Goal: Task Accomplishment & Management: Use online tool/utility

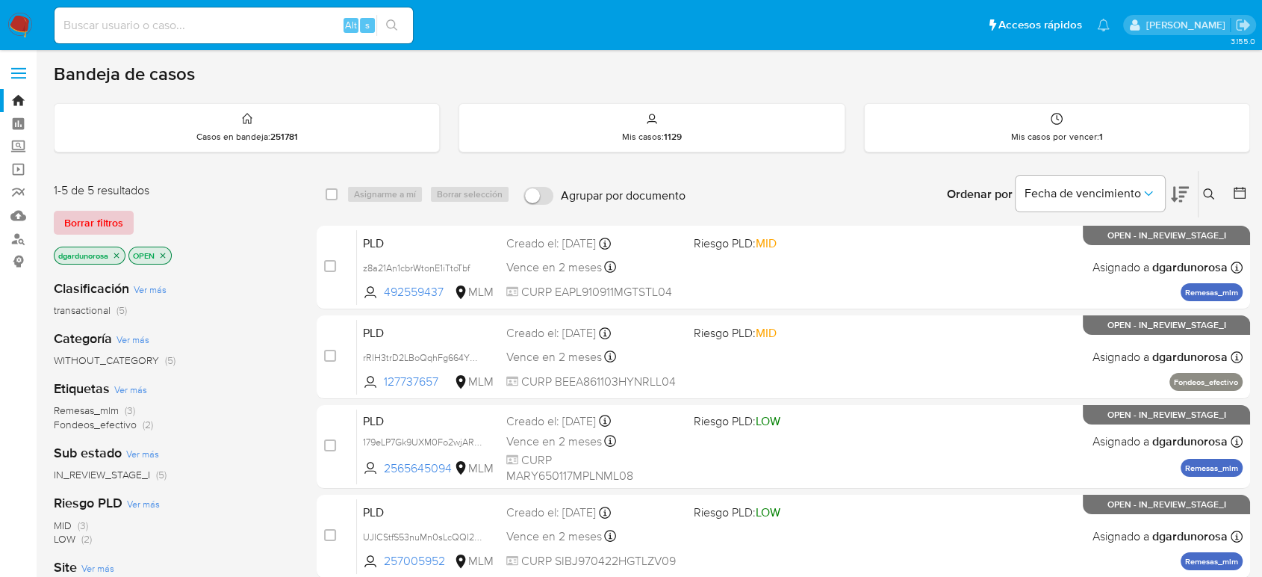
click at [90, 229] on span "Borrar filtros" at bounding box center [93, 222] width 59 height 21
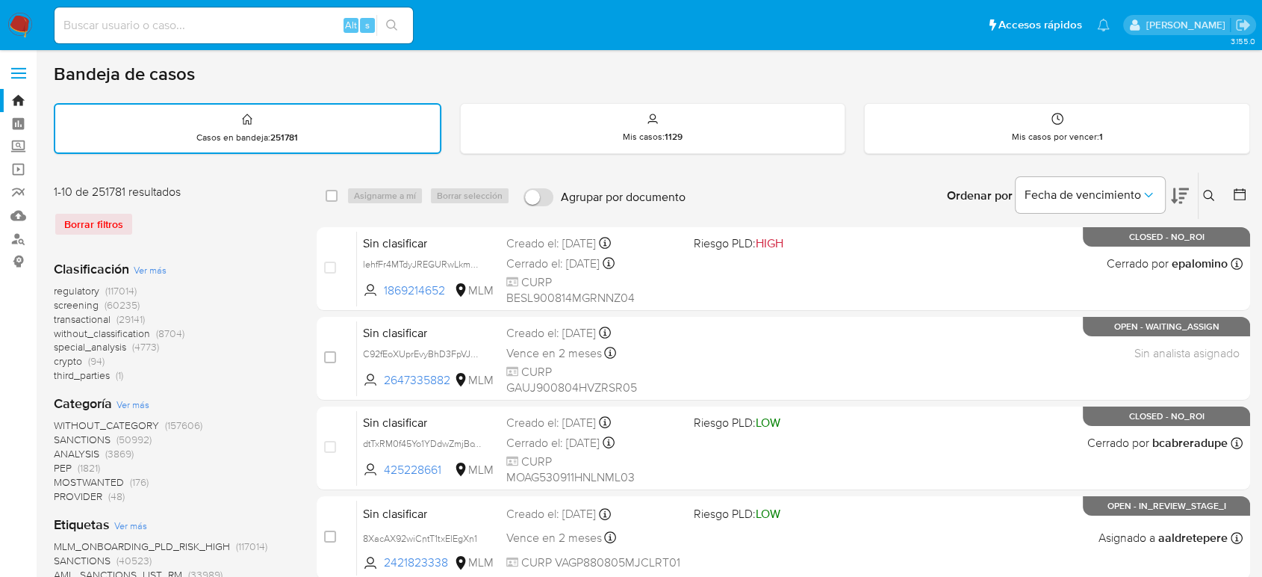
click at [1209, 195] on icon at bounding box center [1209, 196] width 12 height 12
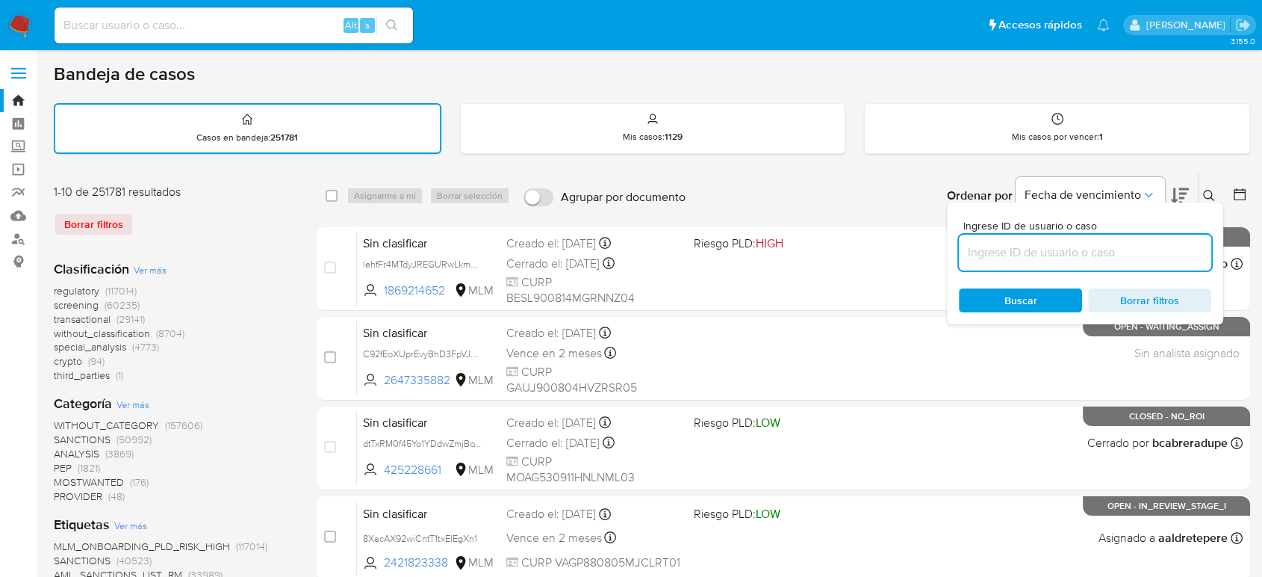
click at [1050, 253] on input at bounding box center [1085, 252] width 252 height 19
type input "F4YBq5mryVxfqNspFwhd0v6O"
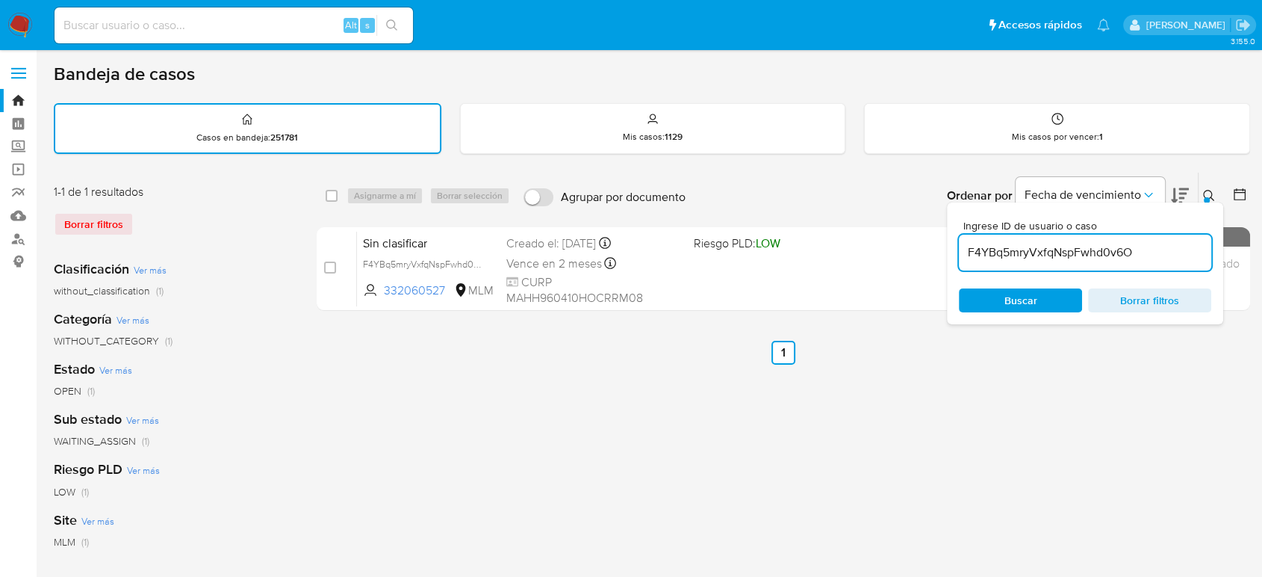
drag, startPoint x: 1212, startPoint y: 186, endPoint x: 1207, endPoint y: 196, distance: 11.7
click at [1212, 187] on button at bounding box center [1211, 196] width 25 height 18
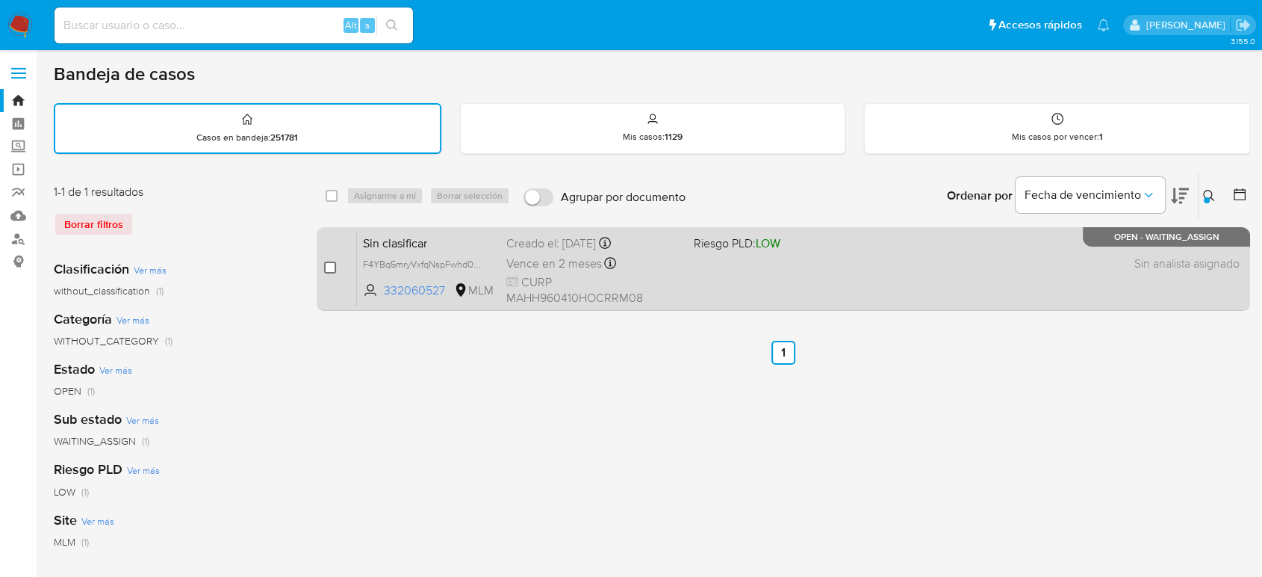
click at [330, 267] on input "checkbox" at bounding box center [330, 267] width 12 height 12
checkbox input "true"
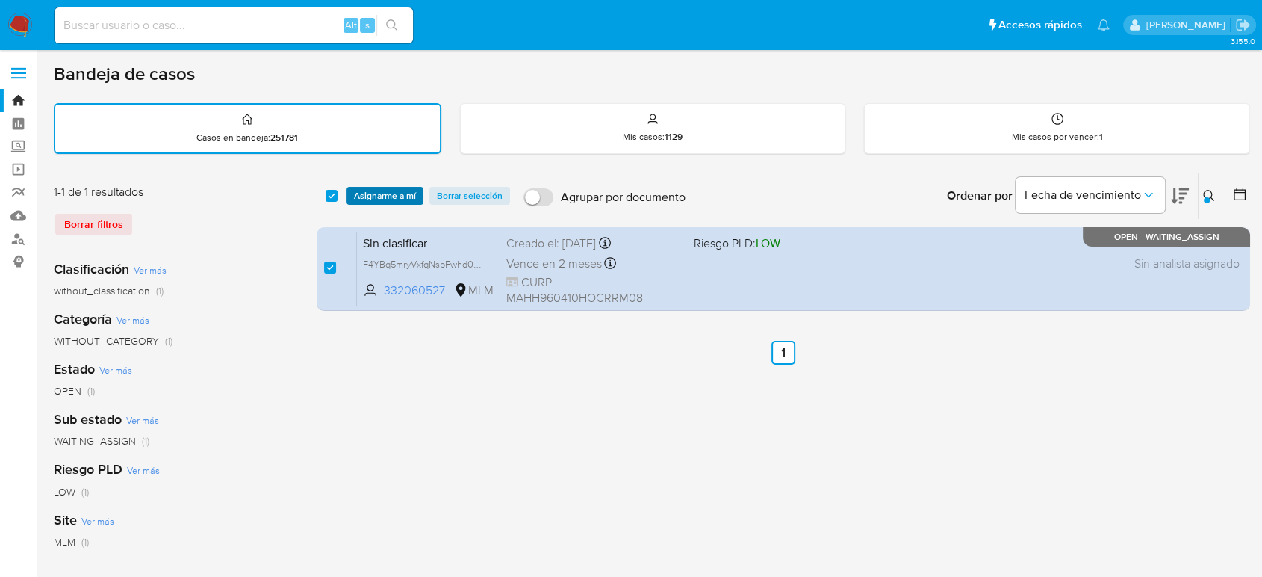
click at [387, 202] on span "Asignarme a mí" at bounding box center [385, 195] width 62 height 15
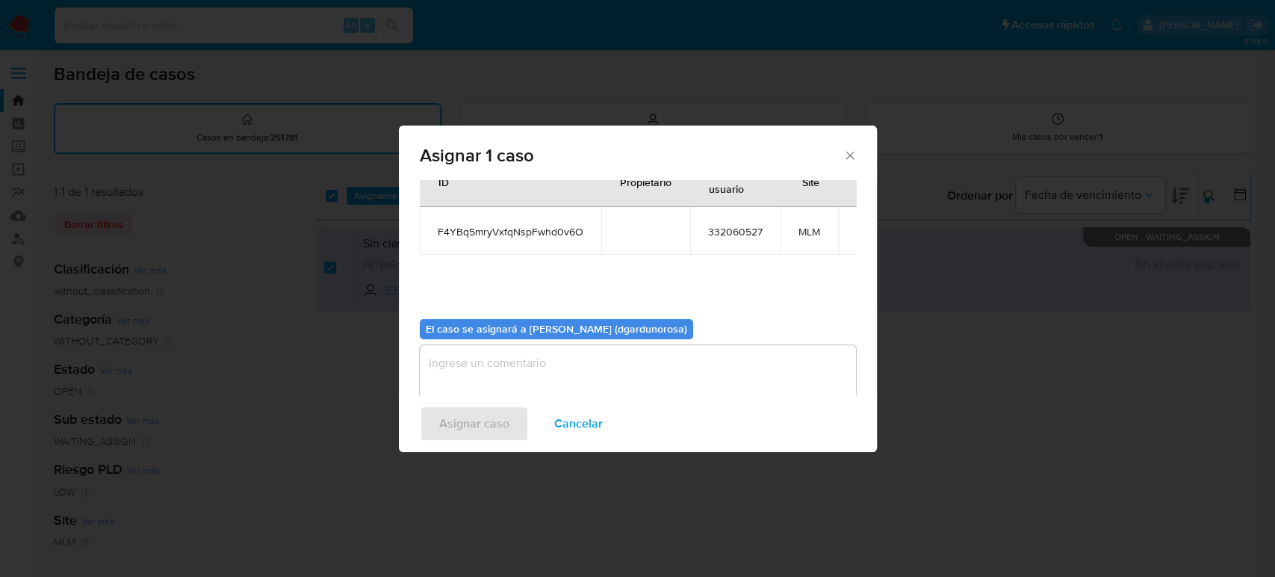
scroll to position [76, 0]
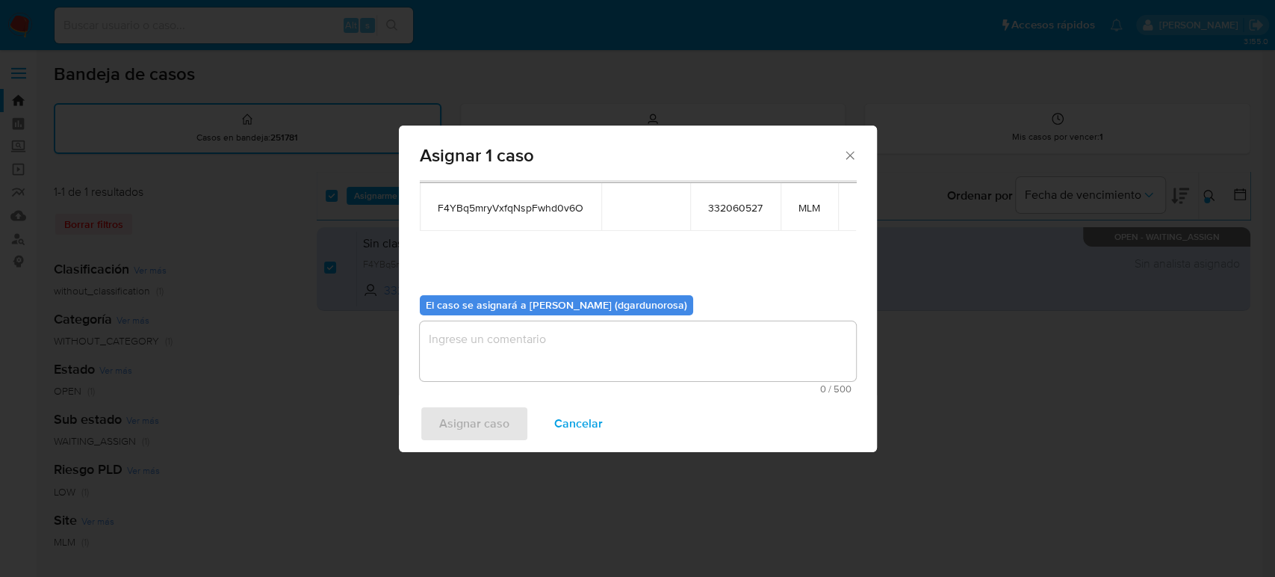
click at [551, 354] on textarea "assign-modal" at bounding box center [638, 351] width 436 height 60
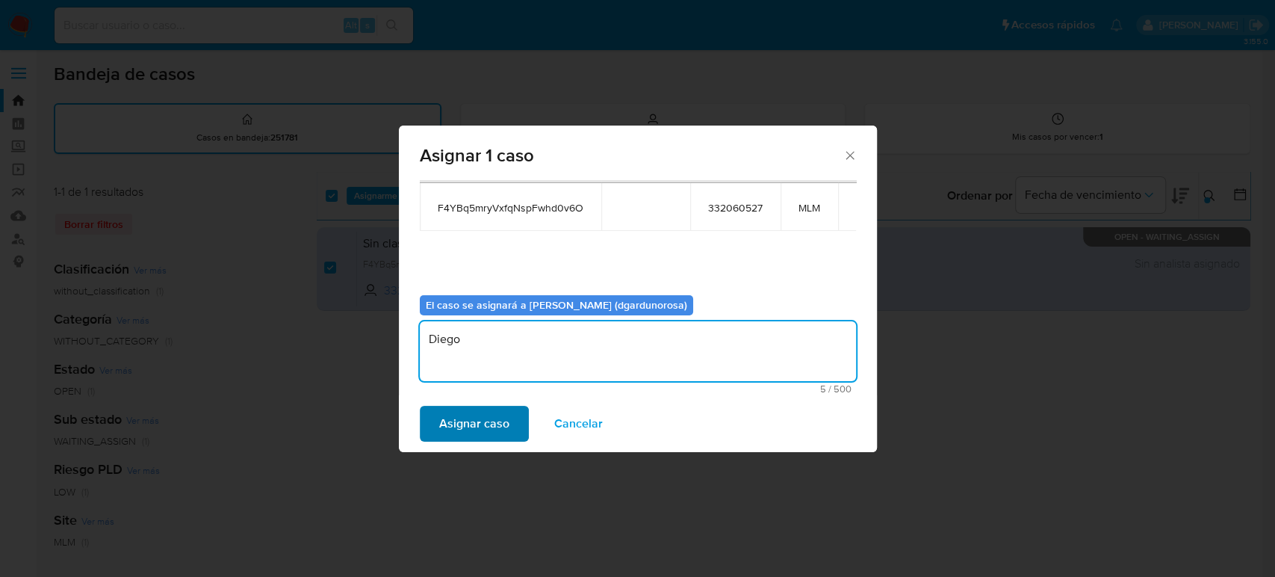
type textarea "Diego"
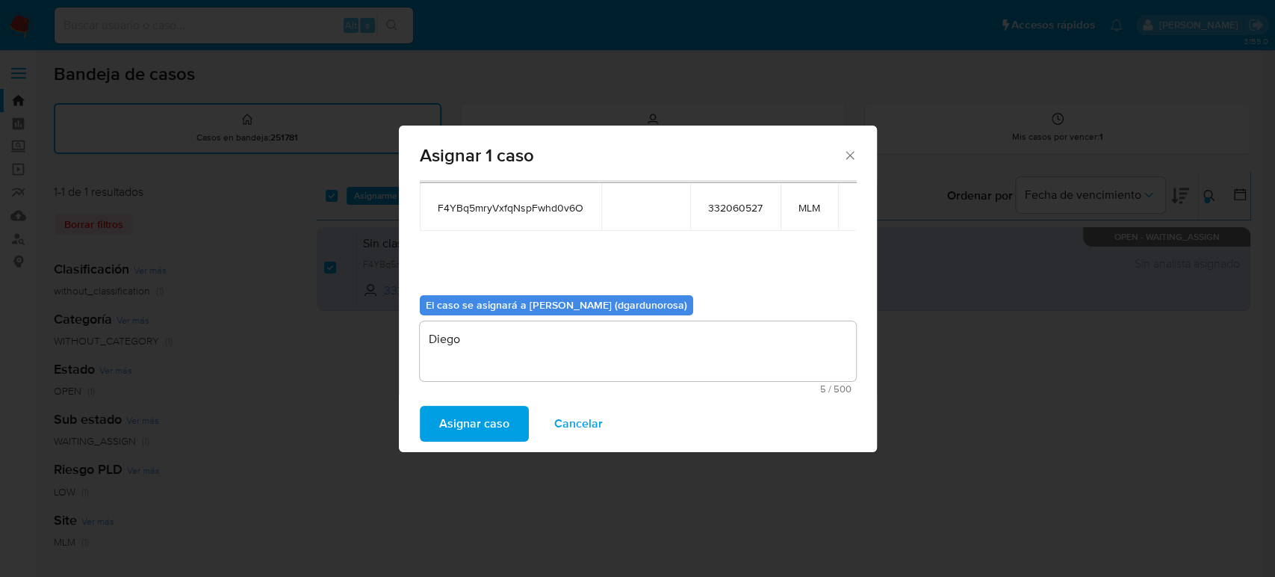
click at [491, 417] on span "Asignar caso" at bounding box center [474, 423] width 70 height 33
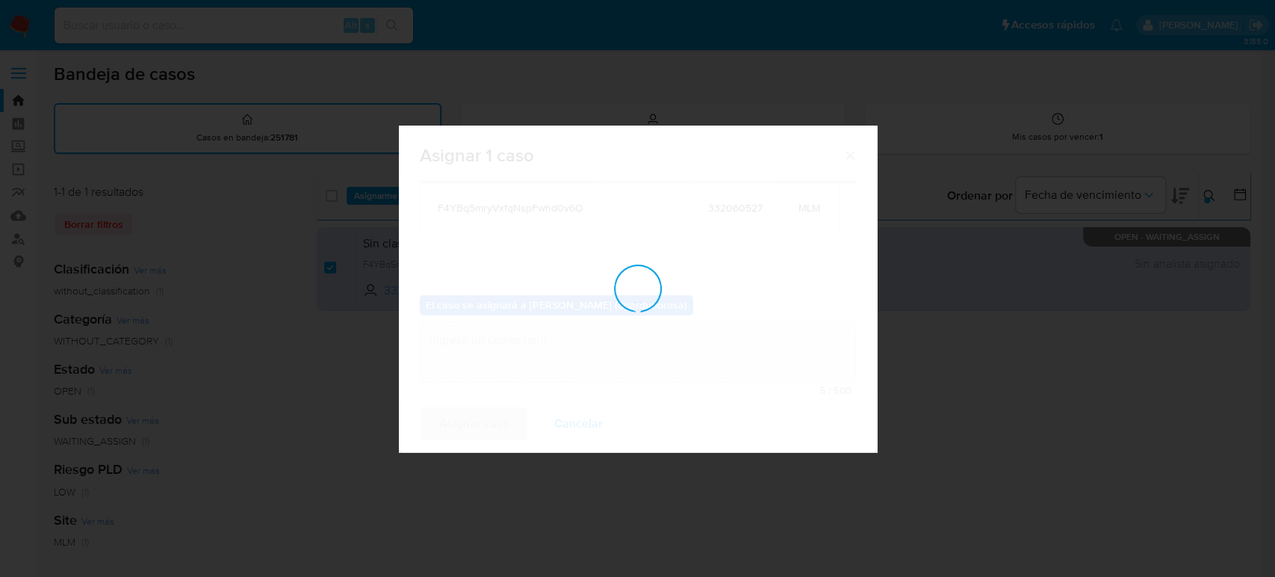
checkbox input "false"
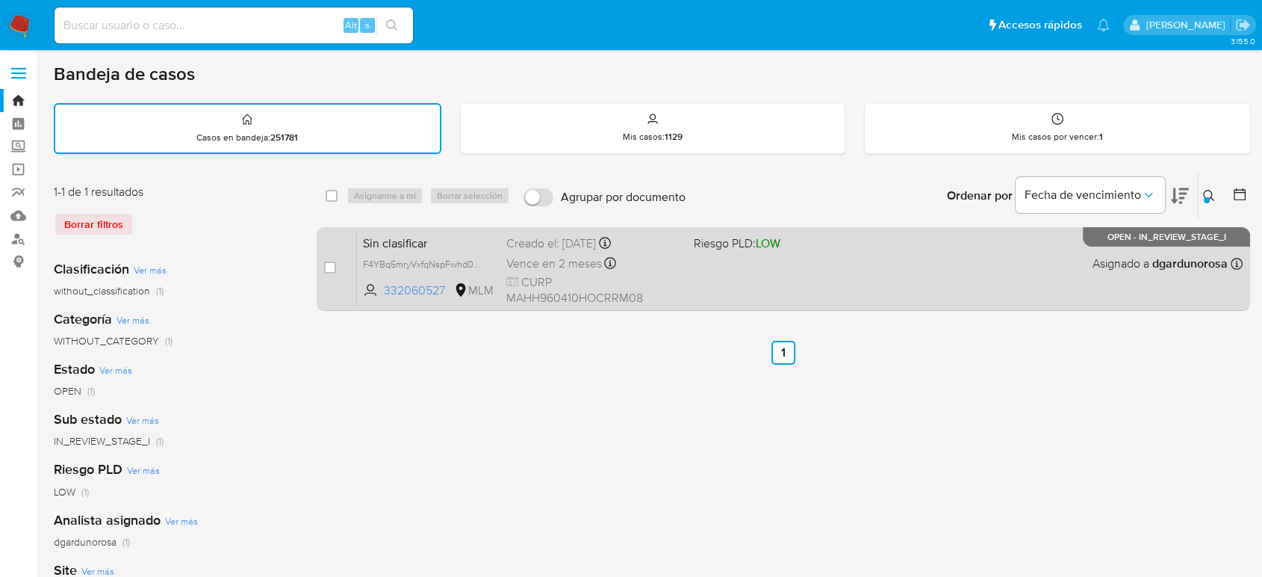
click at [862, 300] on div "Sin clasificar F4YBq5mryVxfqNspFwhd0v6O 332060527 MLM Riesgo PLD: LOW Creado el…" at bounding box center [800, 268] width 886 height 75
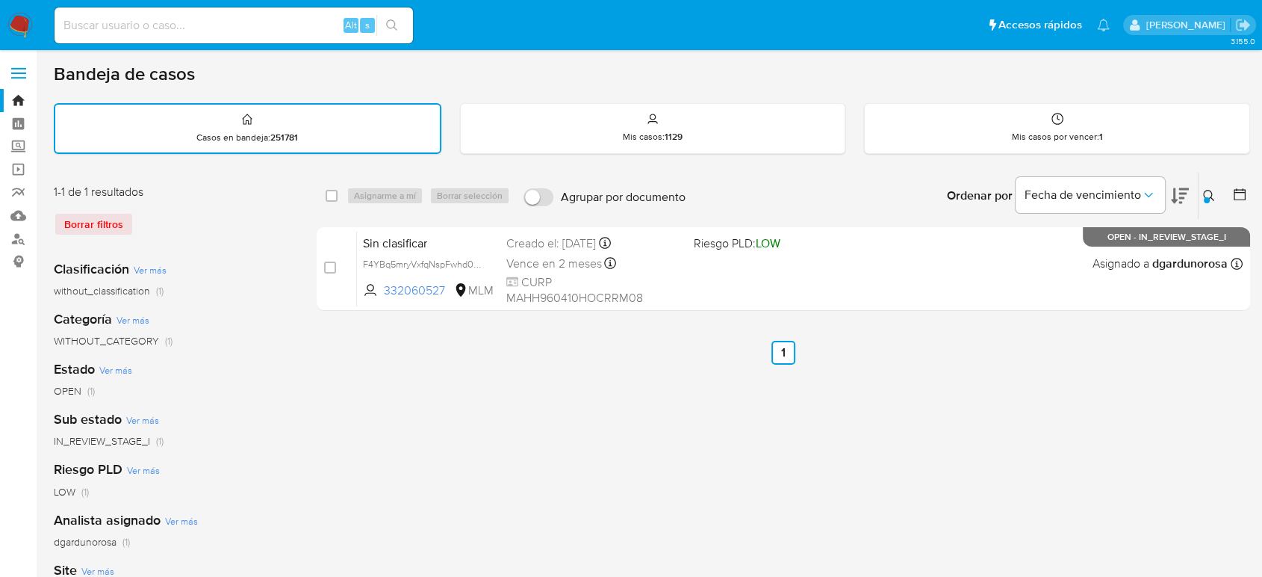
click at [1209, 196] on icon at bounding box center [1208, 195] width 11 height 11
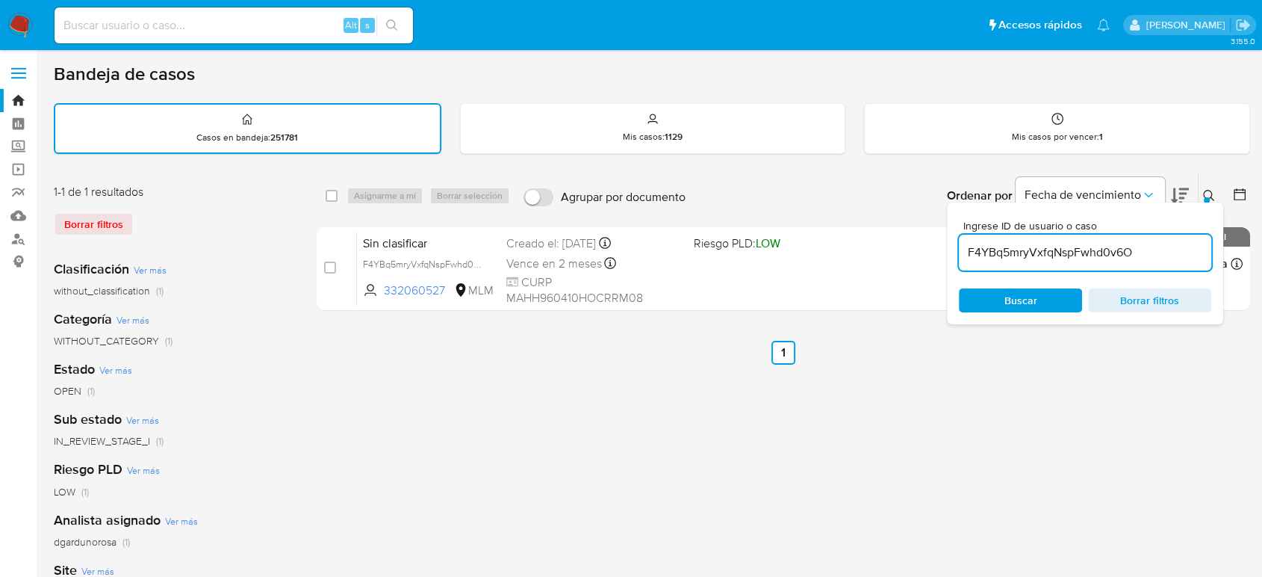
click at [1011, 251] on input "F4YBq5mryVxfqNspFwhd0v6O" at bounding box center [1085, 252] width 252 height 19
type input "7WrLX6D9d7d6fXSovk3CyiE2"
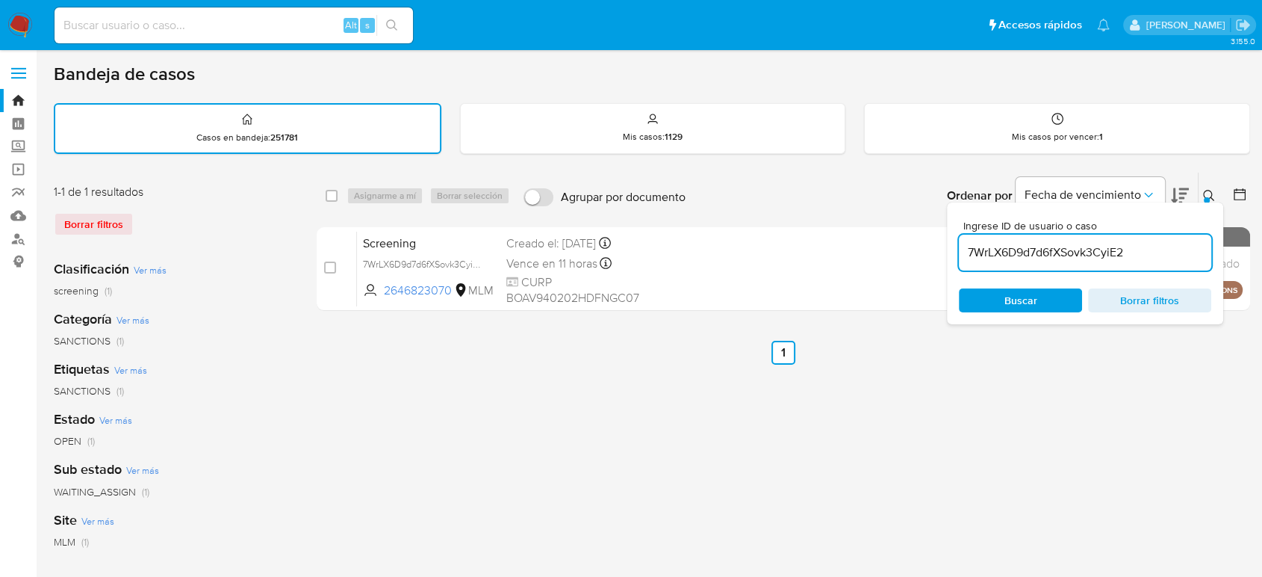
click at [1212, 195] on icon at bounding box center [1209, 196] width 12 height 12
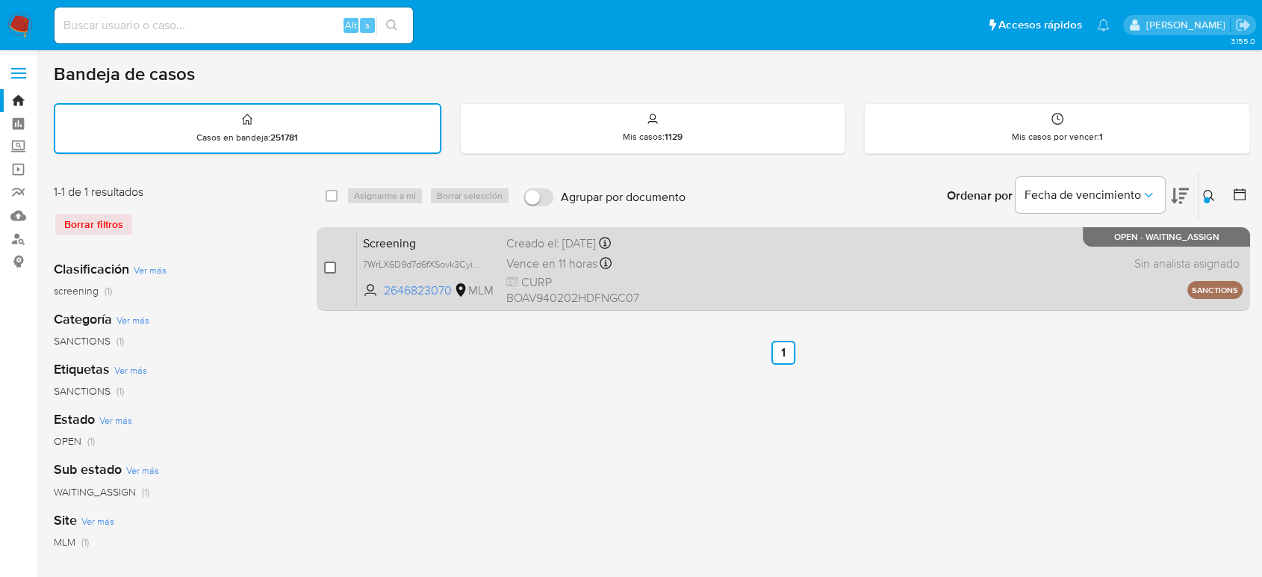
click at [333, 265] on input "checkbox" at bounding box center [330, 267] width 12 height 12
checkbox input "true"
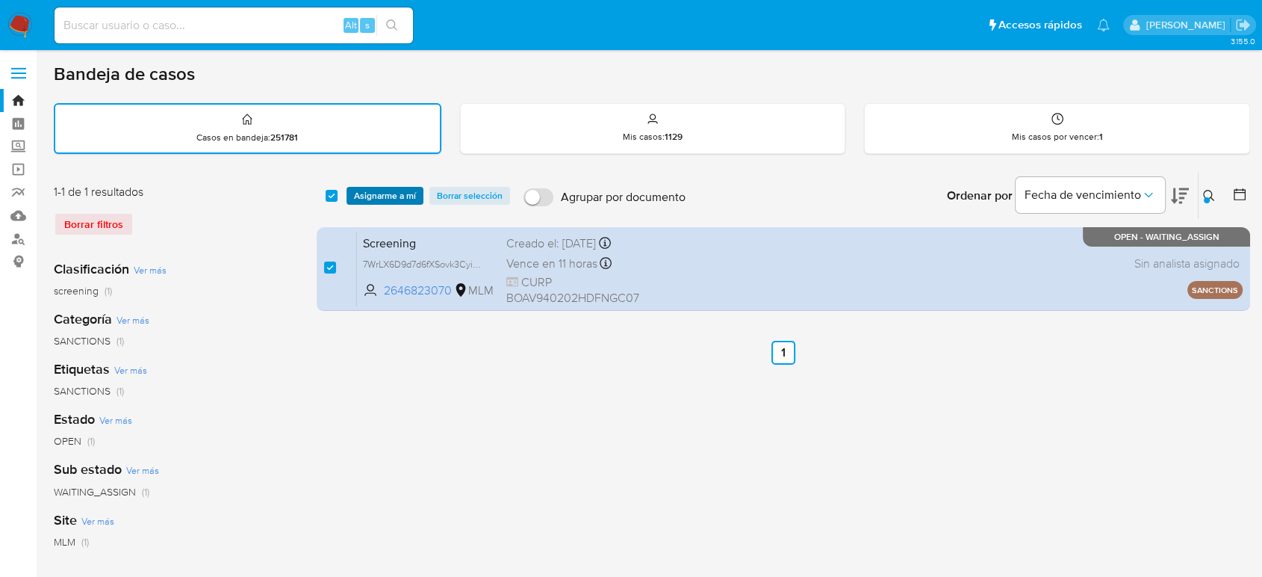
click at [381, 199] on span "Asignarme a mí" at bounding box center [385, 195] width 62 height 15
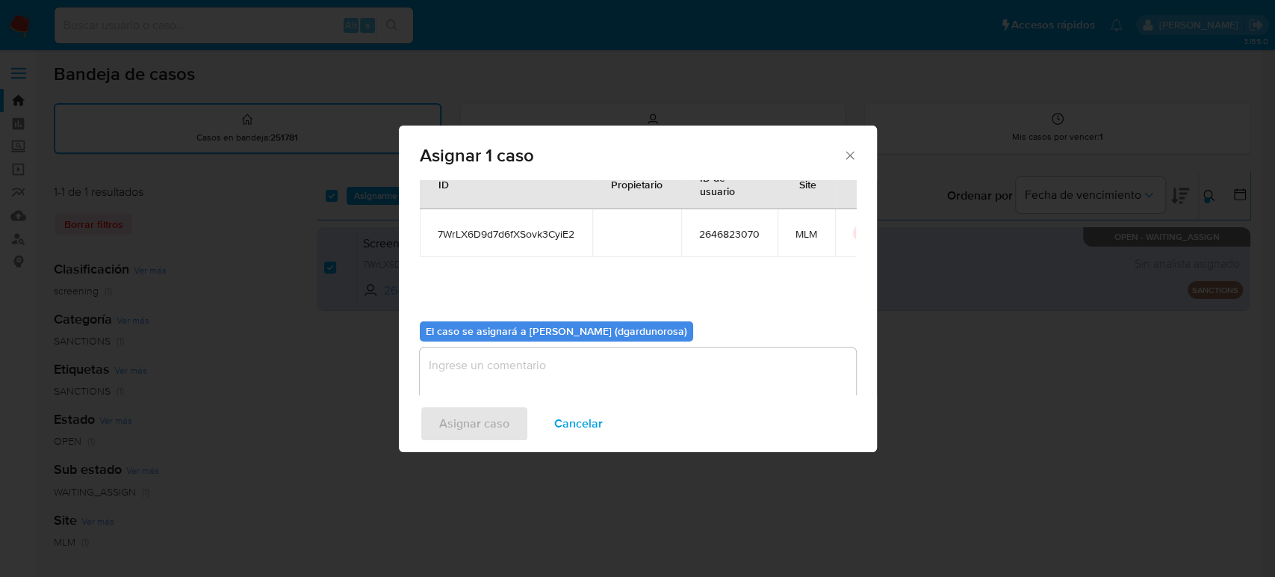
scroll to position [76, 0]
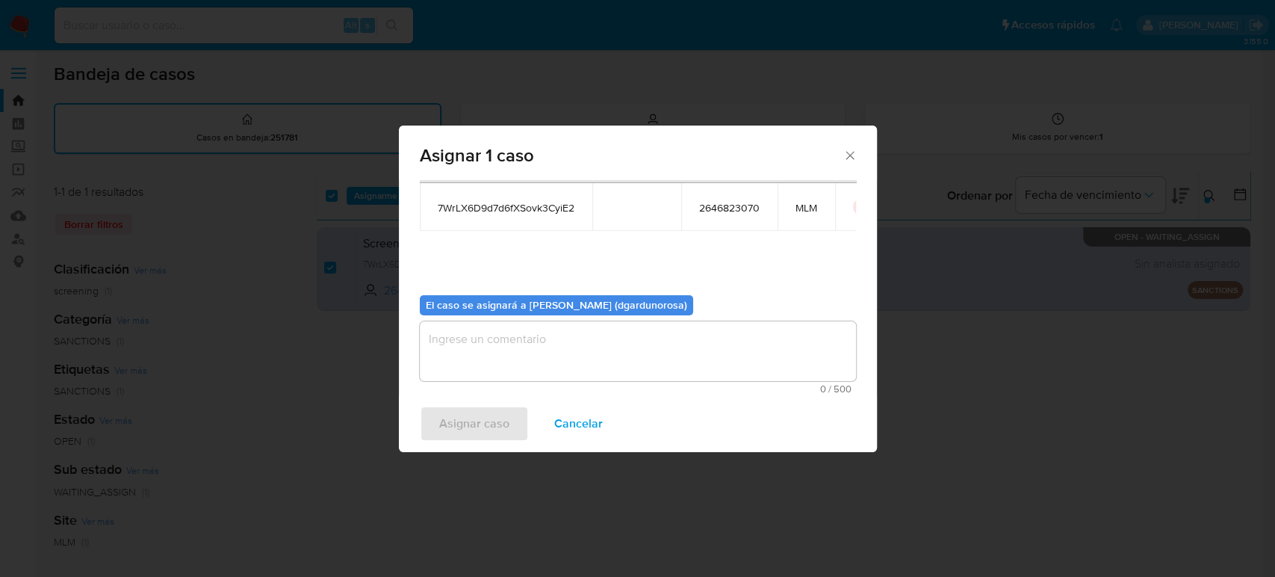
click at [574, 369] on textarea "assign-modal" at bounding box center [638, 351] width 436 height 60
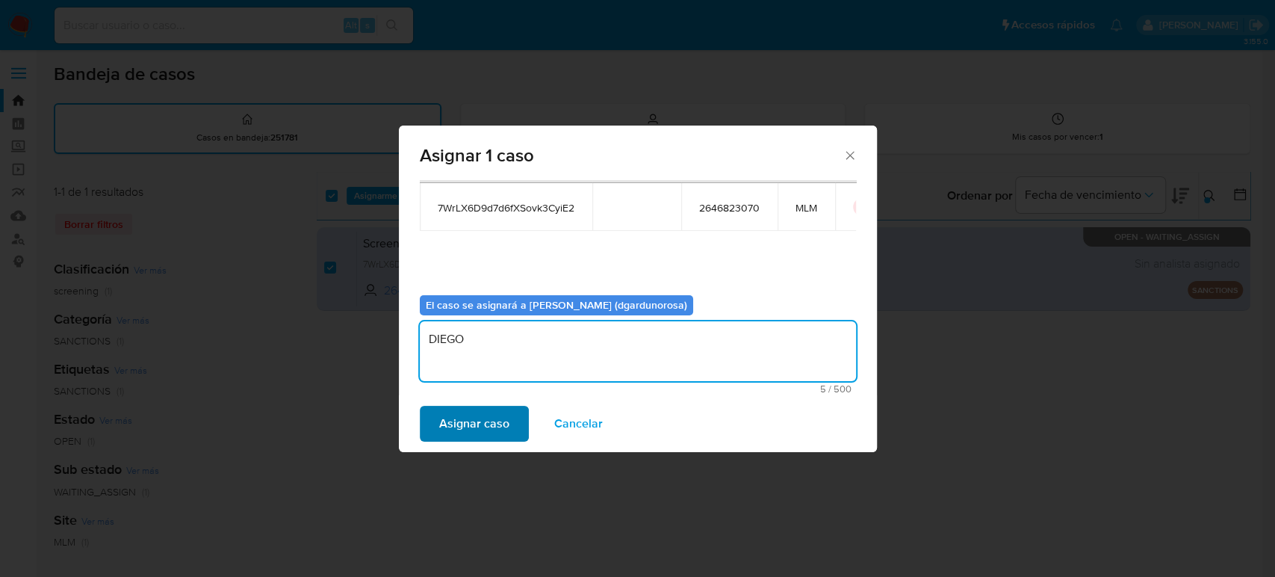
type textarea "DIEGO"
click at [474, 435] on span "Asignar caso" at bounding box center [474, 423] width 70 height 33
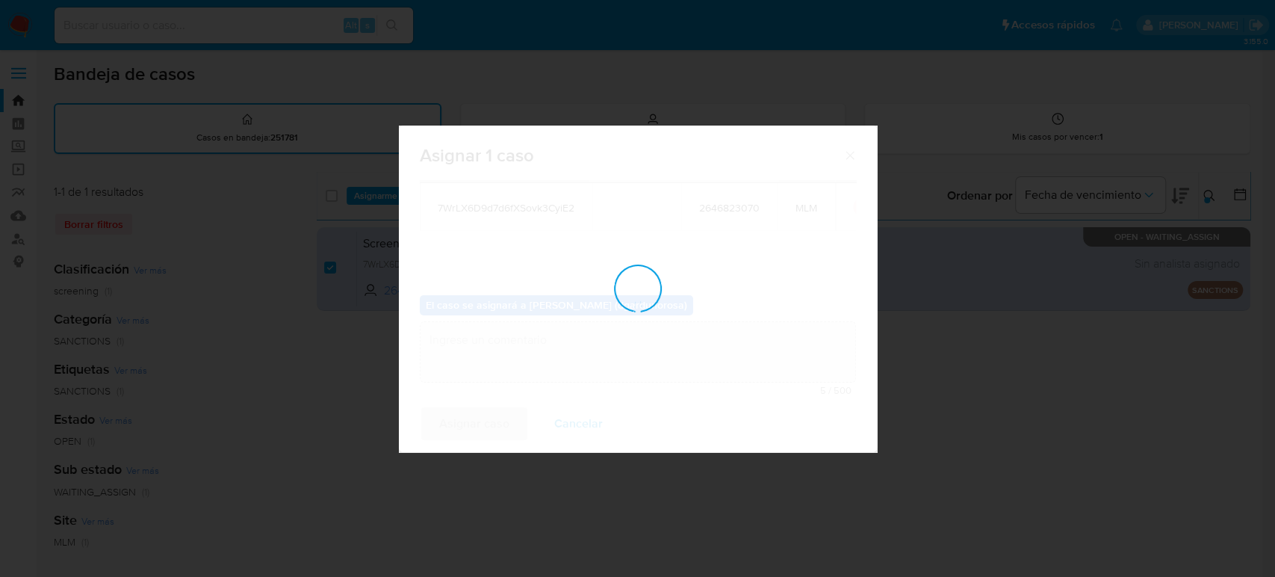
checkbox input "false"
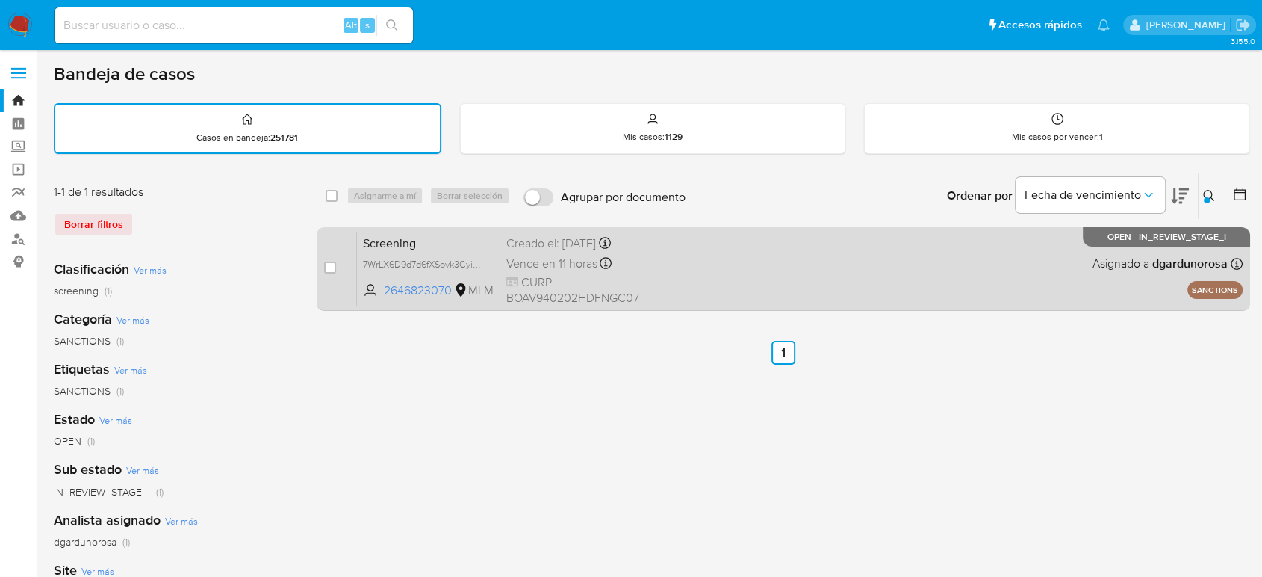
click at [737, 286] on div "Screening 7WrLX6D9d7d6fXSovk3CyiE2 2646823070 MLM Creado el: 22/08/2025 Creado …" at bounding box center [800, 268] width 886 height 75
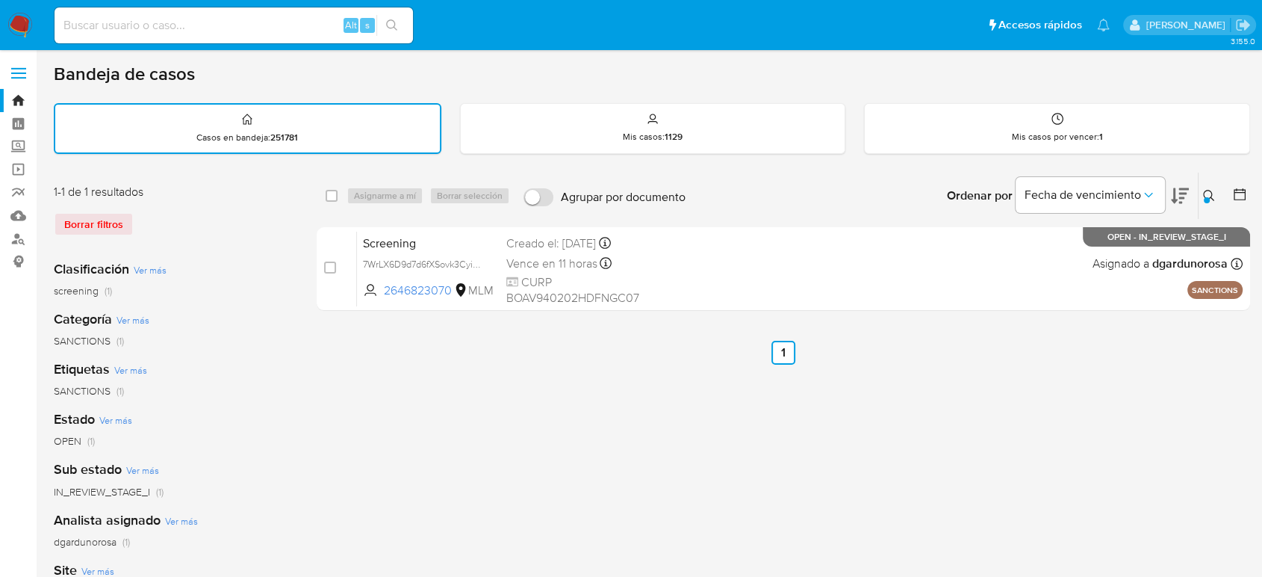
click at [841, 397] on div "select-all-cases-checkbox Asignarme a mí Borrar selección Agrupar por documento…" at bounding box center [784, 500] width 934 height 656
click at [1211, 196] on icon at bounding box center [1208, 195] width 11 height 11
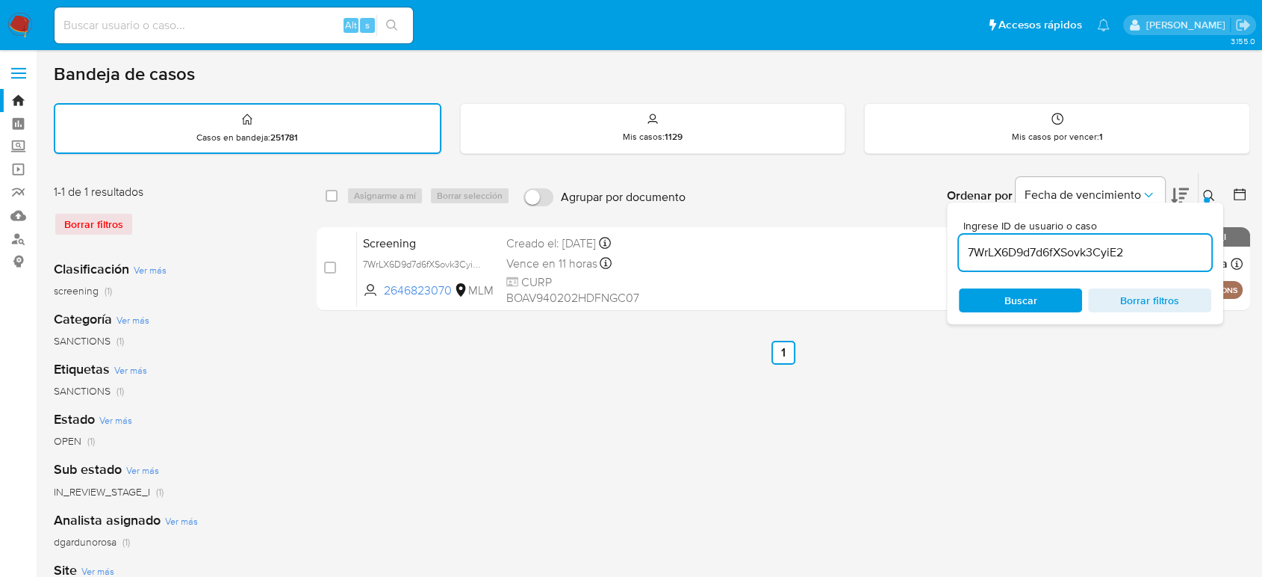
click at [1087, 249] on input "7WrLX6D9d7d6fXSovk3CyiE2" at bounding box center [1085, 252] width 252 height 19
type input "2104030600"
click at [1208, 191] on icon at bounding box center [1209, 196] width 12 height 12
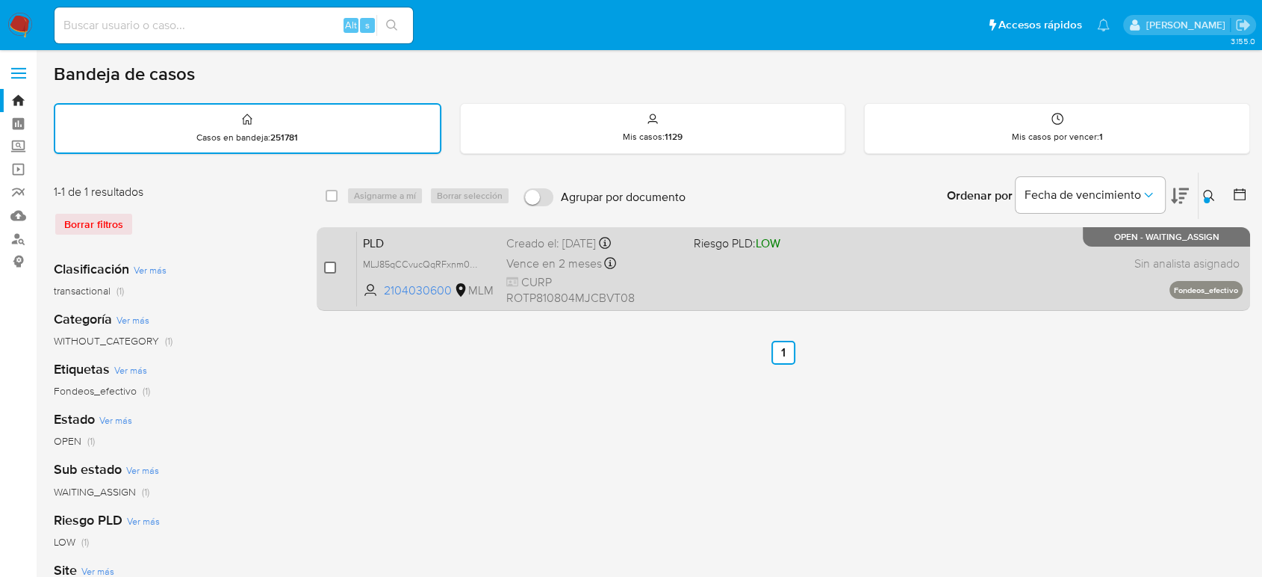
click at [326, 263] on input "checkbox" at bounding box center [330, 267] width 12 height 12
checkbox input "true"
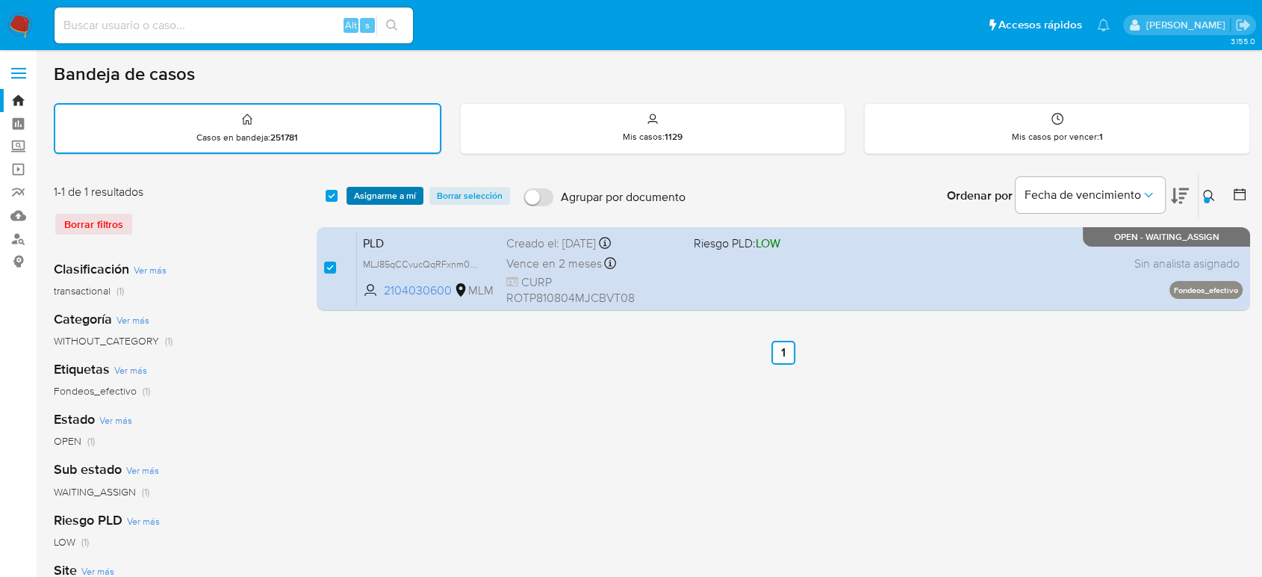
click at [384, 196] on span "Asignarme a mí" at bounding box center [385, 195] width 62 height 15
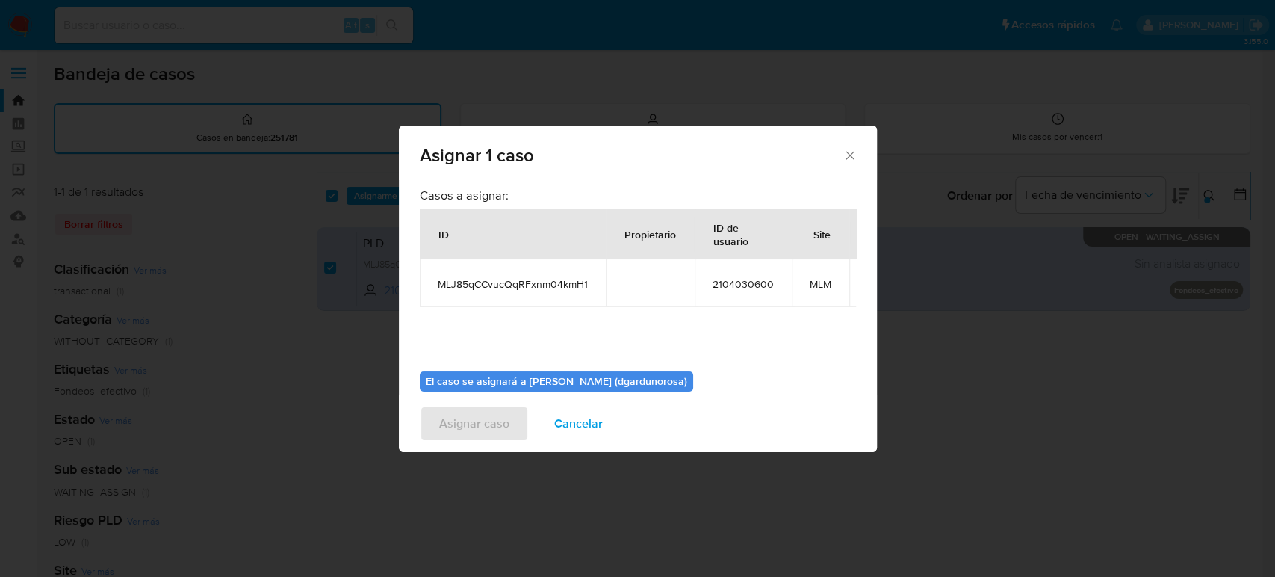
click at [476, 280] on span "MLJ85qCCvucQqRFxnm04kmH1" at bounding box center [513, 283] width 150 height 13
copy span "MLJ85qCCvucQqRFxnm04kmH1"
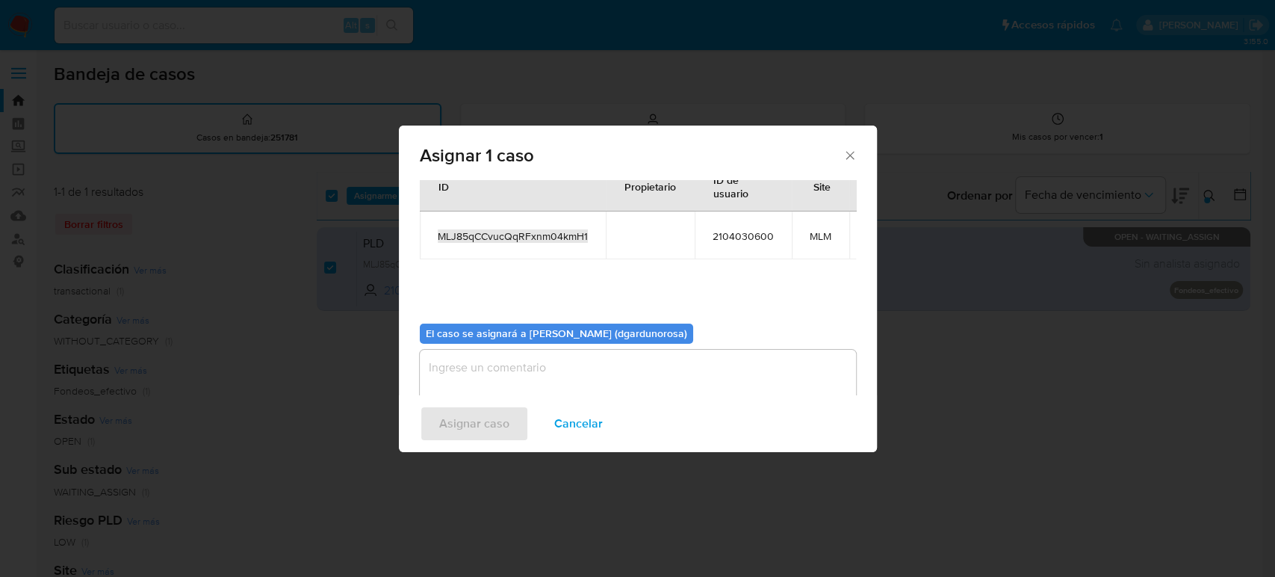
scroll to position [89, 0]
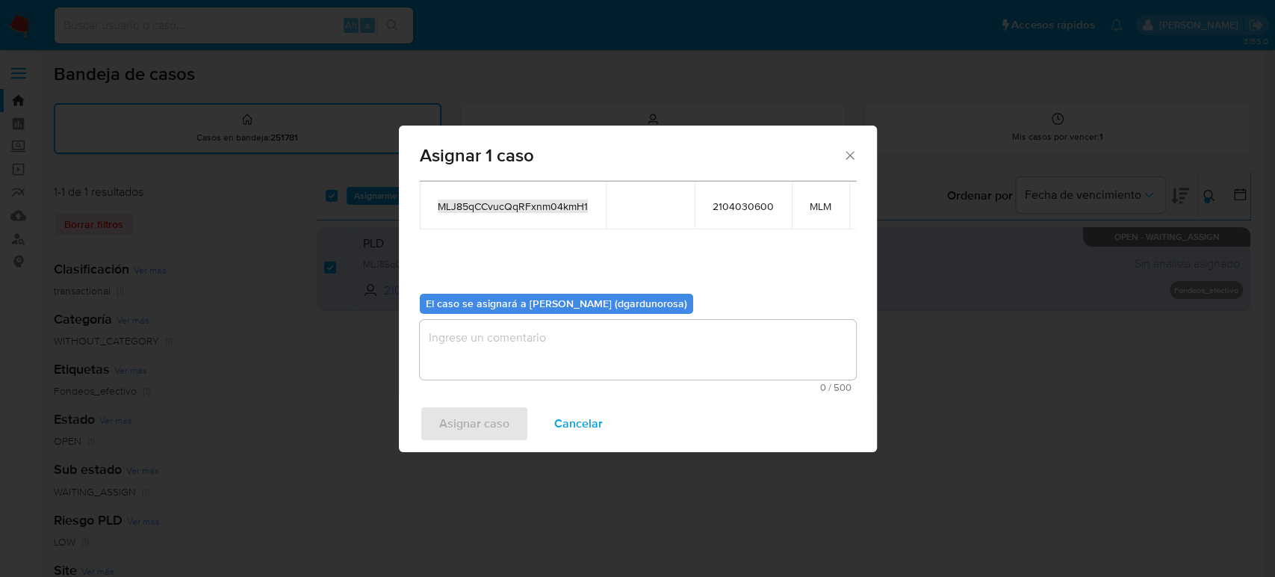
click at [580, 350] on textarea "assign-modal" at bounding box center [638, 350] width 436 height 60
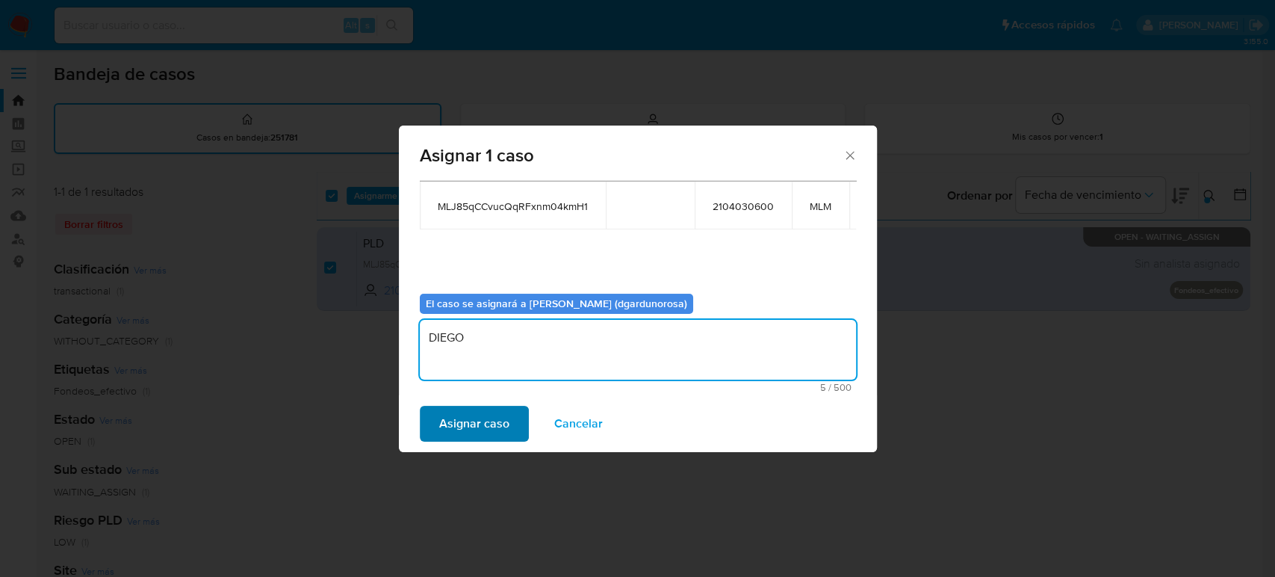
type textarea "DIEGO"
click at [490, 417] on span "Asignar caso" at bounding box center [474, 423] width 70 height 33
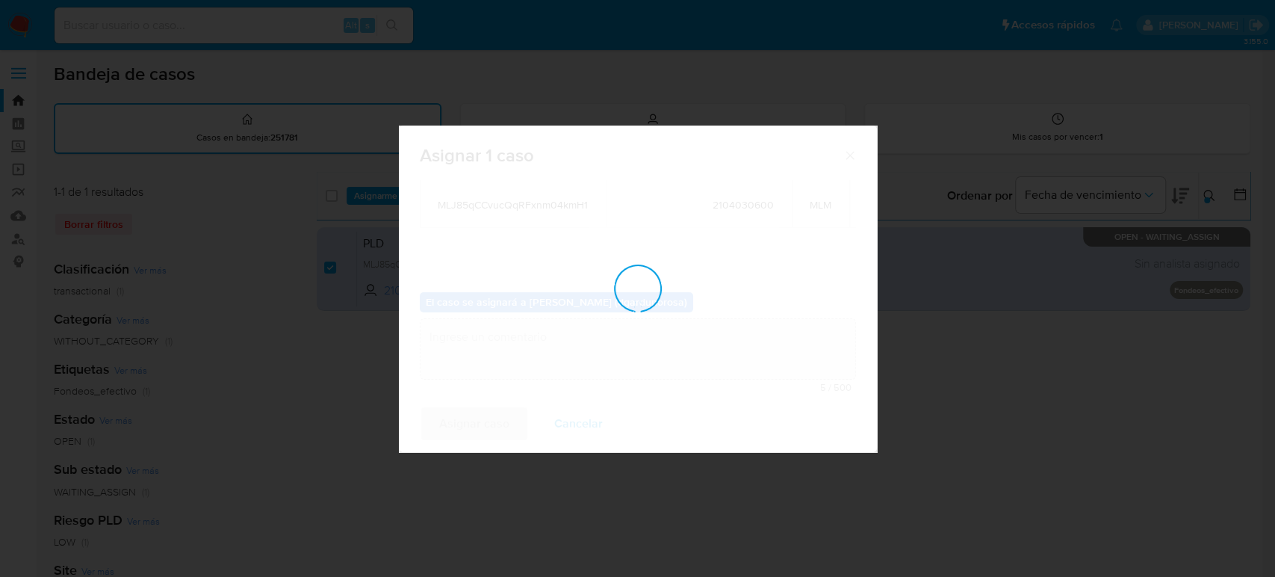
checkbox input "false"
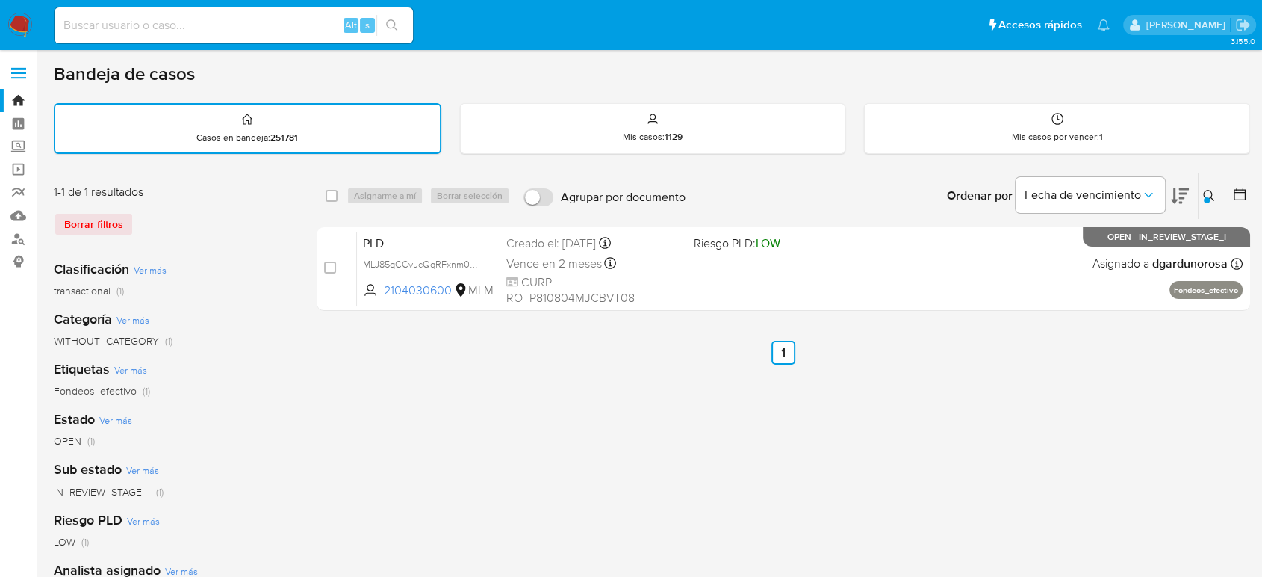
click at [1212, 194] on icon at bounding box center [1209, 196] width 12 height 12
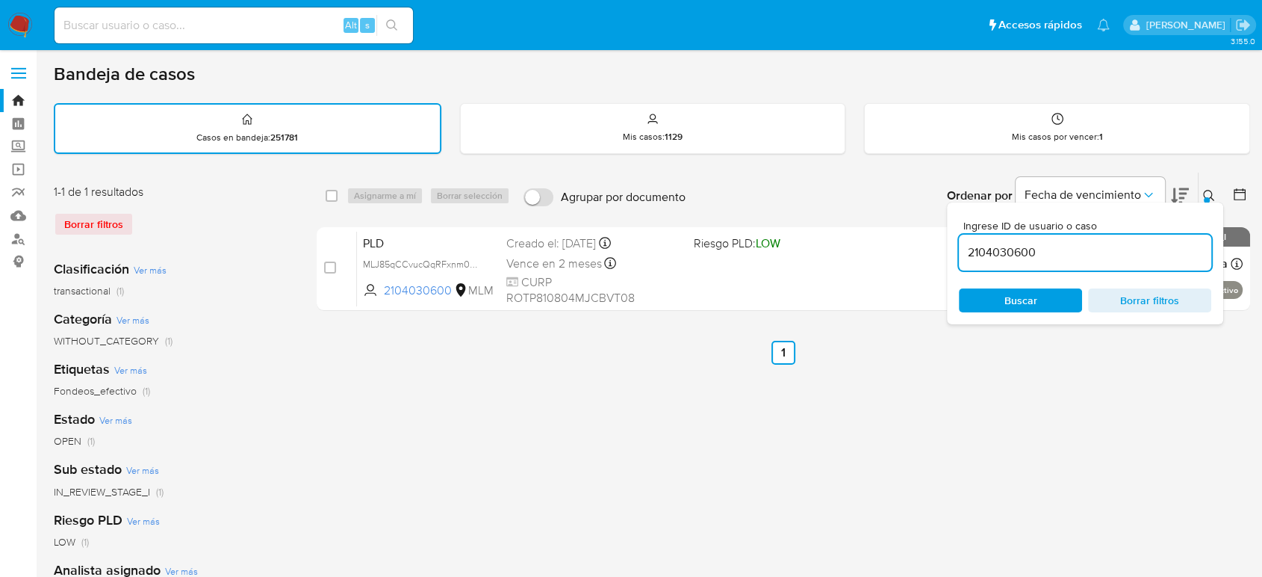
click at [1009, 261] on input "2104030600" at bounding box center [1085, 252] width 252 height 19
type input "313026446"
click at [1210, 190] on icon at bounding box center [1209, 196] width 12 height 12
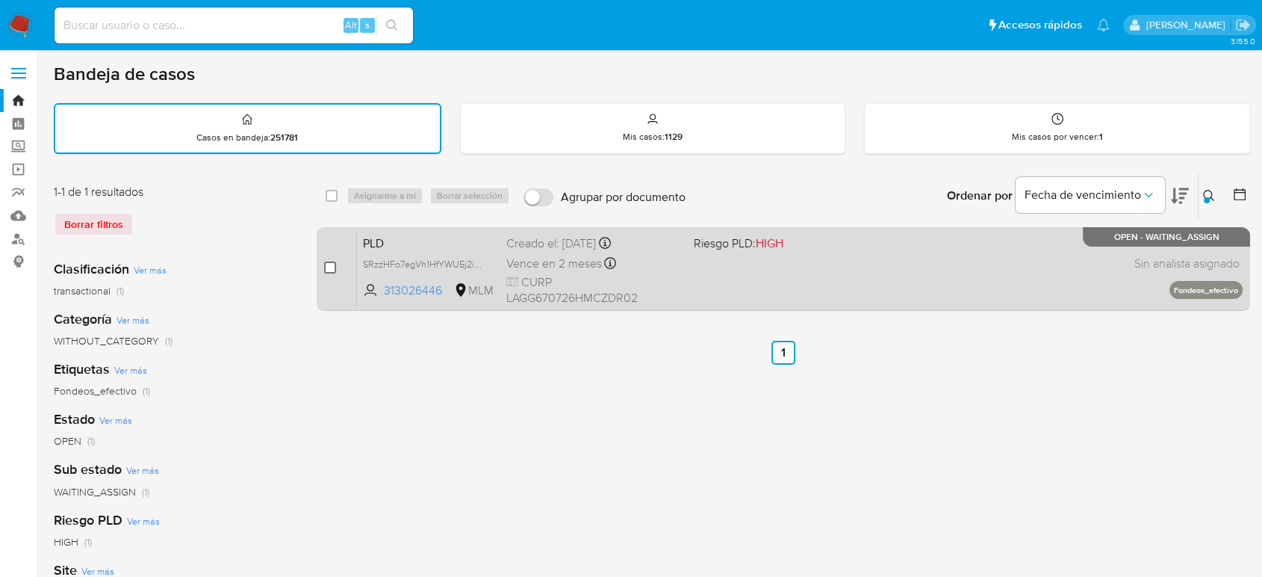
click at [324, 264] on input "checkbox" at bounding box center [330, 267] width 12 height 12
checkbox input "true"
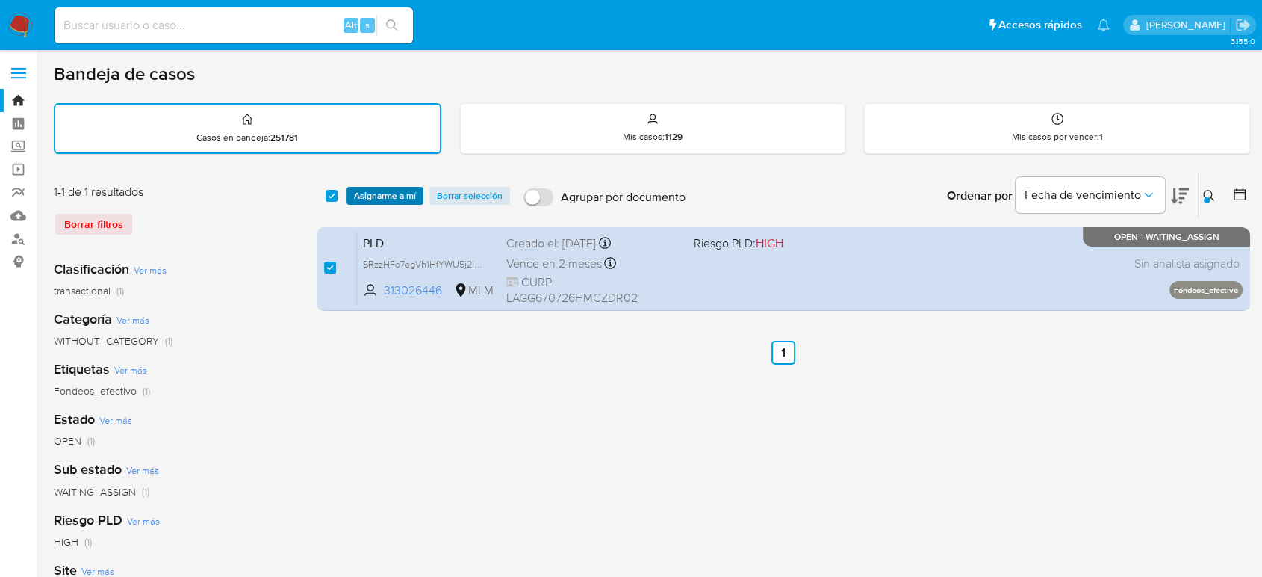
click at [373, 198] on span "Asignarme a mí" at bounding box center [385, 195] width 62 height 15
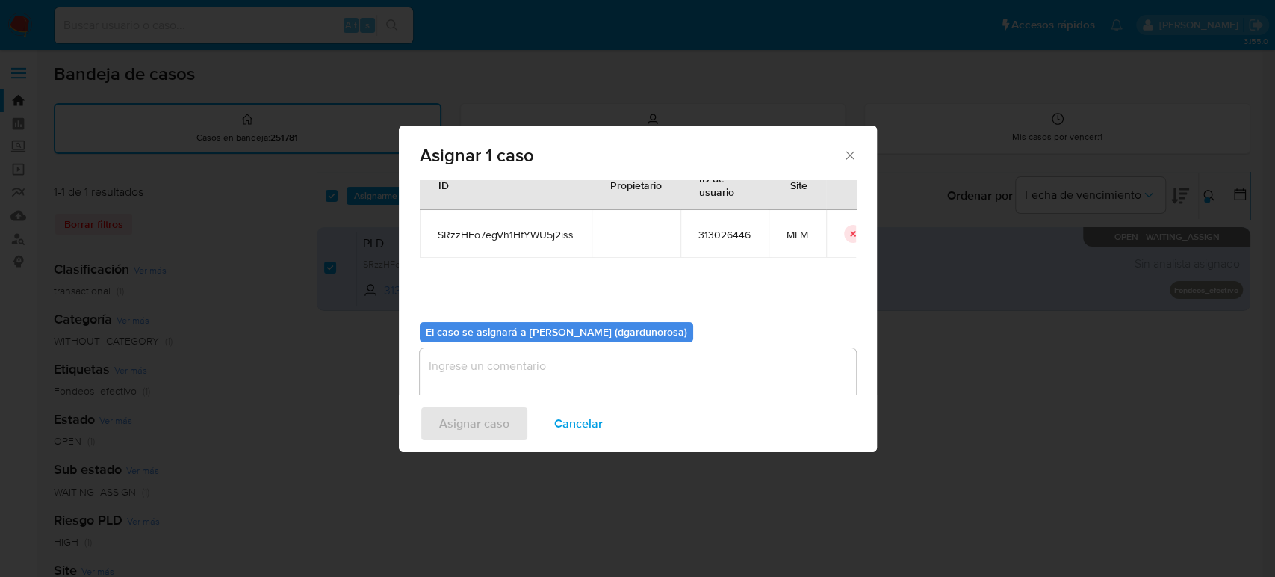
scroll to position [76, 0]
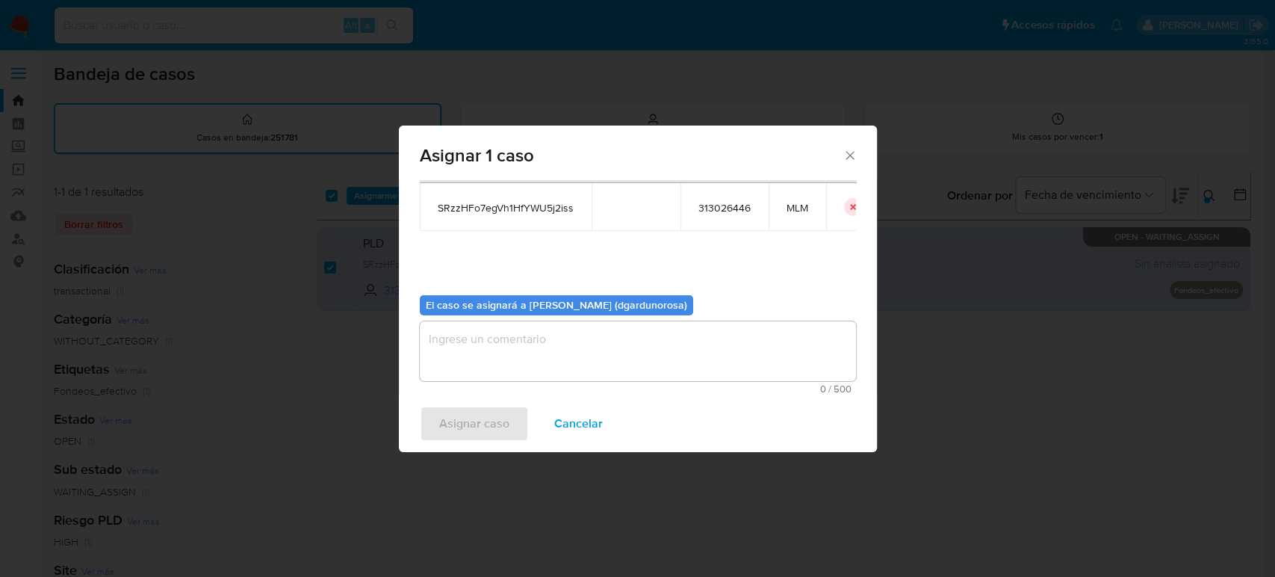
click at [614, 323] on textarea "assign-modal" at bounding box center [638, 351] width 436 height 60
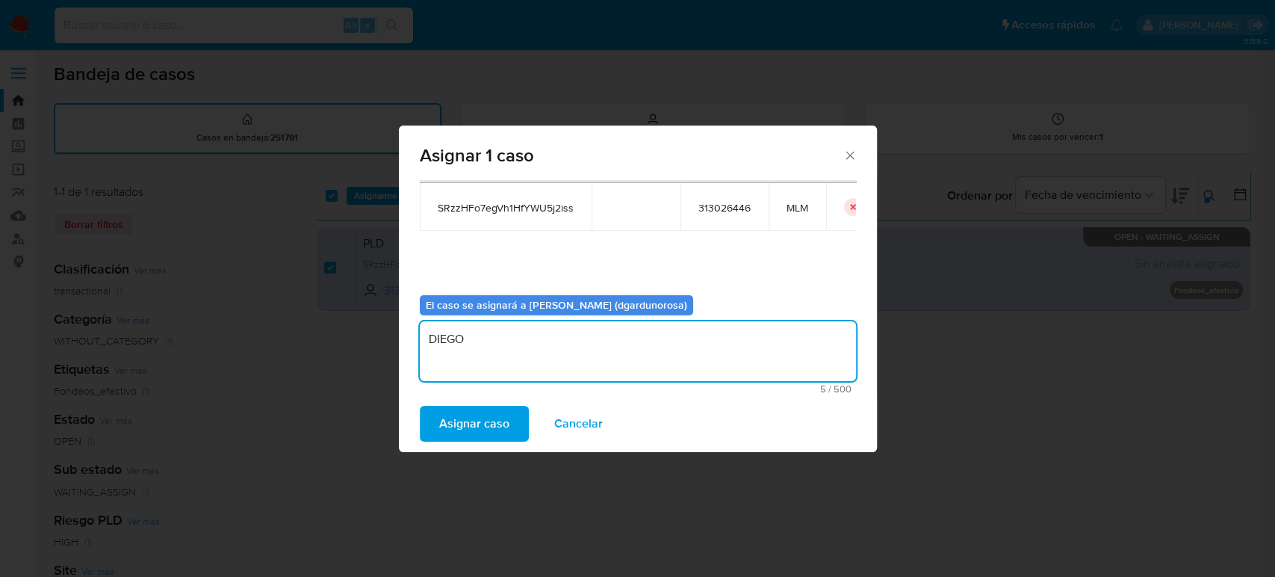
type textarea "DIEGO"
click at [502, 213] on span "SRzzHFo7egVh1HfYWU5j2iss" at bounding box center [506, 207] width 136 height 13
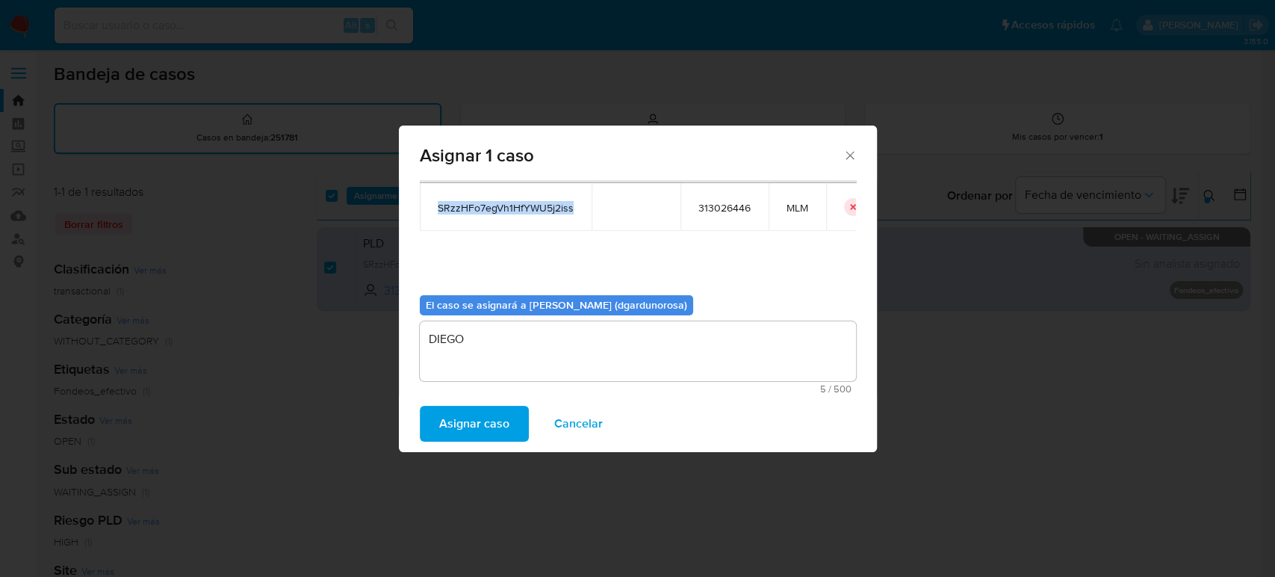
click at [502, 213] on span "SRzzHFo7egVh1HfYWU5j2iss" at bounding box center [506, 207] width 136 height 13
copy span "SRzzHFo7egVh1HfYWU5j2iss"
click at [462, 428] on span "Asignar caso" at bounding box center [474, 423] width 70 height 33
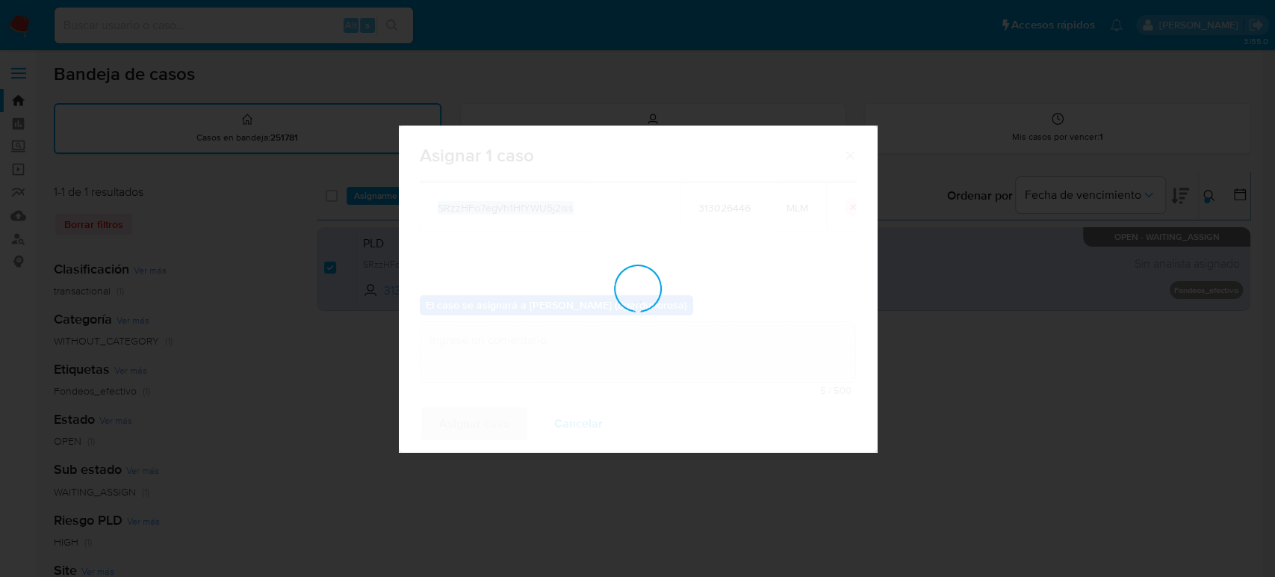
checkbox input "false"
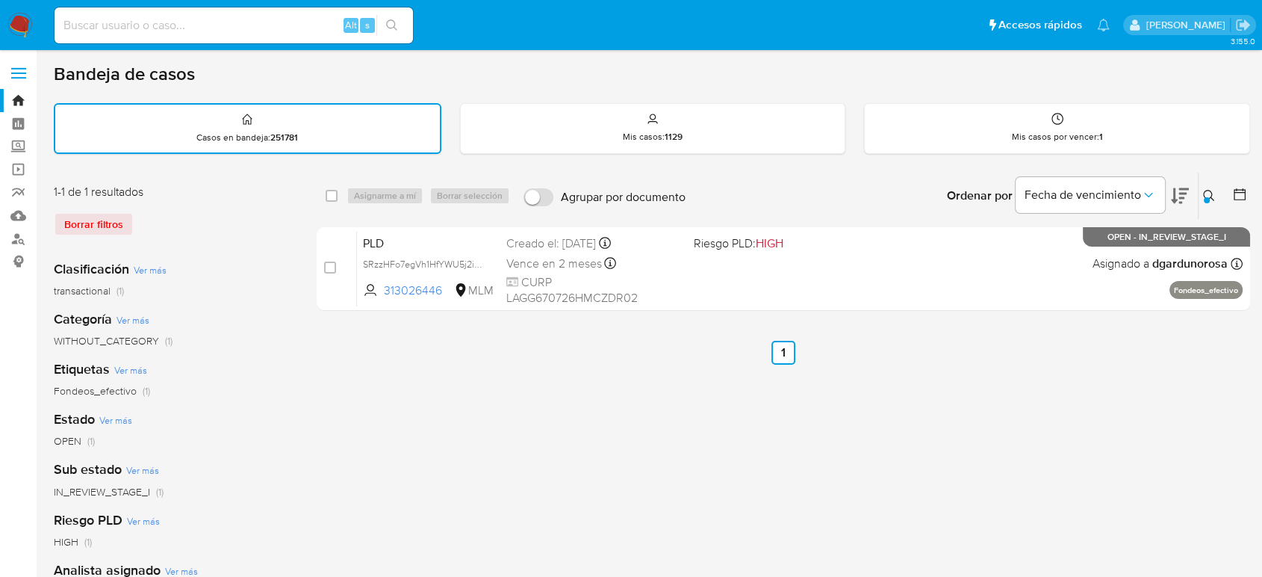
click at [1212, 191] on icon at bounding box center [1209, 196] width 12 height 12
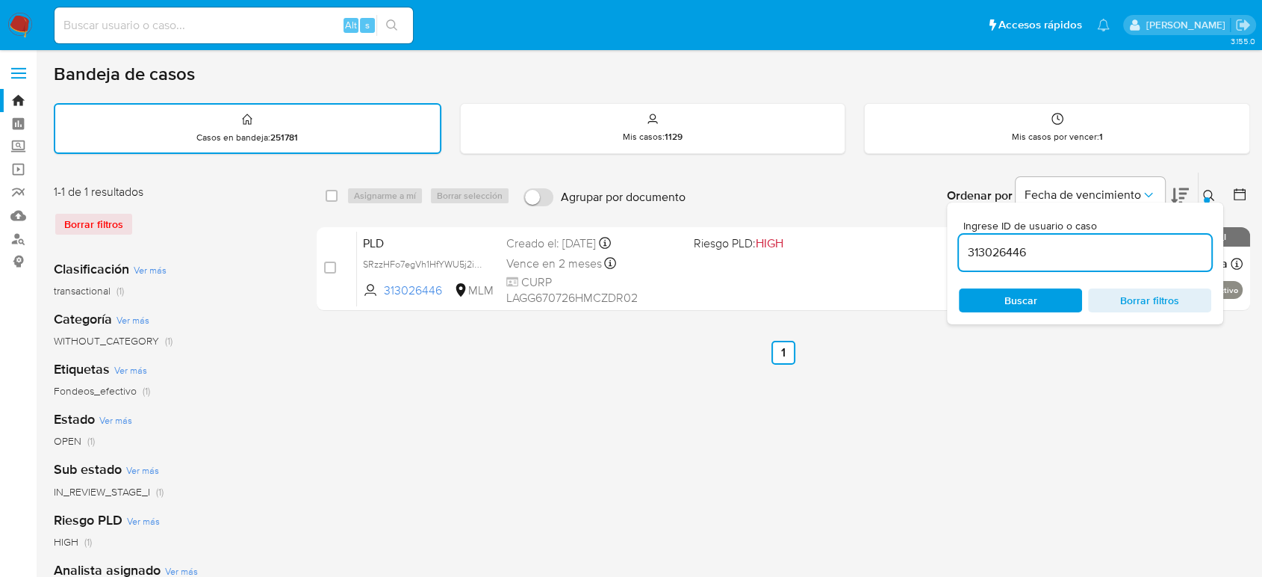
click at [990, 249] on input "313026446" at bounding box center [1085, 252] width 252 height 19
click at [989, 249] on input "313026446" at bounding box center [1085, 252] width 252 height 19
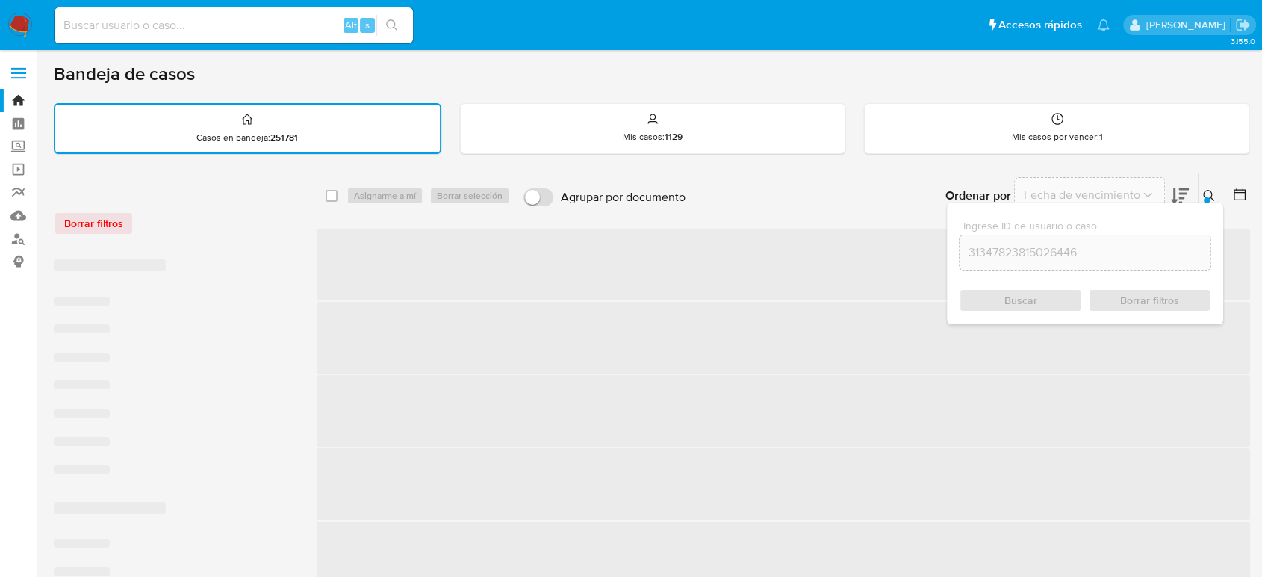
click at [1002, 247] on input "31347823815026446" at bounding box center [1085, 252] width 251 height 19
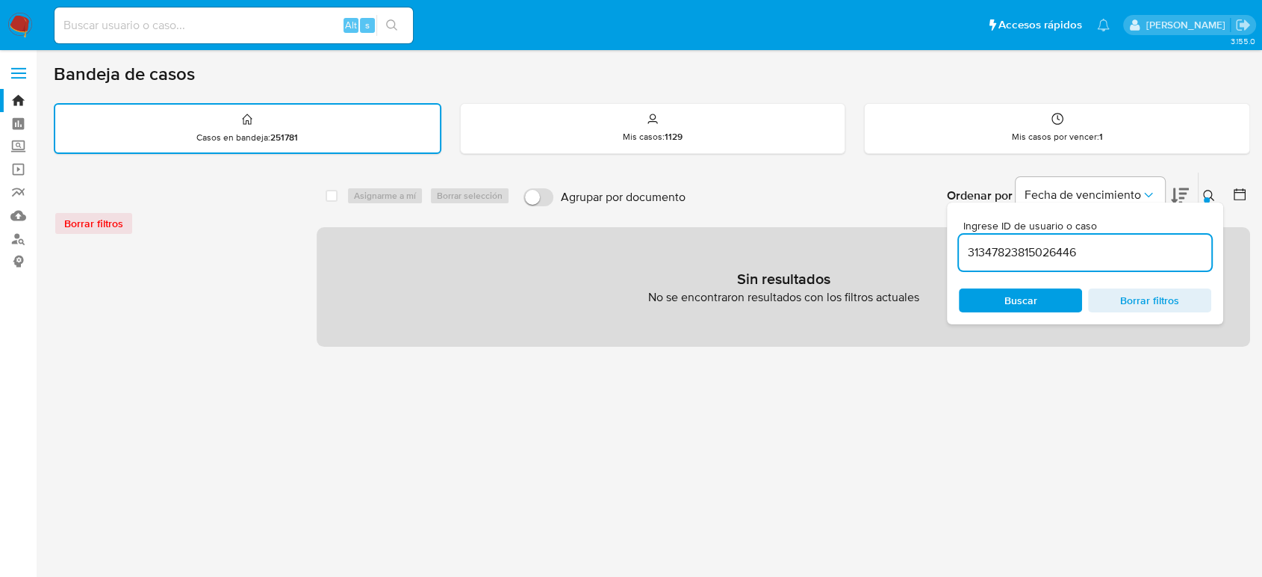
click at [1002, 247] on input "31347823815026446" at bounding box center [1085, 252] width 252 height 19
paste input "478238150"
type input "478238150"
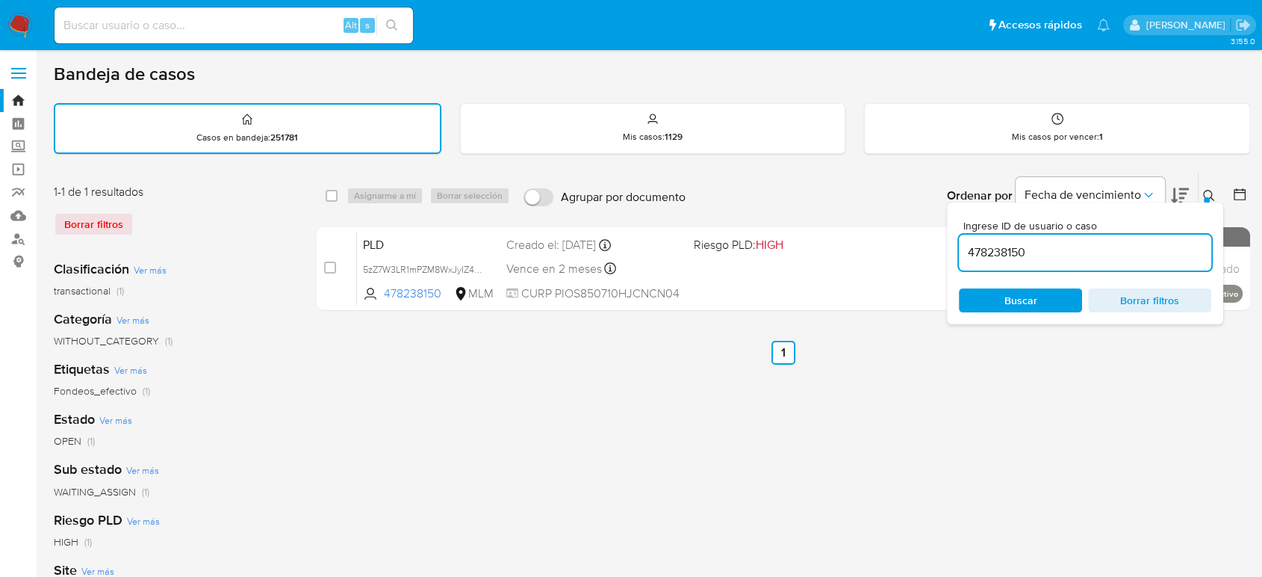
click at [1213, 190] on icon at bounding box center [1209, 196] width 12 height 12
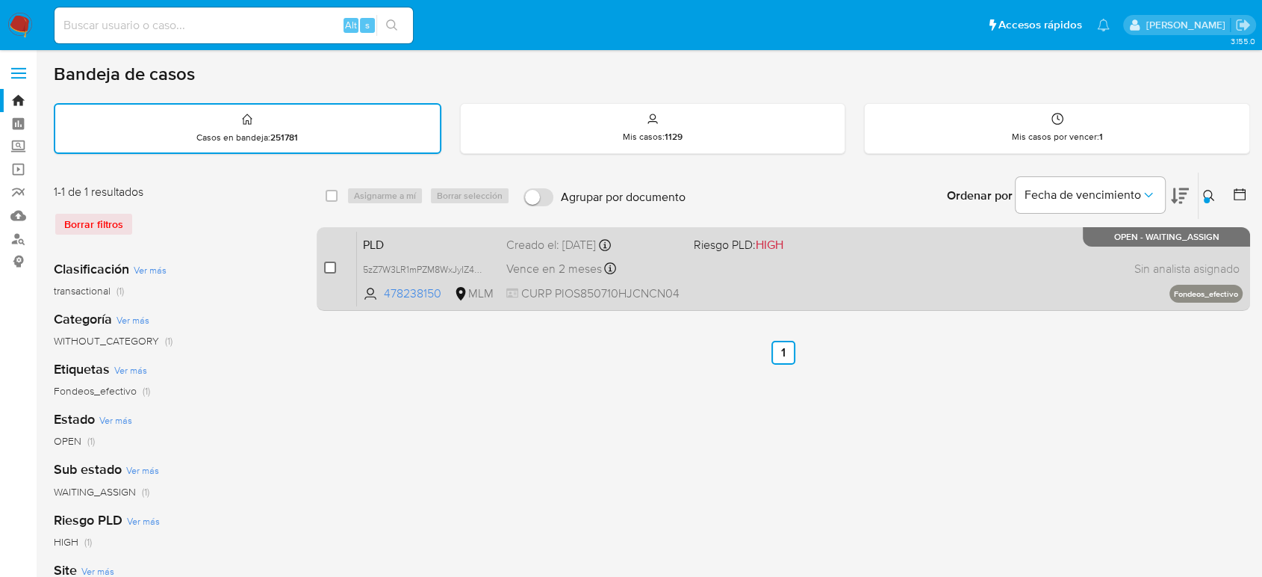
click at [333, 267] on input "checkbox" at bounding box center [330, 267] width 12 height 12
checkbox input "true"
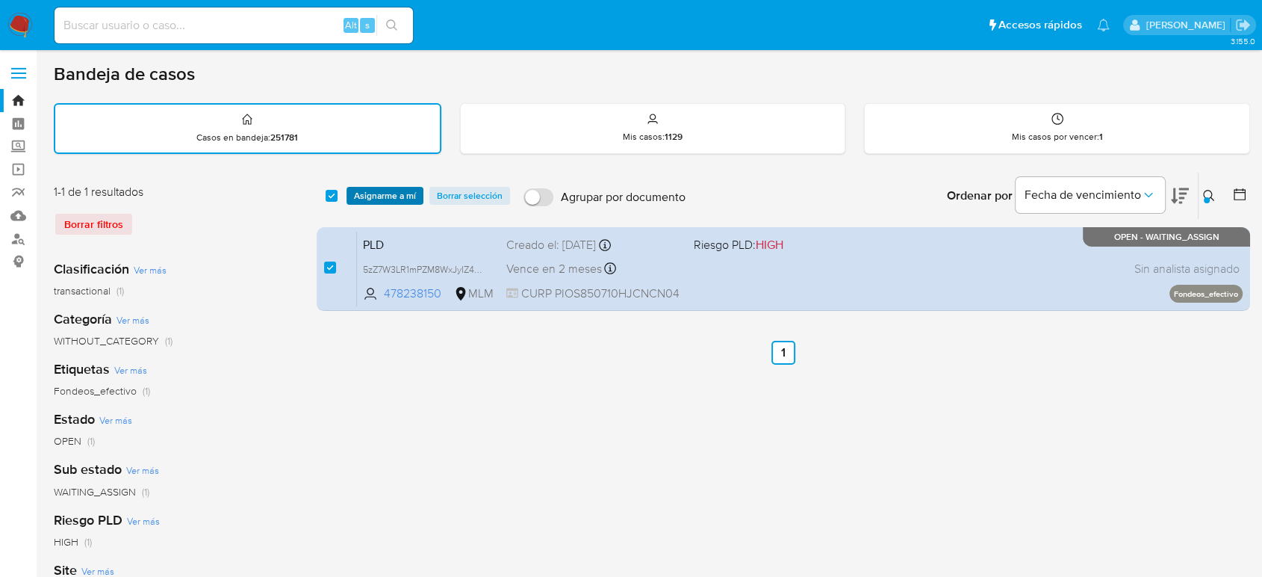
click at [400, 199] on span "Asignarme a mí" at bounding box center [385, 195] width 62 height 15
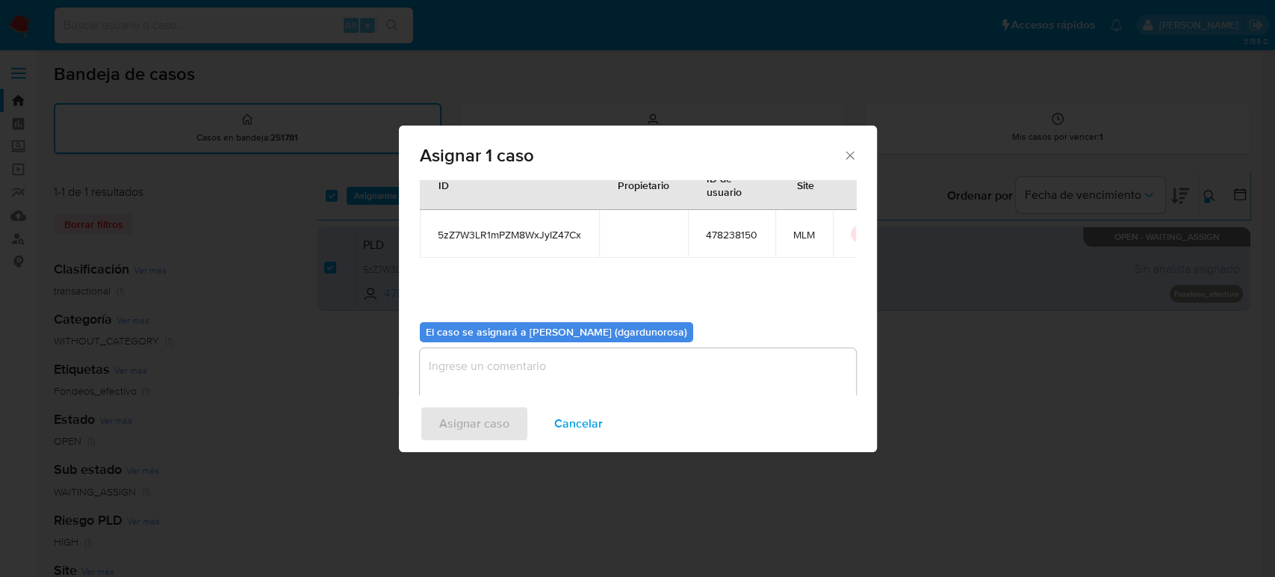
scroll to position [76, 0]
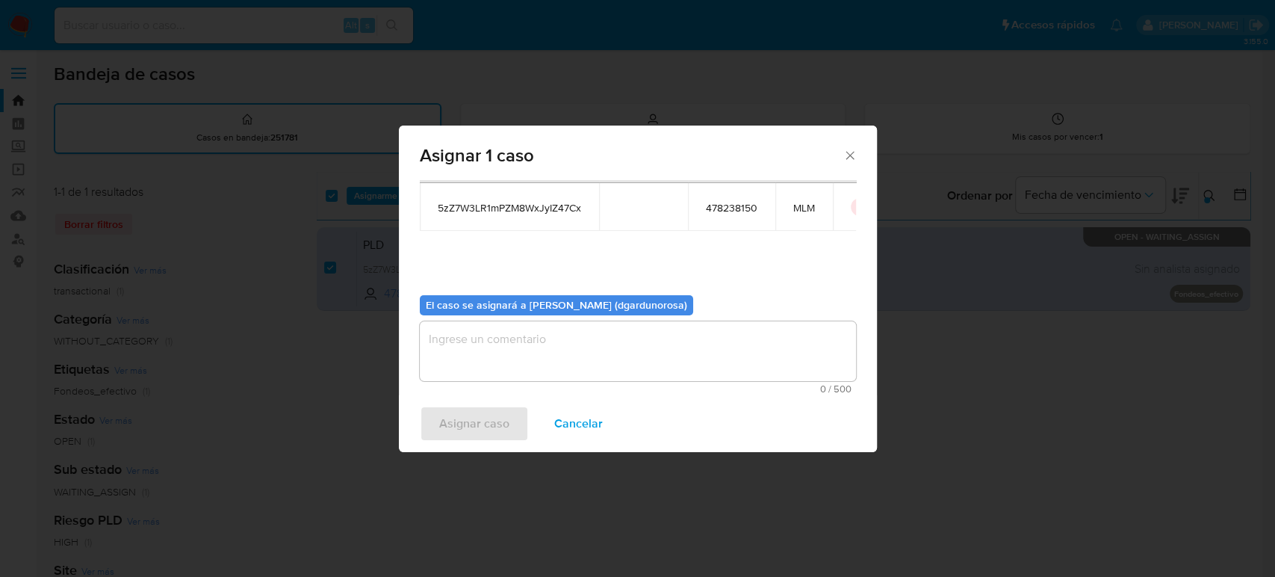
click at [542, 372] on textarea "assign-modal" at bounding box center [638, 351] width 436 height 60
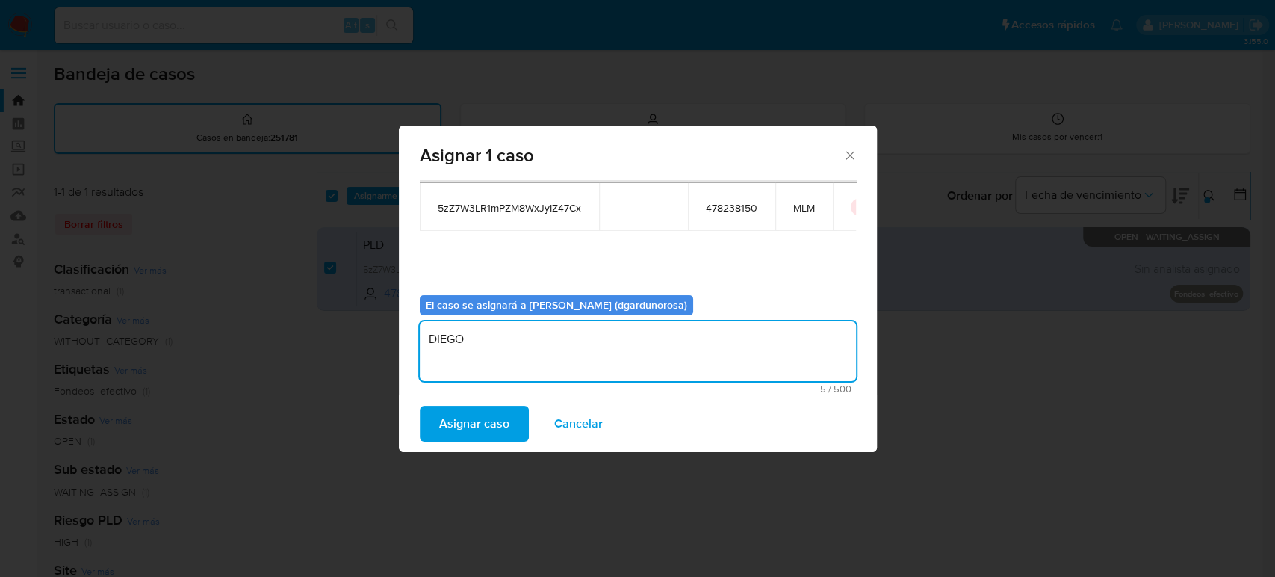
type textarea "DIEGO"
click at [545, 206] on span "5zZ7W3LR1mPZM8WxJyIZ47Cx" at bounding box center [509, 207] width 143 height 13
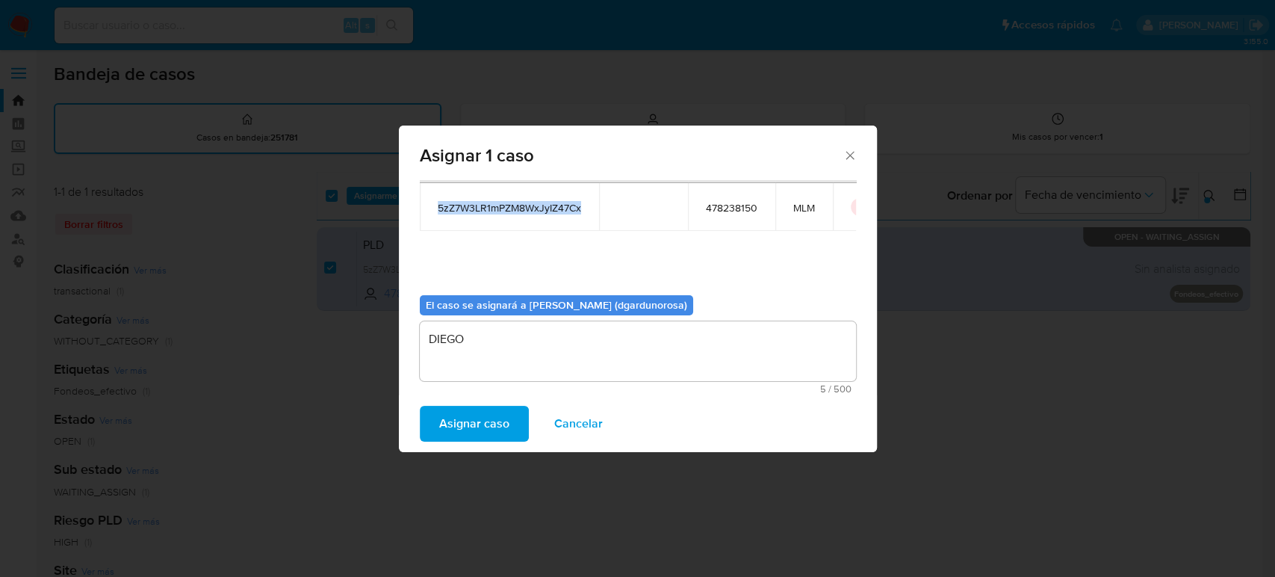
click at [546, 206] on span "5zZ7W3LR1mPZM8WxJyIZ47Cx" at bounding box center [509, 207] width 143 height 13
copy span "5zZ7W3LR1mPZM8WxJyIZ47Cx"
click at [465, 421] on span "Asignar caso" at bounding box center [474, 423] width 70 height 33
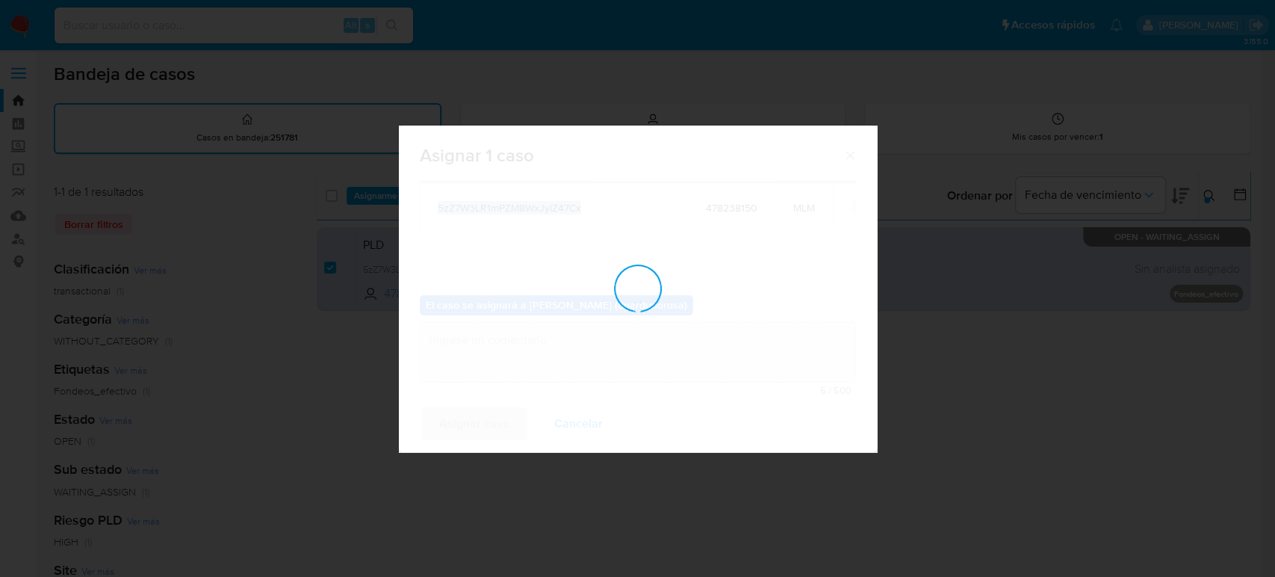
checkbox input "false"
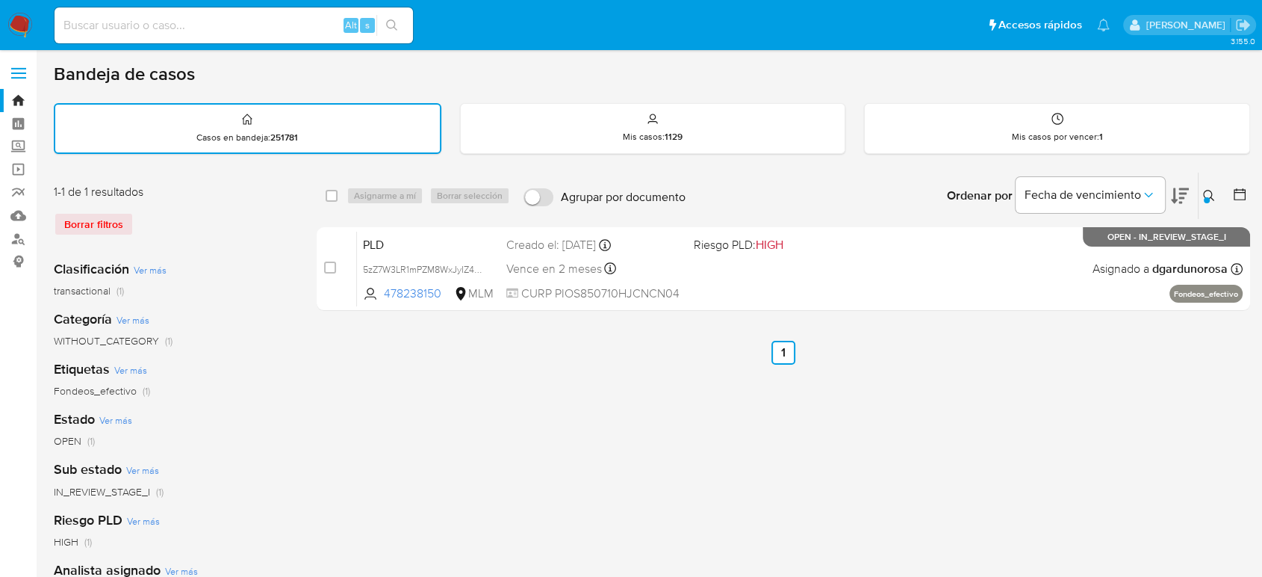
click at [1210, 196] on icon at bounding box center [1209, 196] width 12 height 12
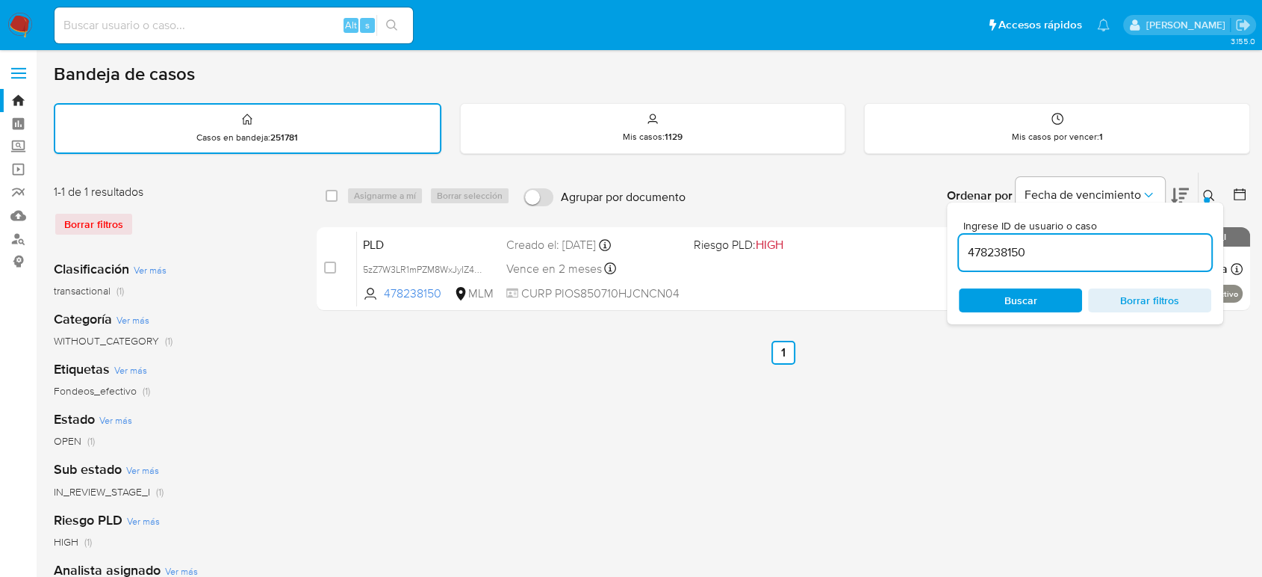
click at [1010, 255] on input "478238150" at bounding box center [1085, 252] width 252 height 19
click at [1011, 256] on input "478238150" at bounding box center [1085, 252] width 252 height 19
type input "713377454"
drag, startPoint x: 1207, startPoint y: 192, endPoint x: 1117, endPoint y: 240, distance: 102.2
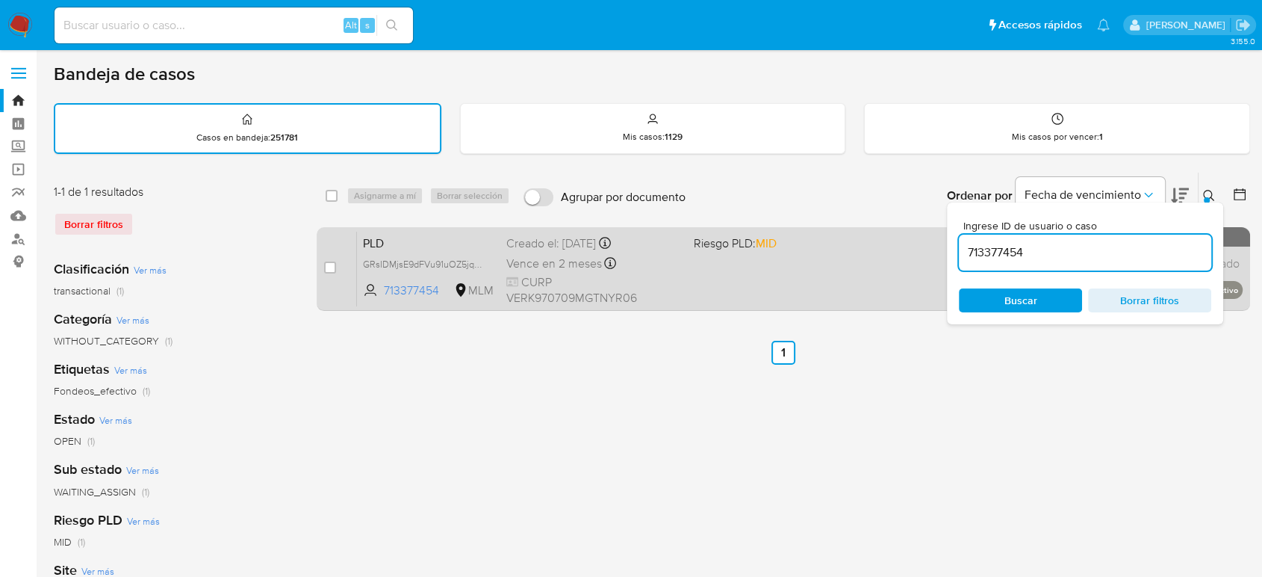
click at [1207, 192] on icon at bounding box center [1209, 196] width 12 height 12
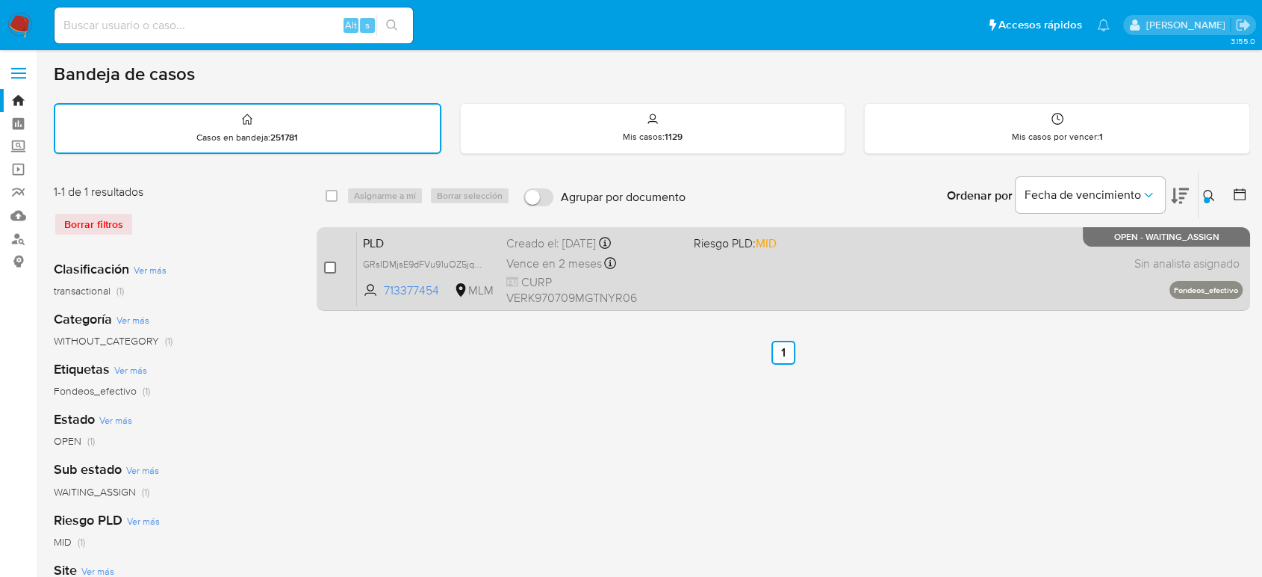
click at [327, 271] on input "checkbox" at bounding box center [330, 267] width 12 height 12
checkbox input "true"
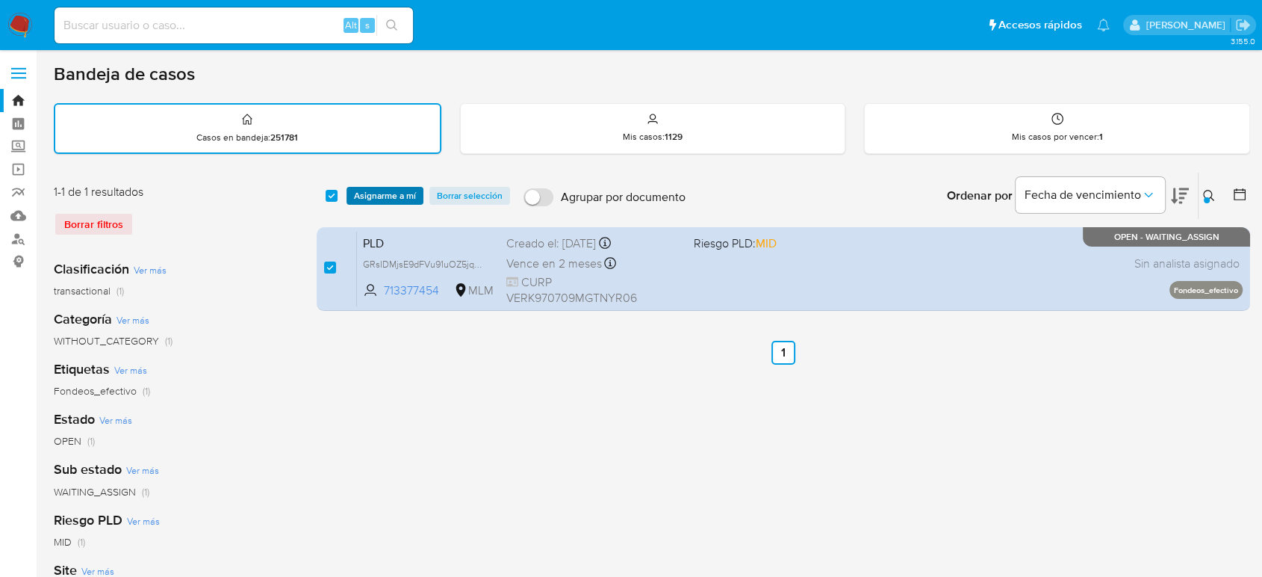
click at [388, 196] on span "Asignarme a mí" at bounding box center [385, 195] width 62 height 15
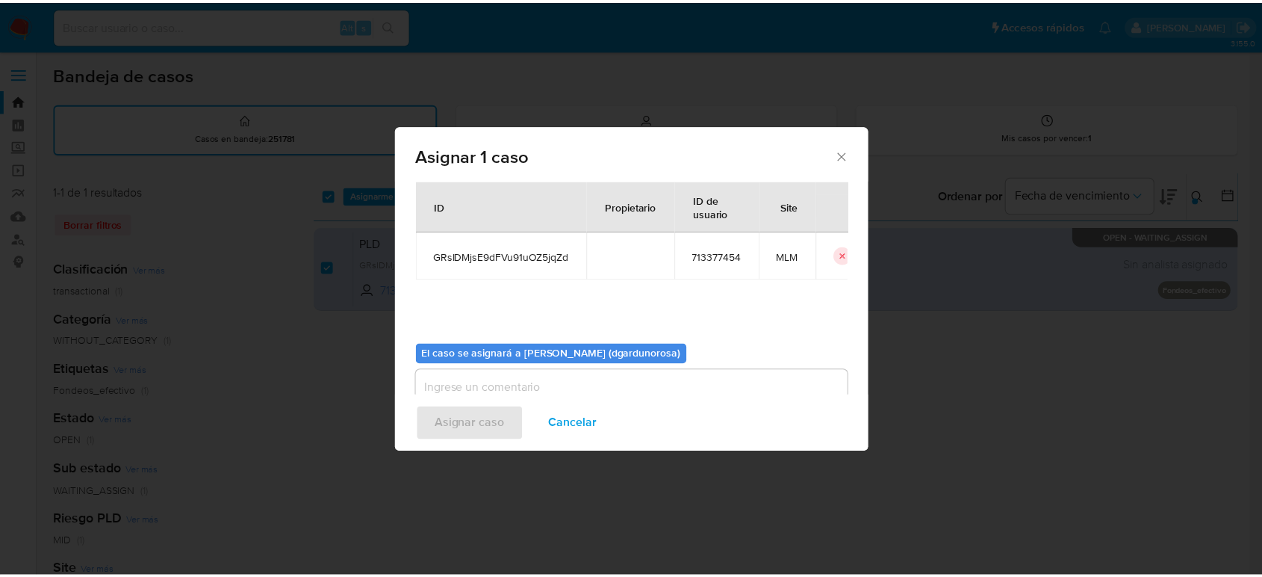
scroll to position [76, 0]
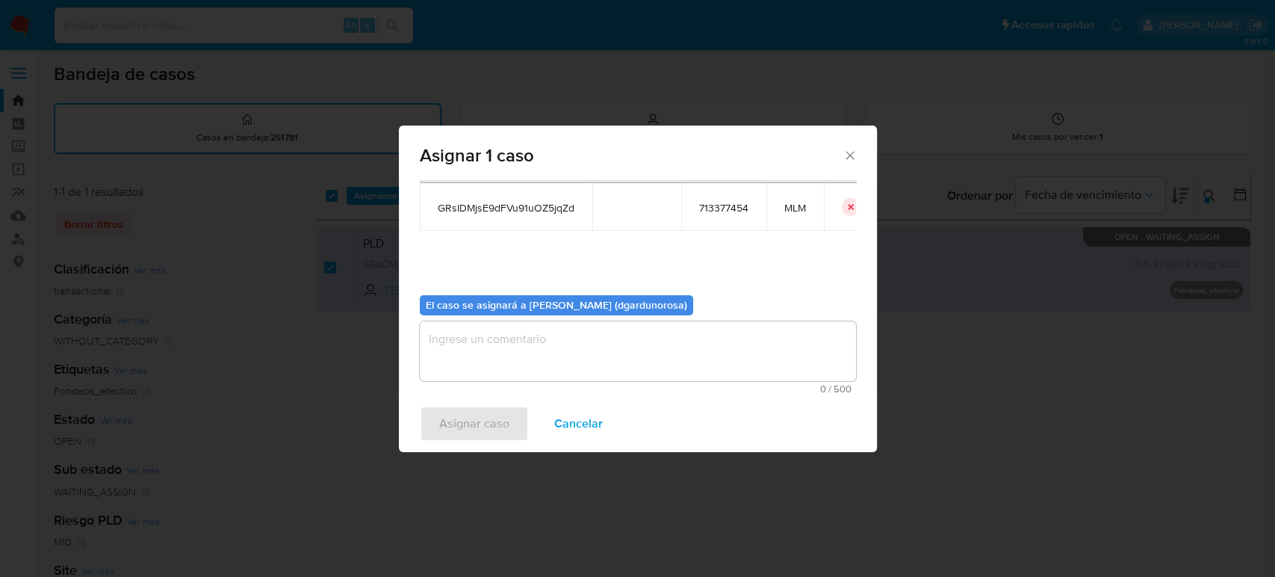
click at [574, 356] on textarea "assign-modal" at bounding box center [638, 351] width 436 height 60
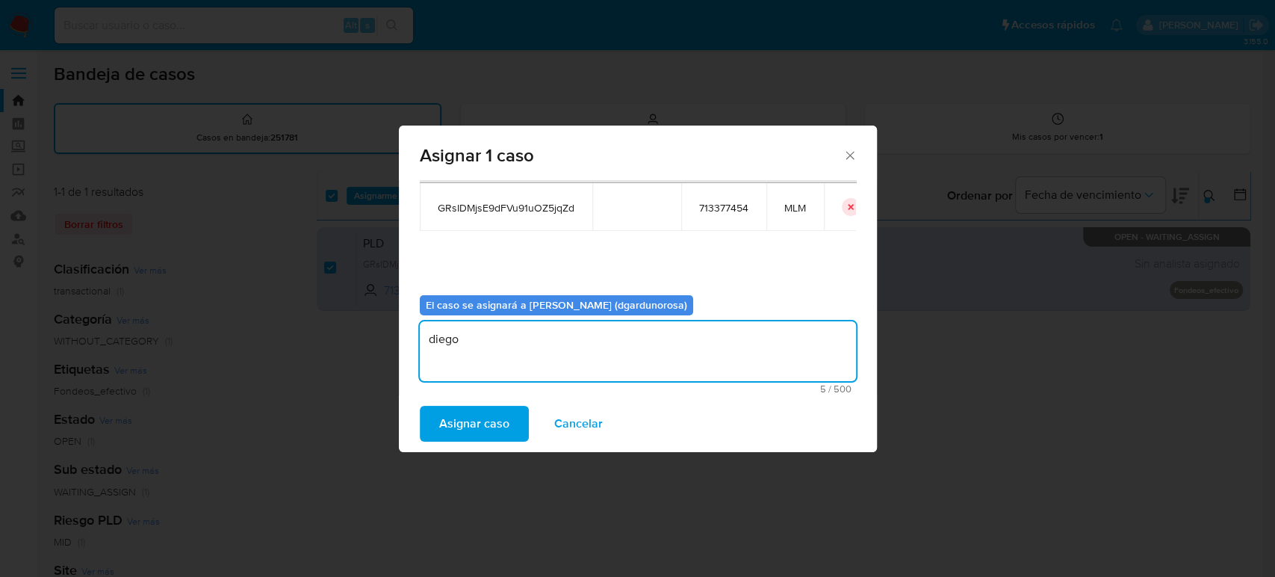
type textarea "diego"
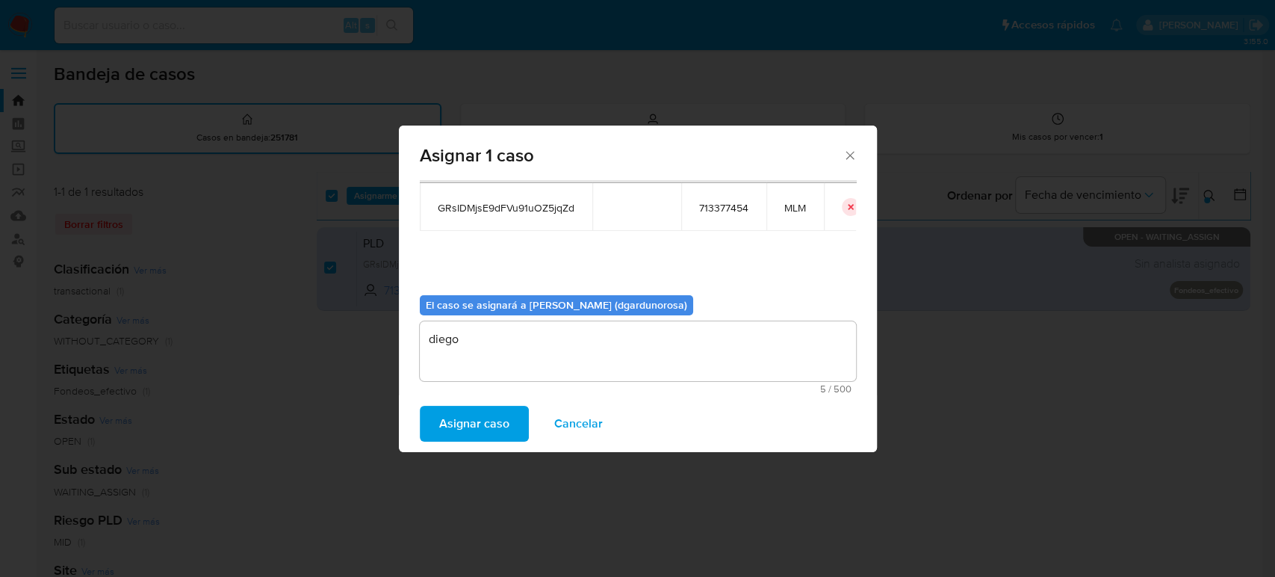
click at [546, 208] on span "GRsIDMjsE9dFVu91uOZ5jqZd" at bounding box center [506, 207] width 137 height 13
copy span "GRsIDMjsE9dFVu91uOZ5jqZd"
click at [484, 414] on span "Asignar caso" at bounding box center [474, 423] width 70 height 33
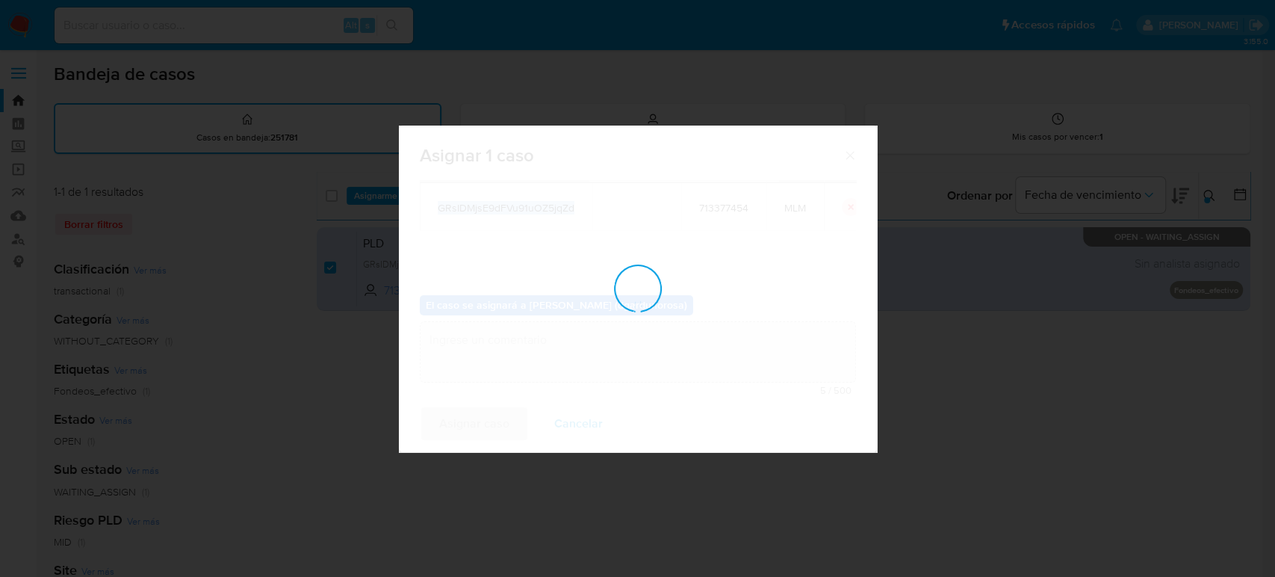
checkbox input "false"
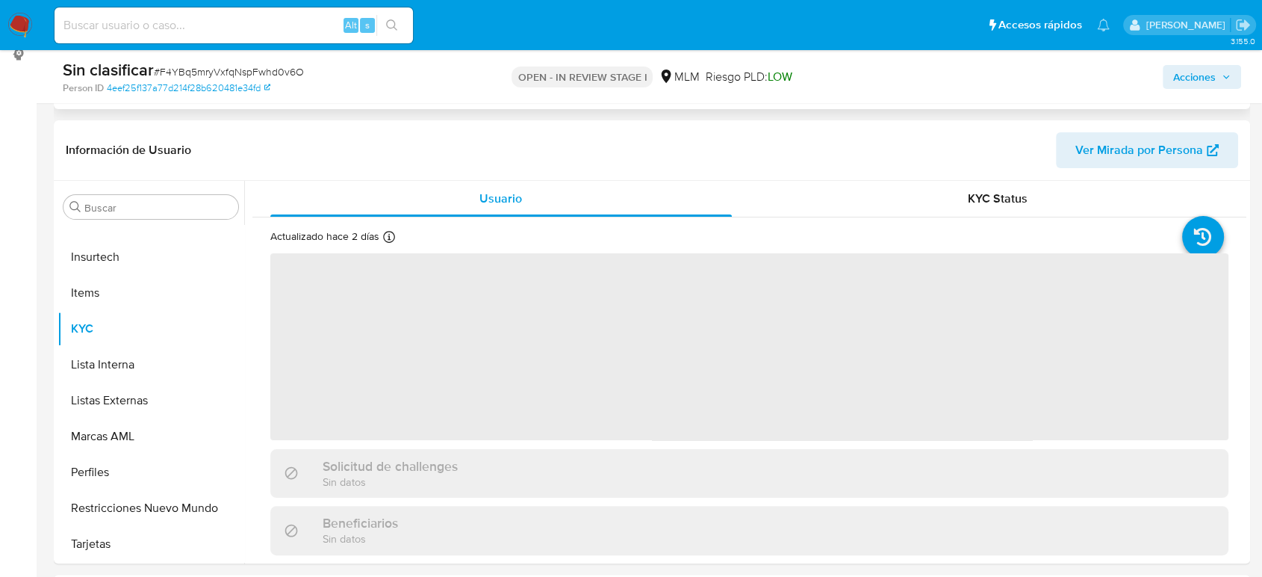
scroll to position [249, 0]
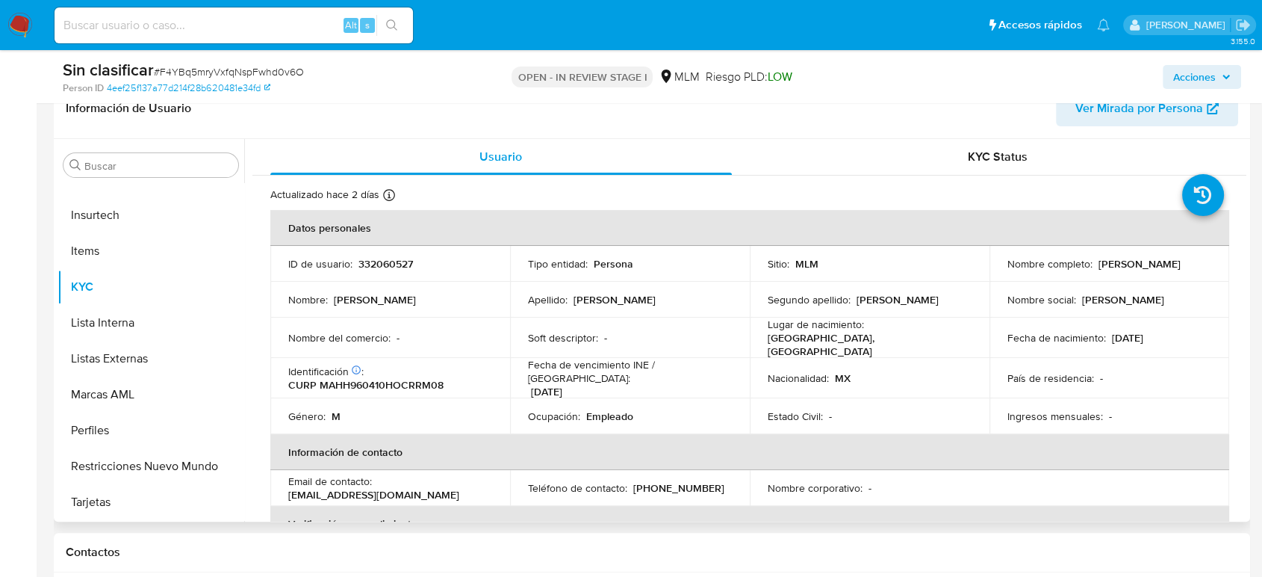
select select "10"
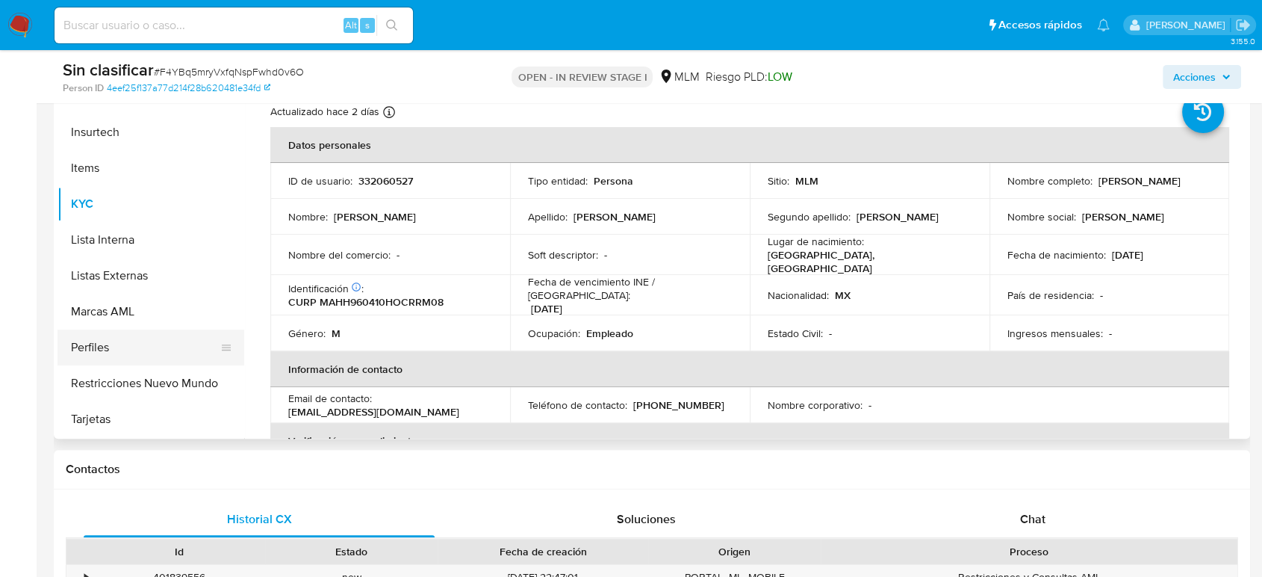
click at [141, 363] on button "Perfiles" at bounding box center [145, 347] width 175 height 36
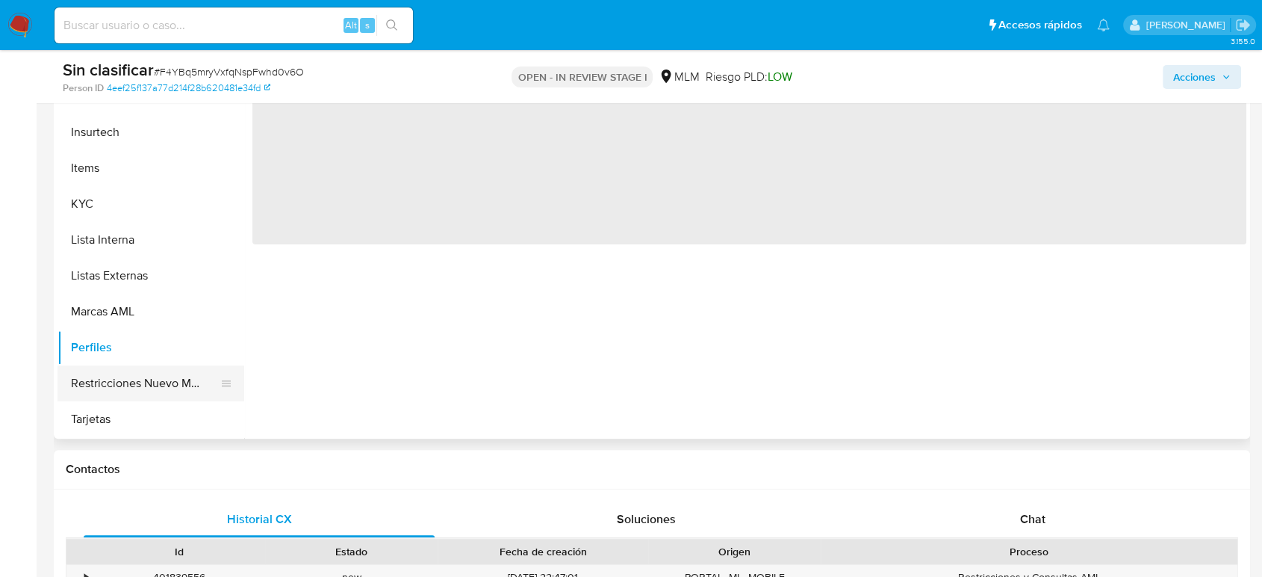
click at [137, 375] on button "Restricciones Nuevo Mundo" at bounding box center [145, 383] width 175 height 36
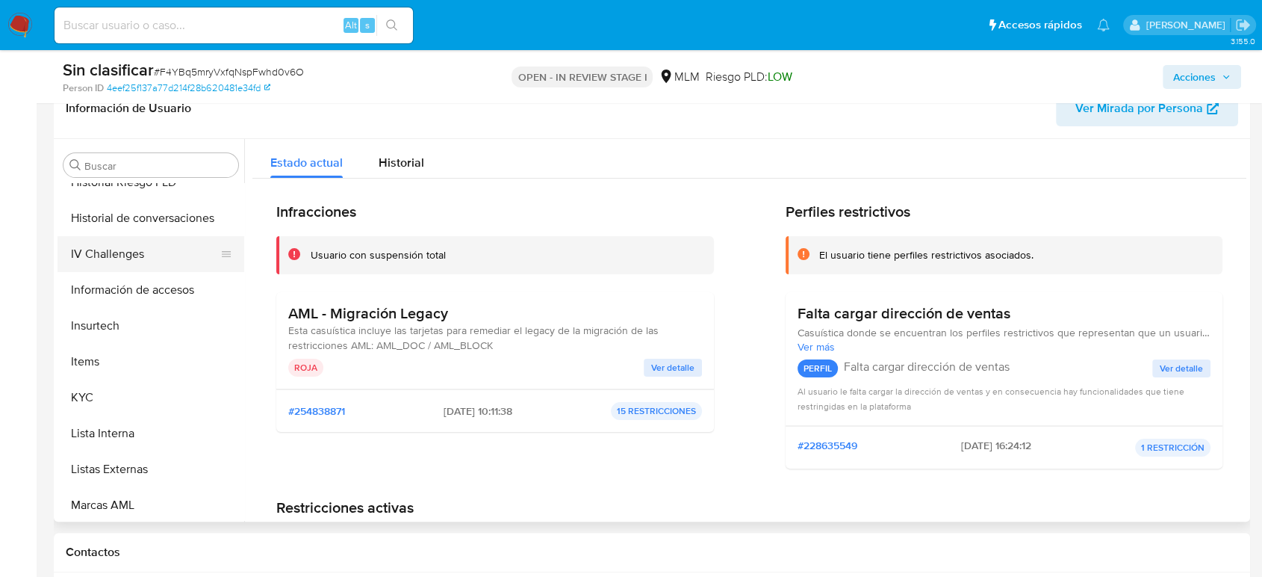
scroll to position [382, 0]
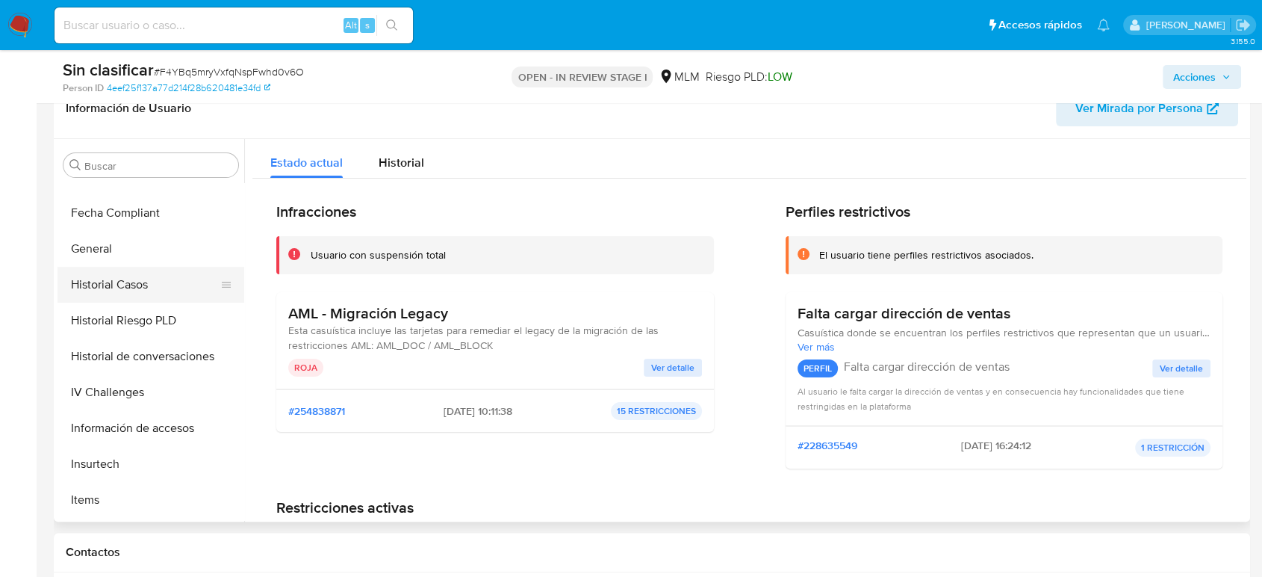
click at [125, 279] on button "Historial Casos" at bounding box center [145, 285] width 175 height 36
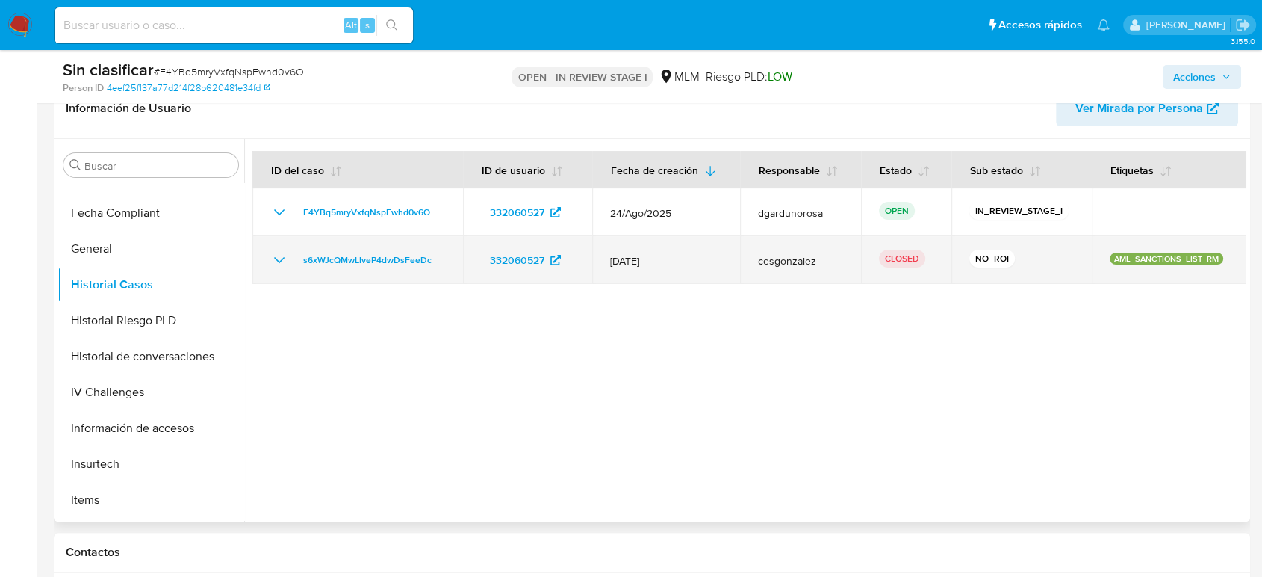
click at [279, 261] on icon "Mostrar/Ocultar" at bounding box center [279, 260] width 10 height 6
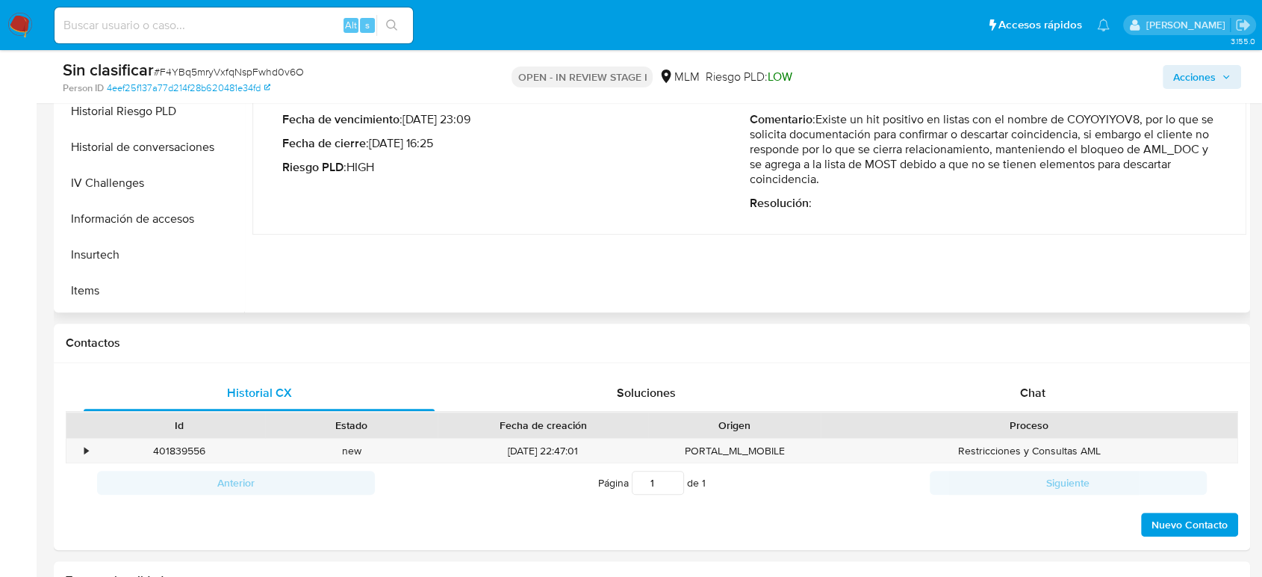
scroll to position [497, 0]
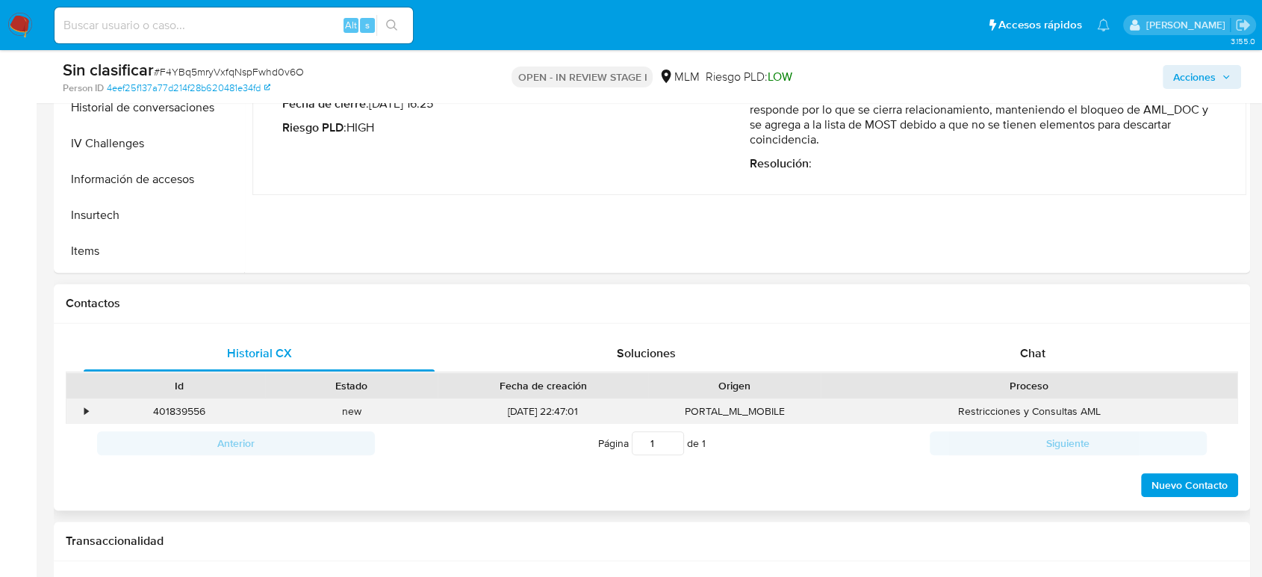
click at [84, 405] on div "•" at bounding box center [79, 411] width 26 height 25
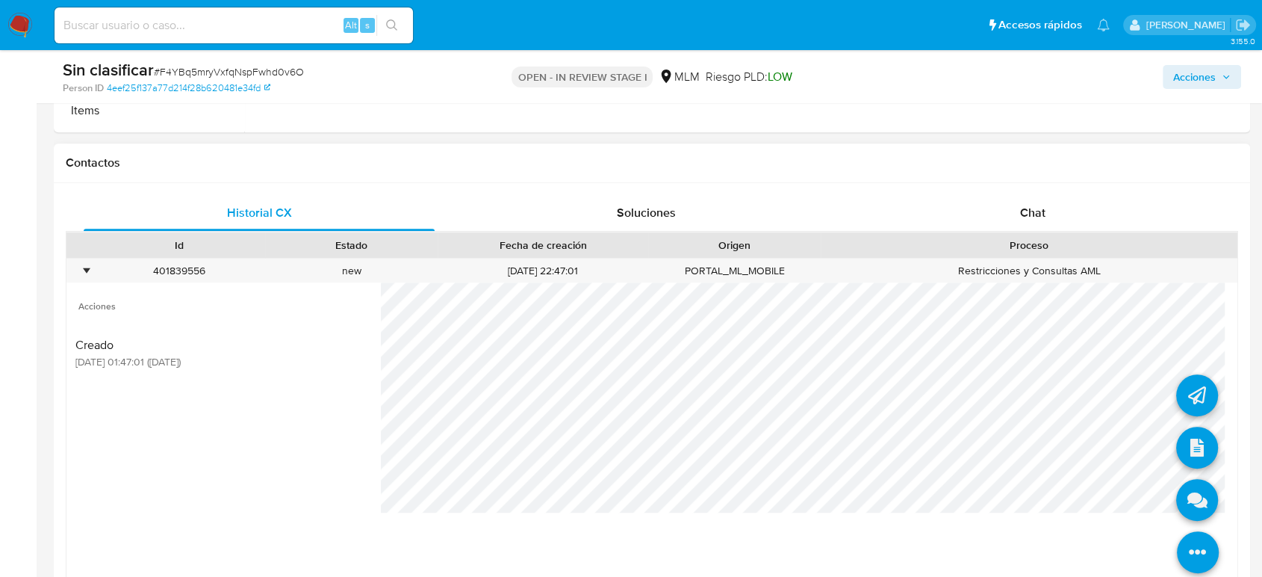
scroll to position [663, 0]
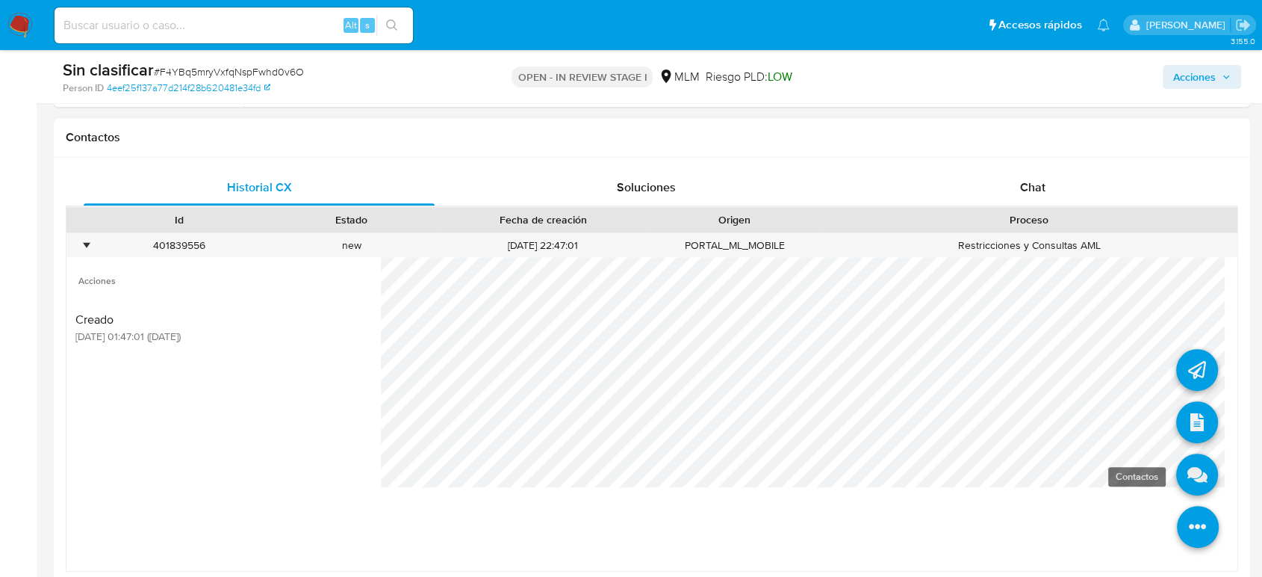
click at [1185, 476] on icon at bounding box center [1197, 474] width 42 height 42
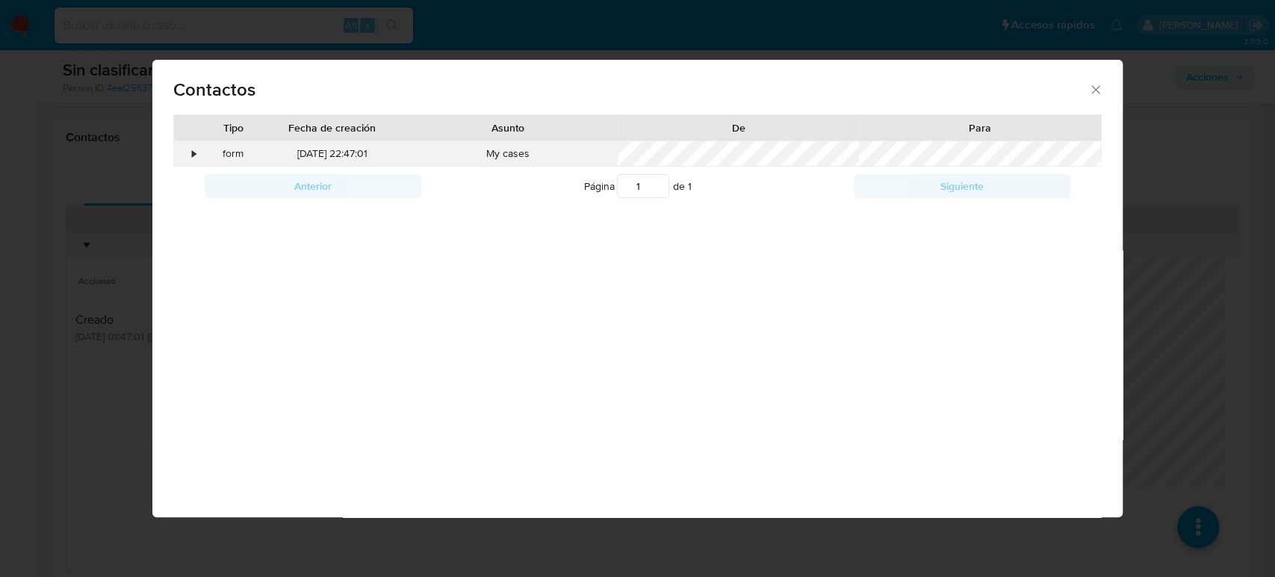
click at [193, 154] on div "•" at bounding box center [194, 153] width 4 height 15
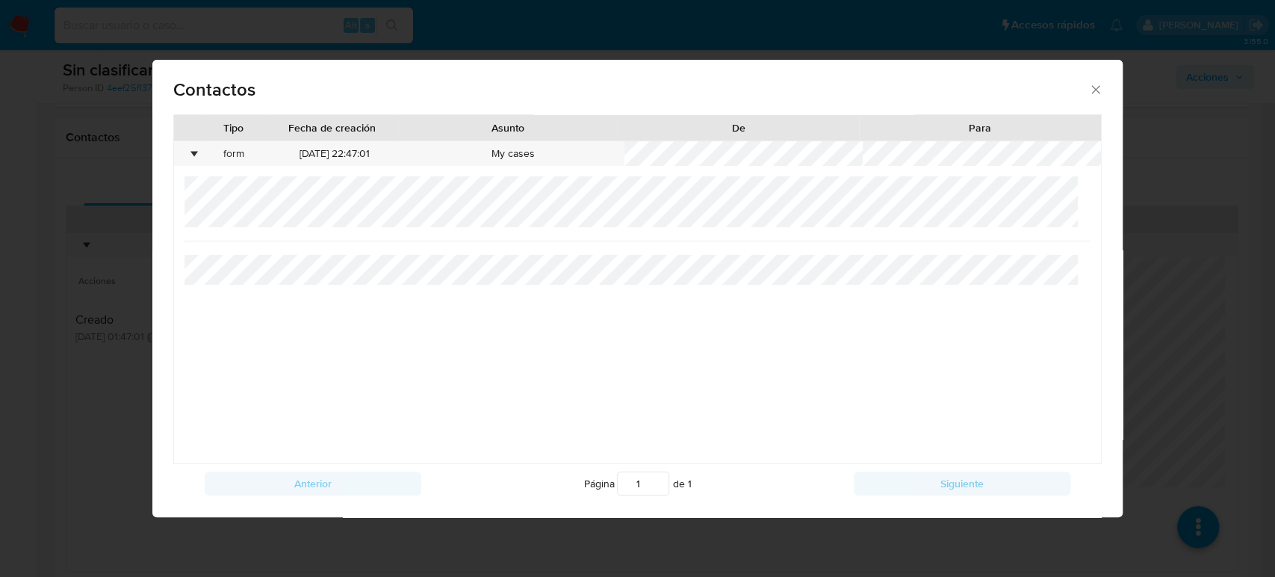
click at [1168, 303] on div "Contactos Tipo Fecha de creación Asunto De Para • form 23/08/2025 22:47:01 My c…" at bounding box center [637, 288] width 1275 height 577
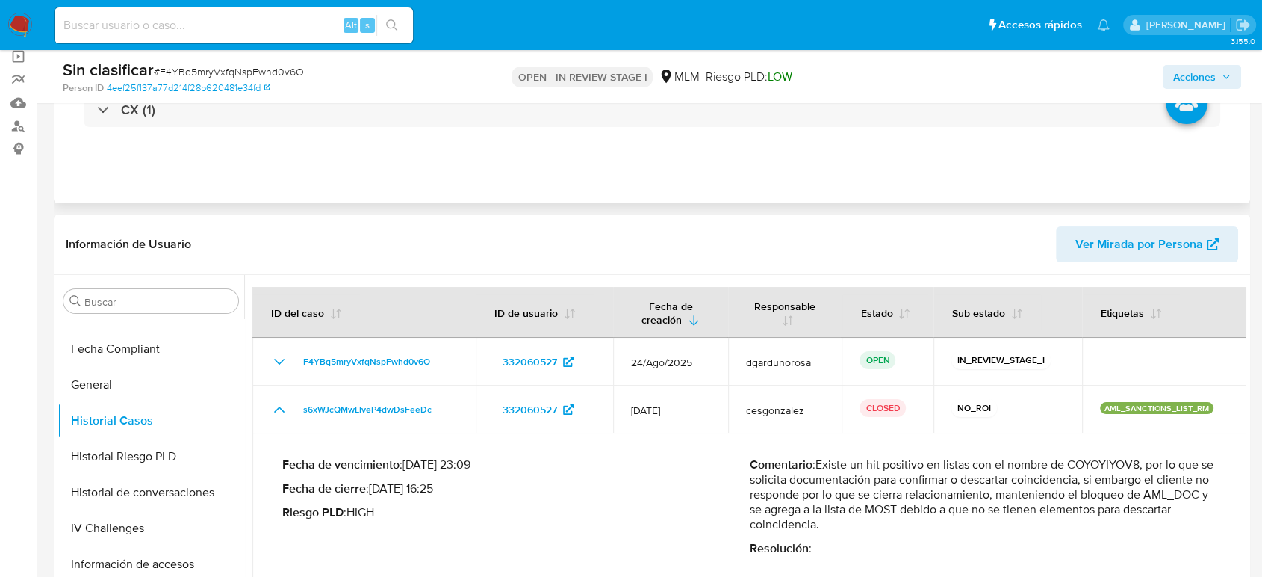
scroll to position [116, 0]
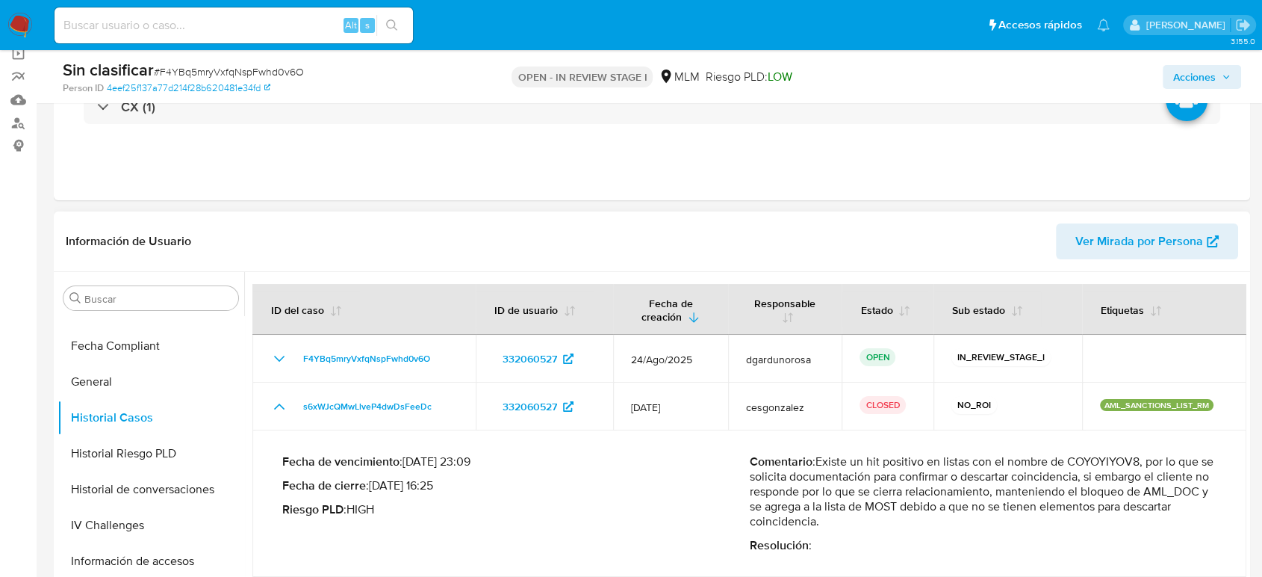
click at [1020, 506] on p "Comentario : Existe un hit positivo en listas con el nombre de COYOYIYOV8, por …" at bounding box center [984, 491] width 468 height 75
drag, startPoint x: 1108, startPoint y: 506, endPoint x: 1115, endPoint y: 521, distance: 17.4
click at [1115, 521] on p "Comentario : Existe un hit positivo en listas con el nombre de COYOYIYOV8, por …" at bounding box center [984, 491] width 468 height 75
click at [1220, 78] on span "Acciones" at bounding box center [1202, 76] width 58 height 21
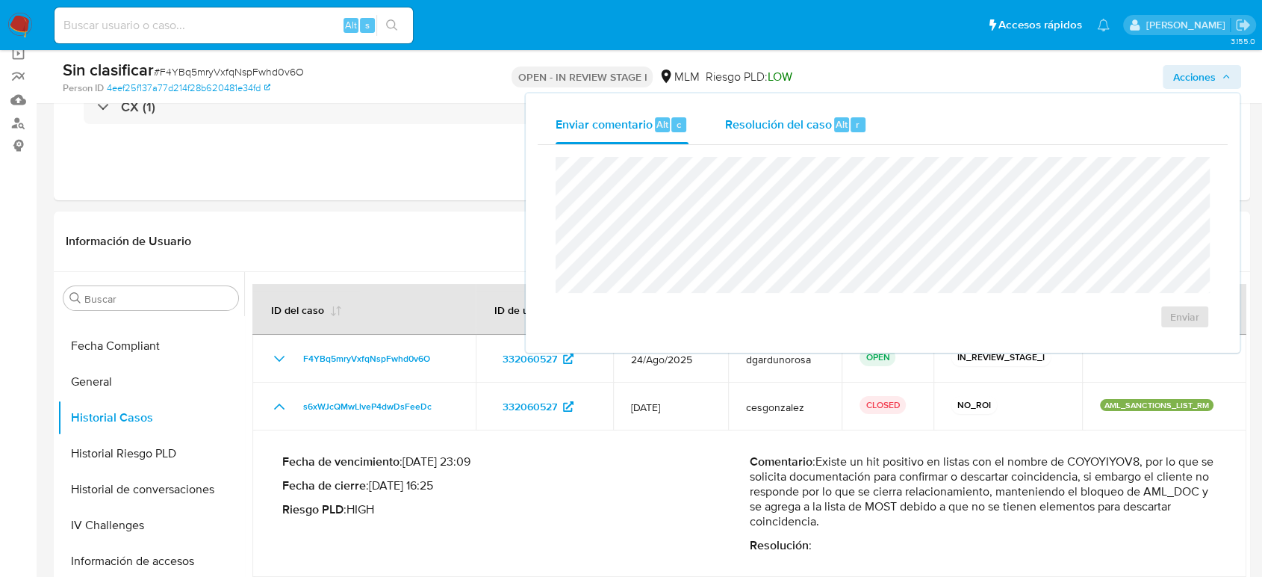
click at [802, 137] on div "Resolución del caso Alt r" at bounding box center [795, 124] width 143 height 39
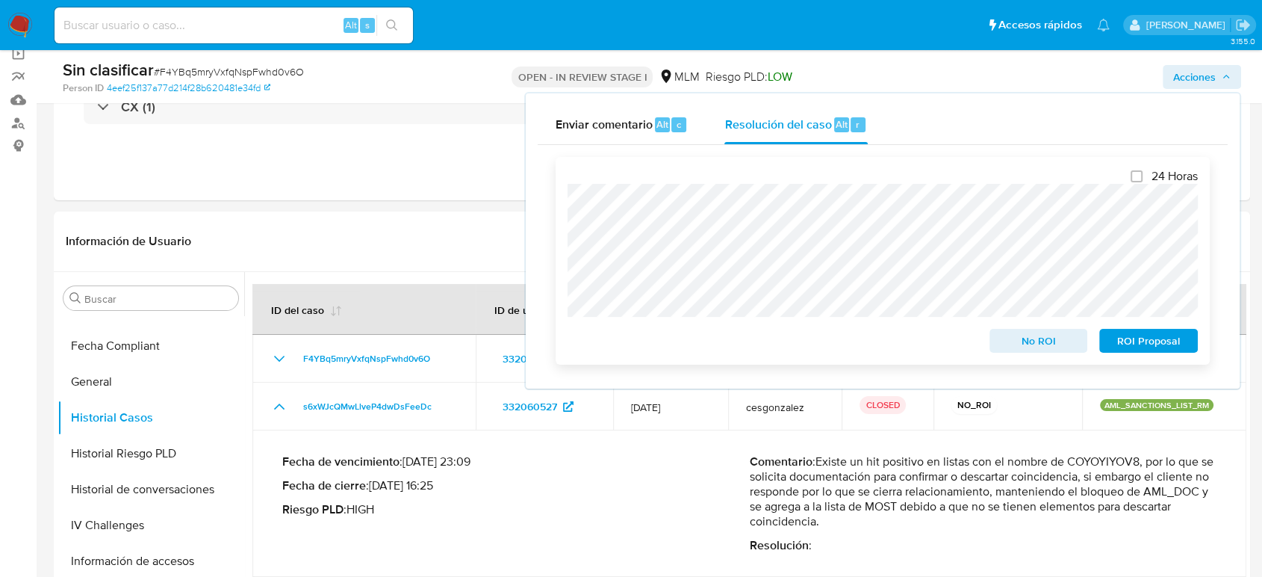
click at [562, 169] on div "24 Horas No ROI ROI Proposal" at bounding box center [883, 261] width 654 height 208
click at [1037, 346] on span "No ROI" at bounding box center [1039, 340] width 78 height 21
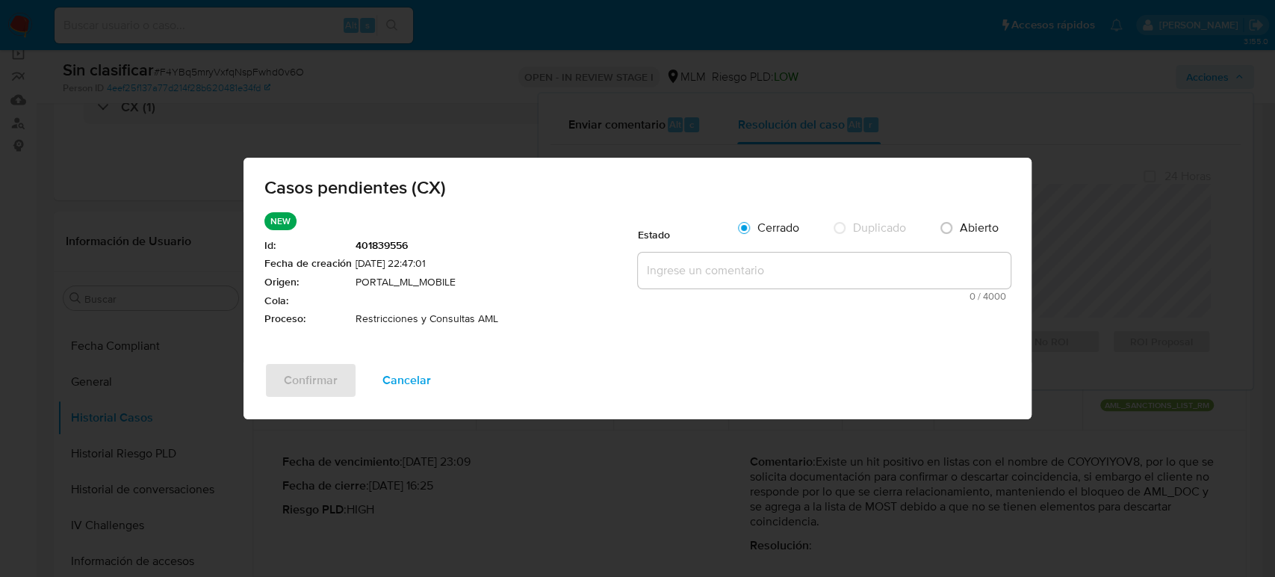
click at [688, 284] on textarea at bounding box center [824, 270] width 373 height 36
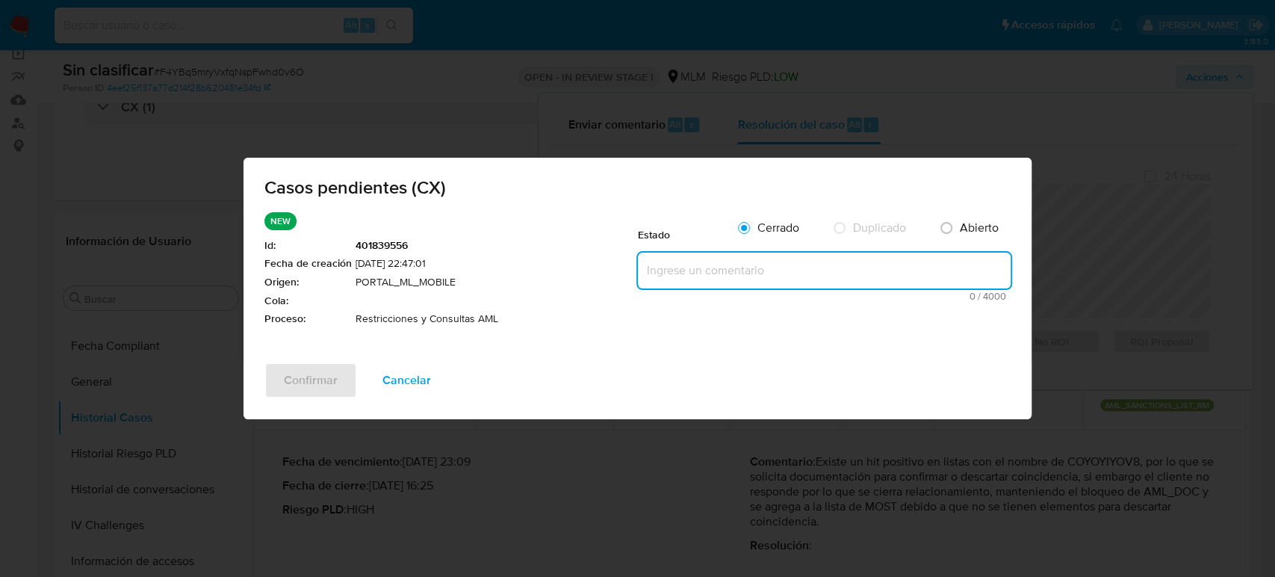
click at [695, 273] on textarea at bounding box center [824, 270] width 373 height 36
paste textarea "Se valida CX, cliente solicita información sobre el bloqueo de su perfil, se tr…"
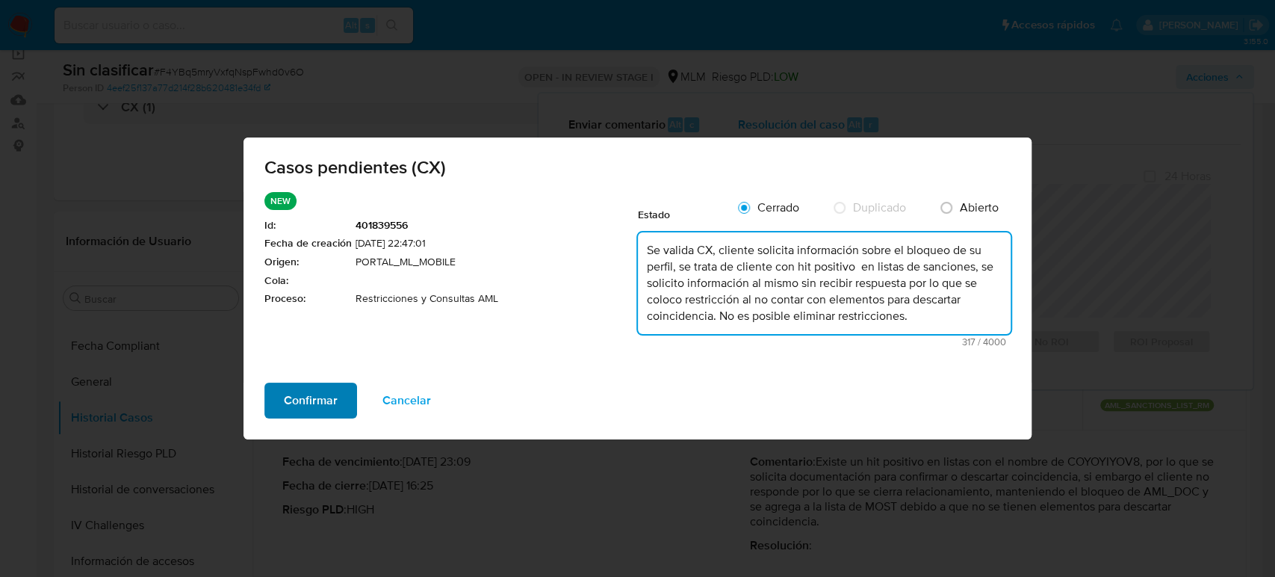
type textarea "Se valida CX, cliente solicita información sobre el bloqueo de su perfil, se tr…"
click at [320, 399] on span "Confirmar" at bounding box center [311, 400] width 54 height 33
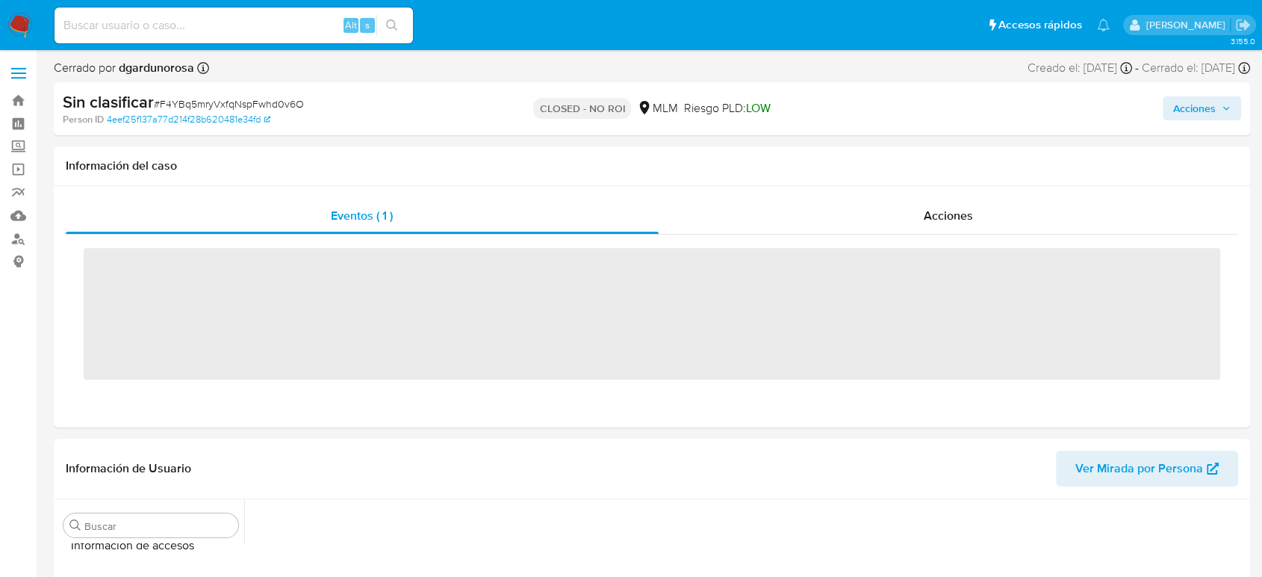
scroll to position [631, 0]
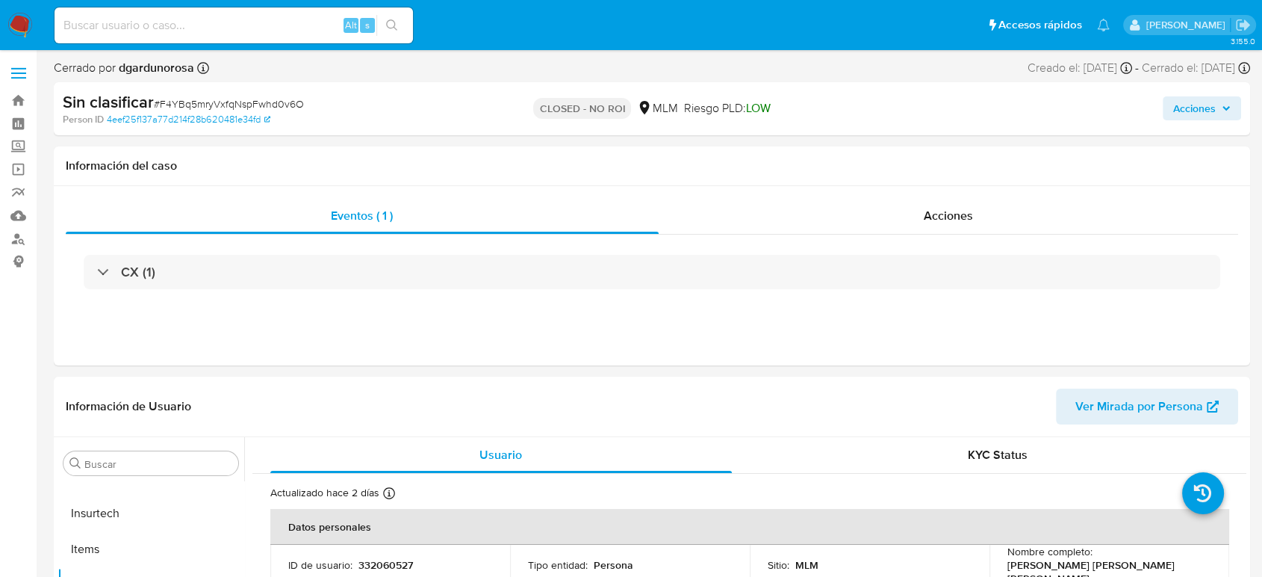
select select "10"
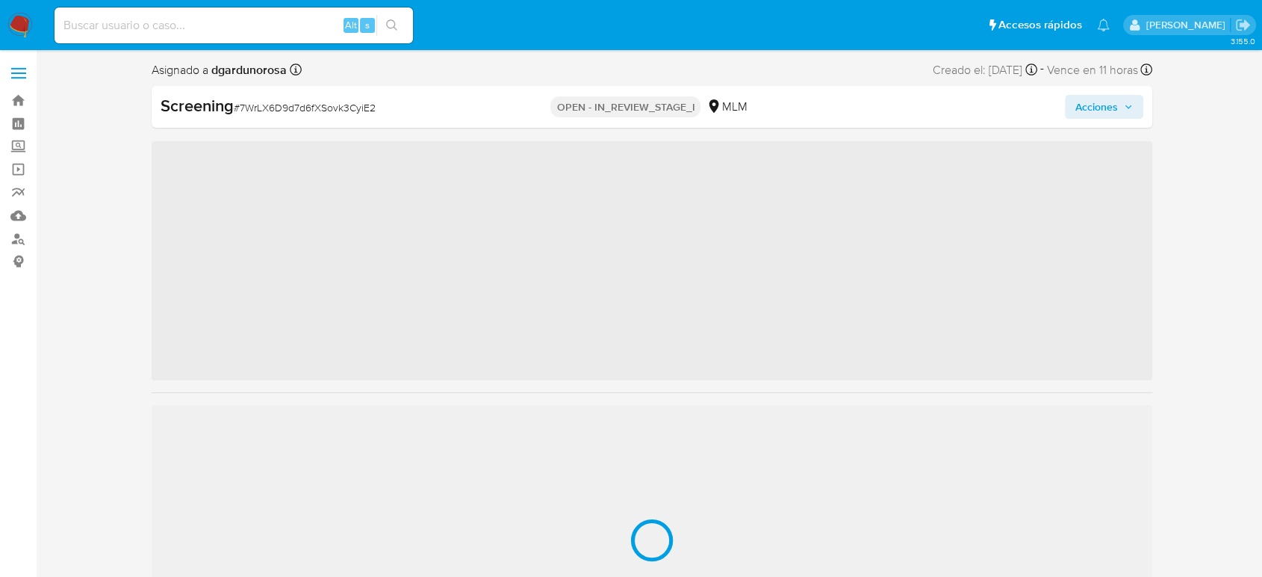
scroll to position [631, 0]
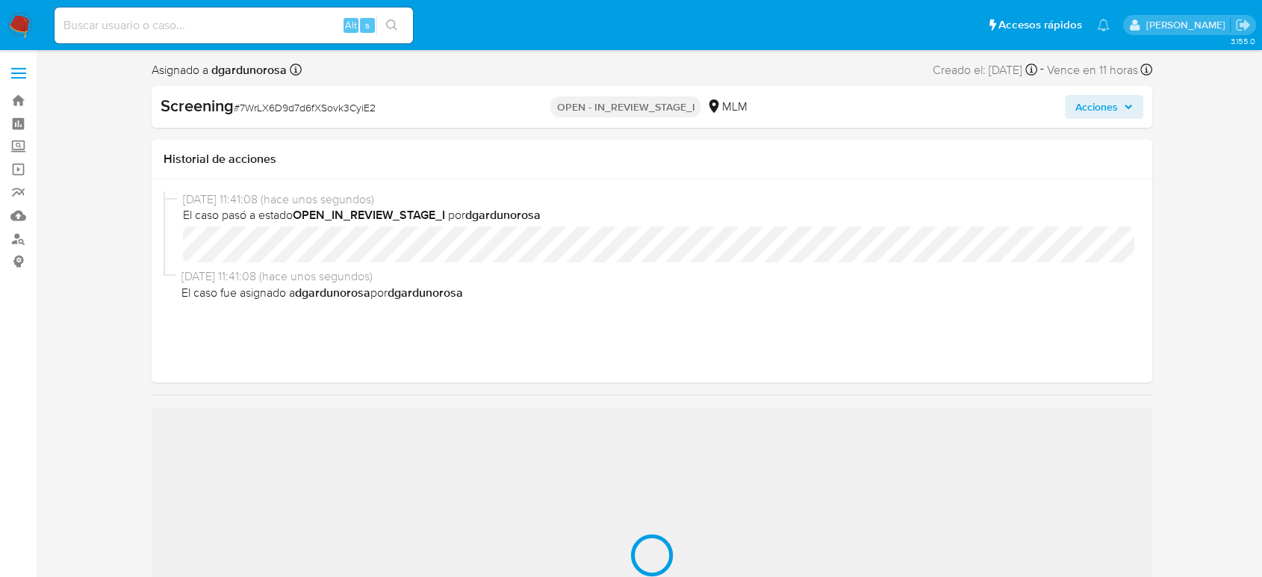
select select "10"
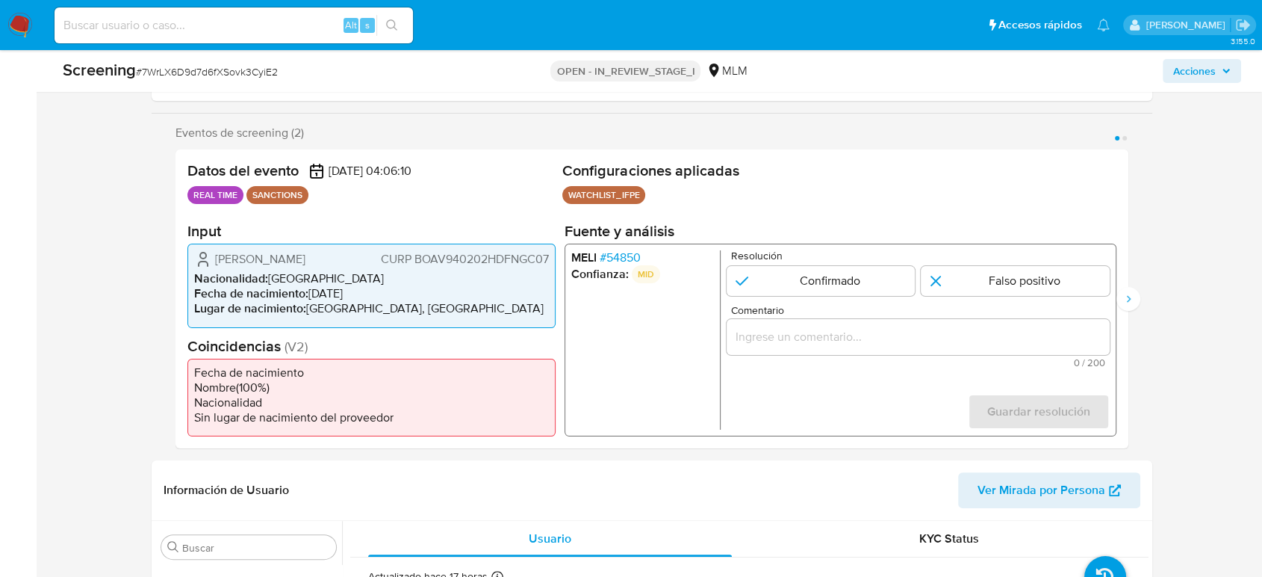
scroll to position [249, 0]
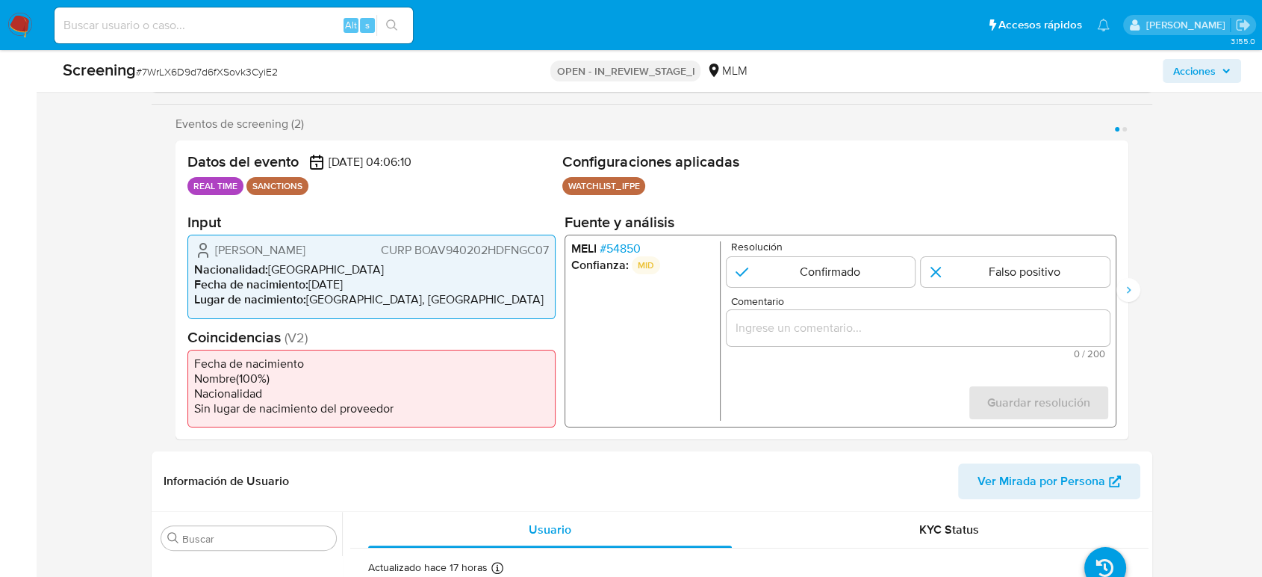
drag, startPoint x: 280, startPoint y: 249, endPoint x: 209, endPoint y: 251, distance: 71.0
click at [209, 251] on div "Victor Bonfil Aguilar CURP BOAV940202HDFNGC07" at bounding box center [371, 250] width 355 height 18
click at [623, 242] on span "# 54850" at bounding box center [620, 248] width 41 height 15
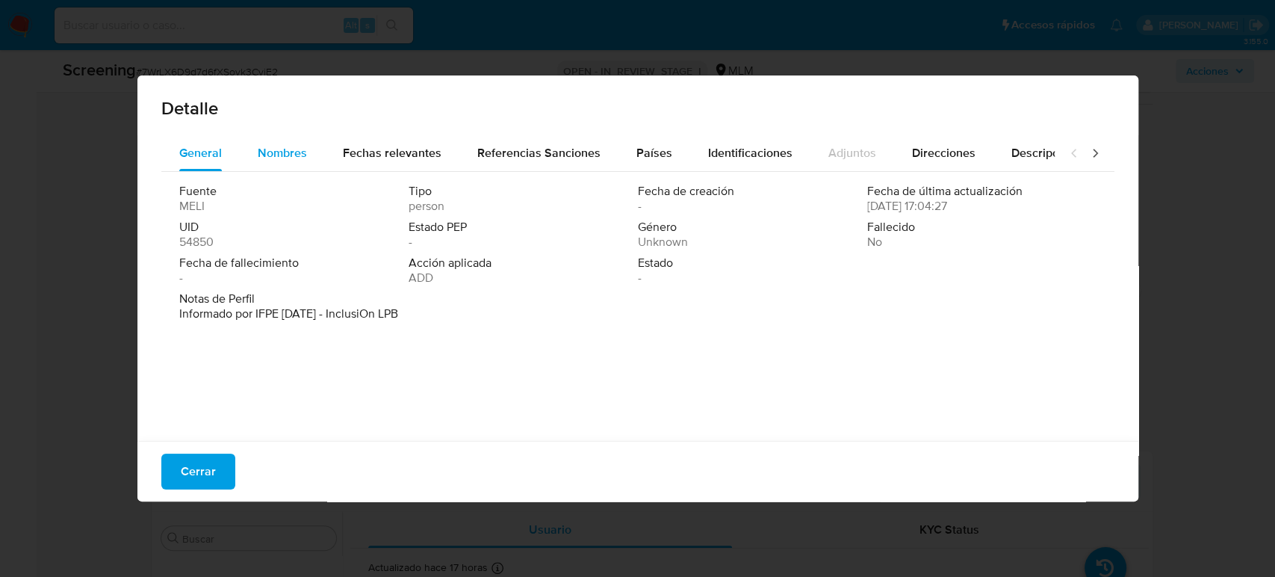
click at [276, 154] on span "Nombres" at bounding box center [282, 152] width 49 height 17
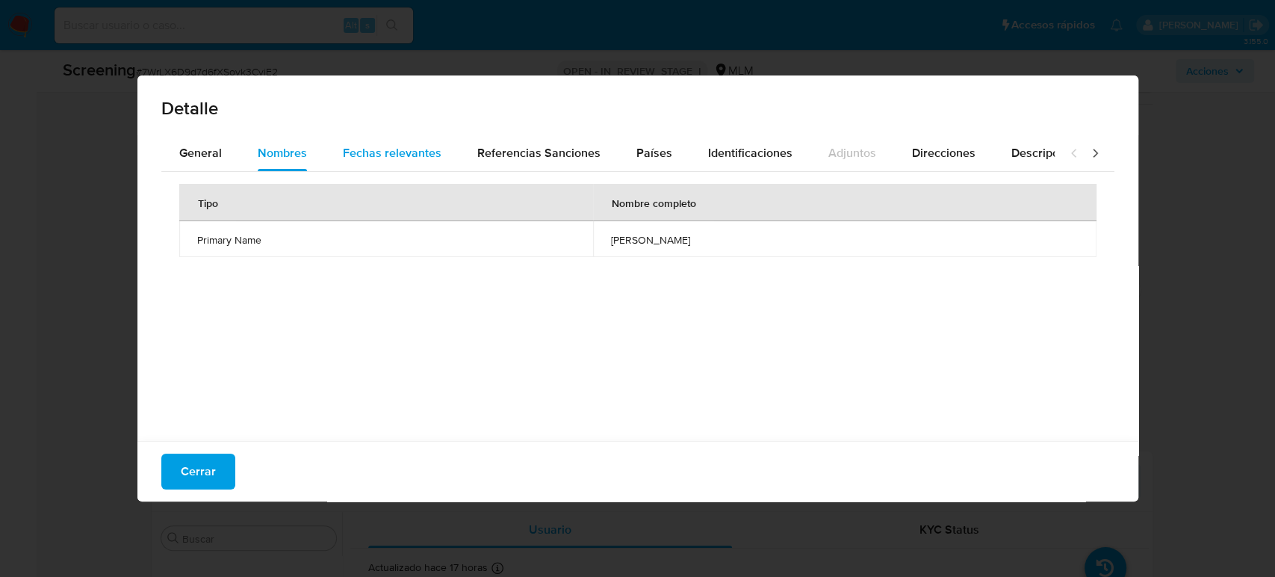
click at [386, 158] on span "Fechas relevantes" at bounding box center [392, 152] width 99 height 17
click at [282, 166] on div "Nombres" at bounding box center [282, 153] width 49 height 36
click at [202, 163] on div "General" at bounding box center [200, 153] width 43 height 36
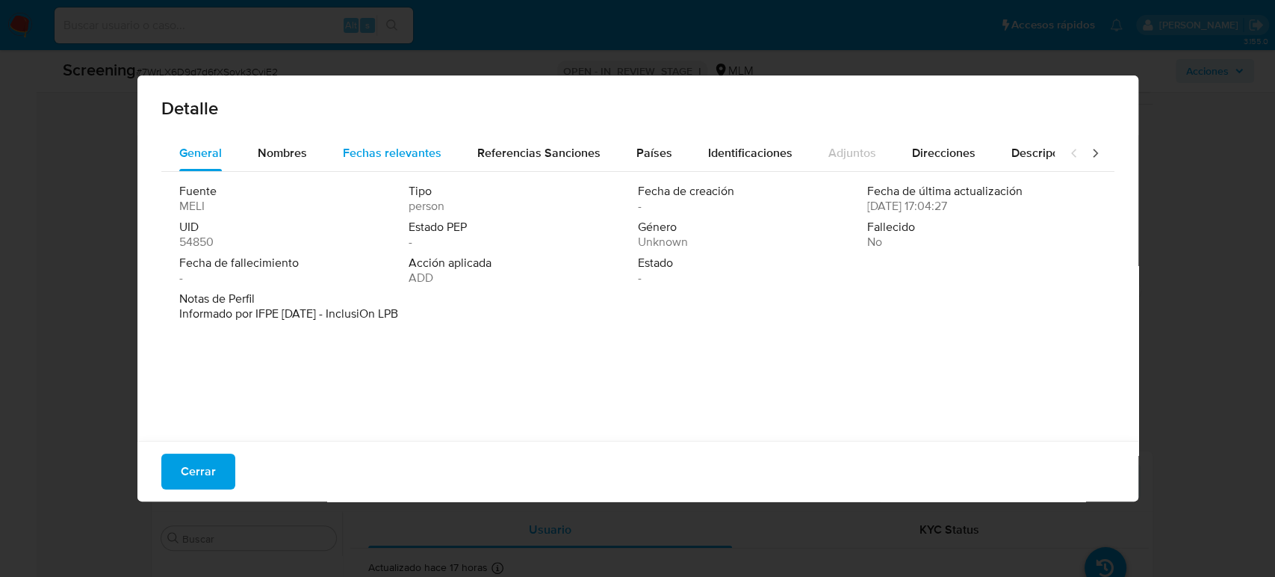
click at [391, 158] on span "Fechas relevantes" at bounding box center [392, 152] width 99 height 17
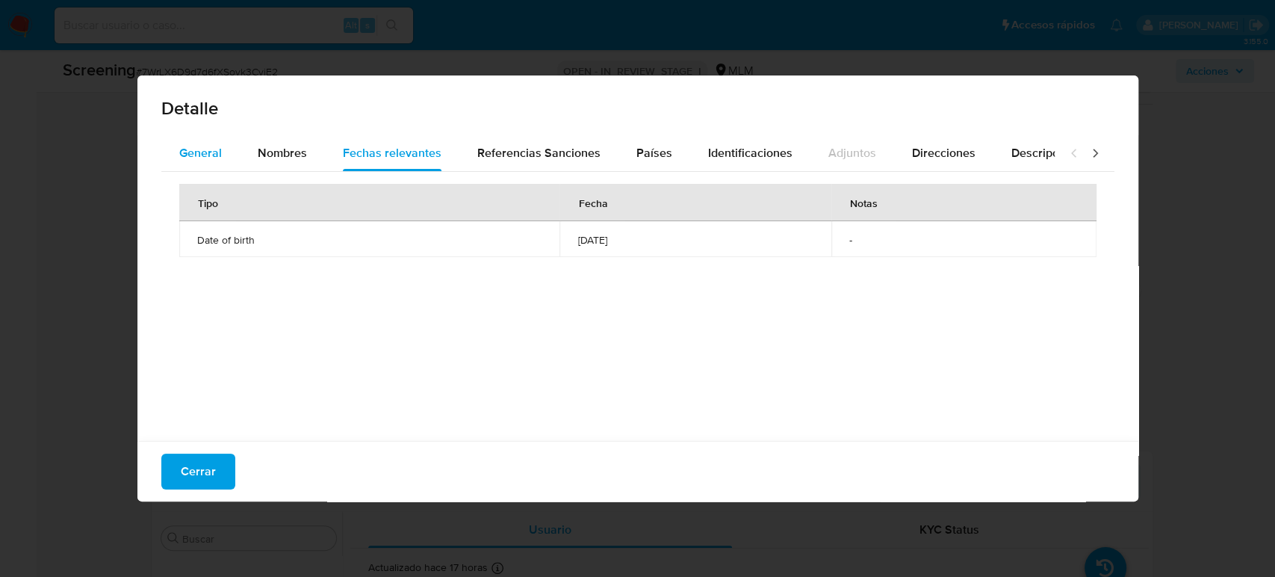
click at [184, 162] on div "General" at bounding box center [200, 153] width 43 height 36
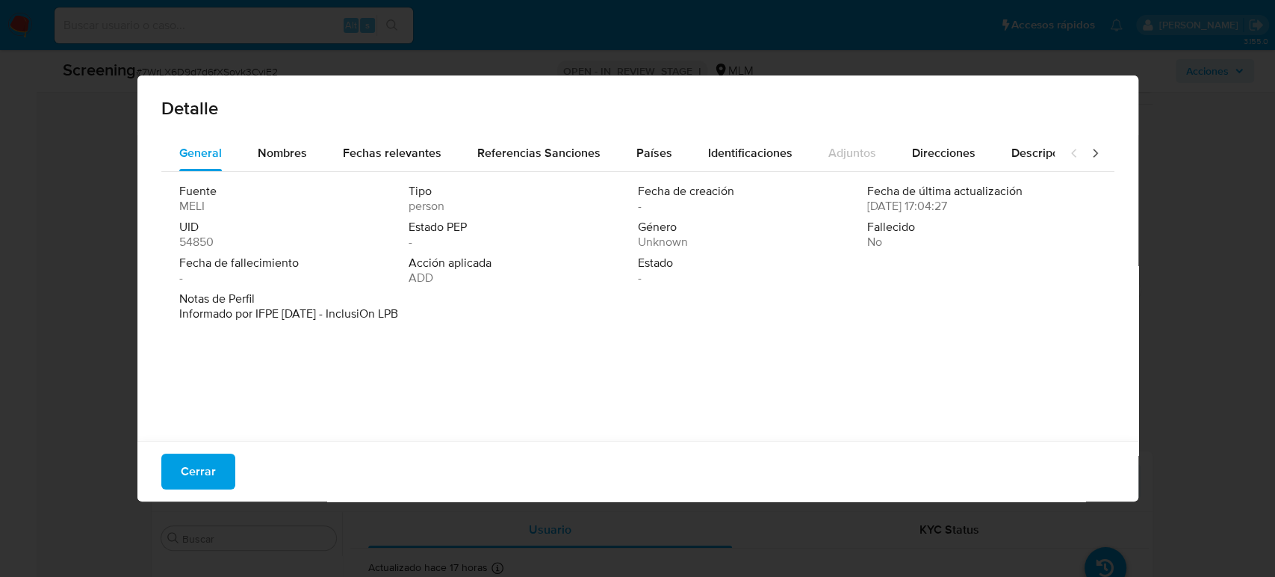
drag, startPoint x: 929, startPoint y: 213, endPoint x: 856, endPoint y: 208, distance: 73.3
click at [856, 208] on div "Fuente MELI Tipo person Fecha de creación - Fecha de última actualización 09/02…" at bounding box center [637, 238] width 917 height 108
click at [938, 215] on div "Fuente MELI Tipo person Fecha de creación - Fecha de última actualización 09/02…" at bounding box center [637, 238] width 917 height 108
click at [976, 206] on div "Fecha de última actualización 09/02/2024 17:04:27" at bounding box center [981, 199] width 229 height 30
drag, startPoint x: 965, startPoint y: 205, endPoint x: 858, endPoint y: 207, distance: 106.8
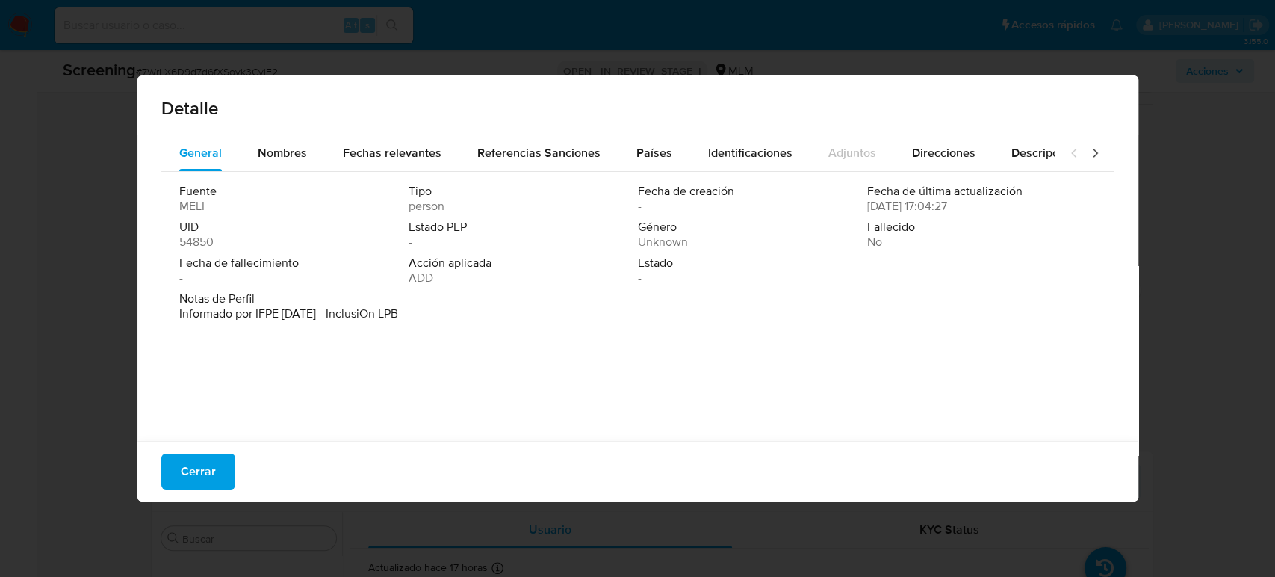
click at [867, 207] on span "09/02/2024 17:04:27" at bounding box center [907, 206] width 80 height 15
click at [202, 488] on span "Cerrar" at bounding box center [198, 471] width 35 height 33
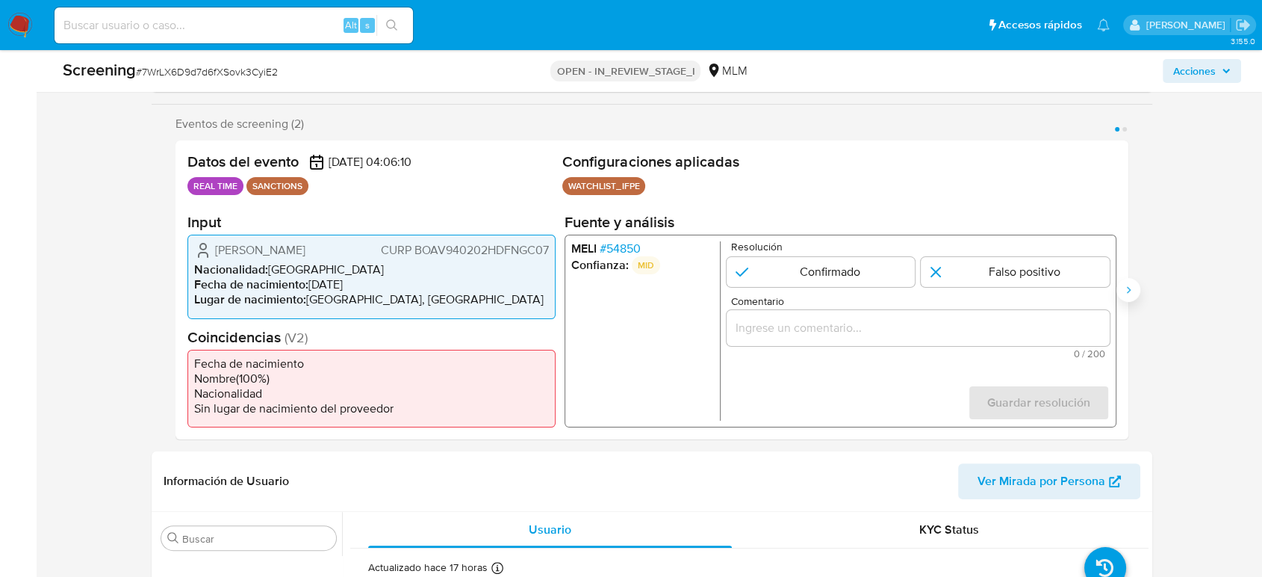
click at [1132, 289] on icon "Siguiente" at bounding box center [1129, 290] width 12 height 12
click at [621, 242] on span "# 54850" at bounding box center [620, 248] width 41 height 15
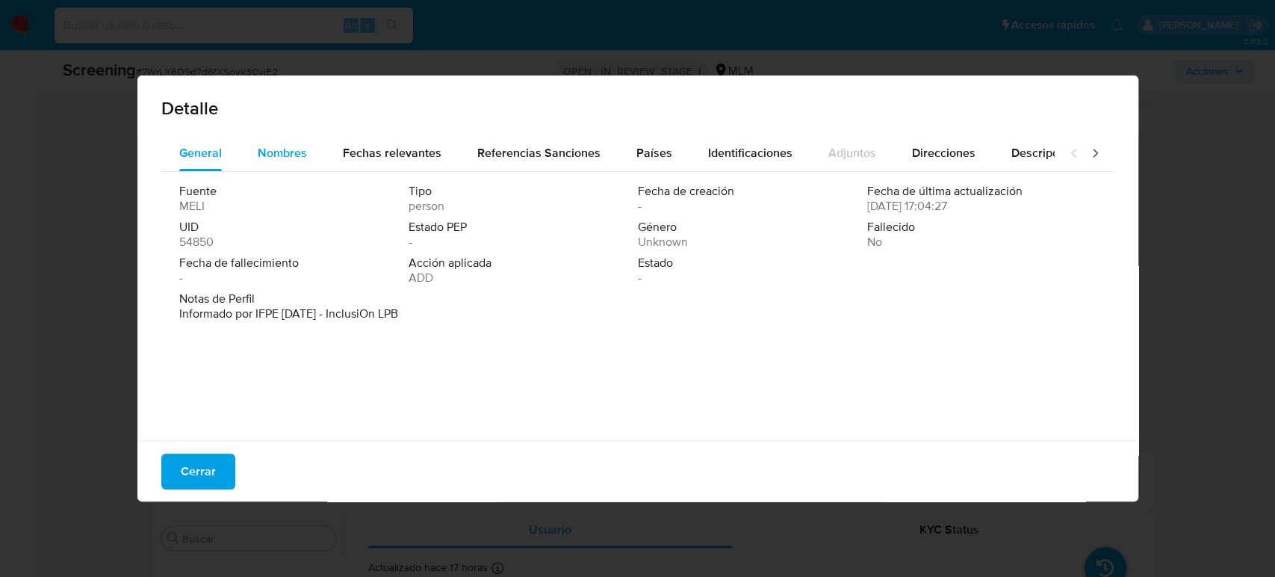
click at [256, 167] on button "Nombres" at bounding box center [282, 153] width 85 height 36
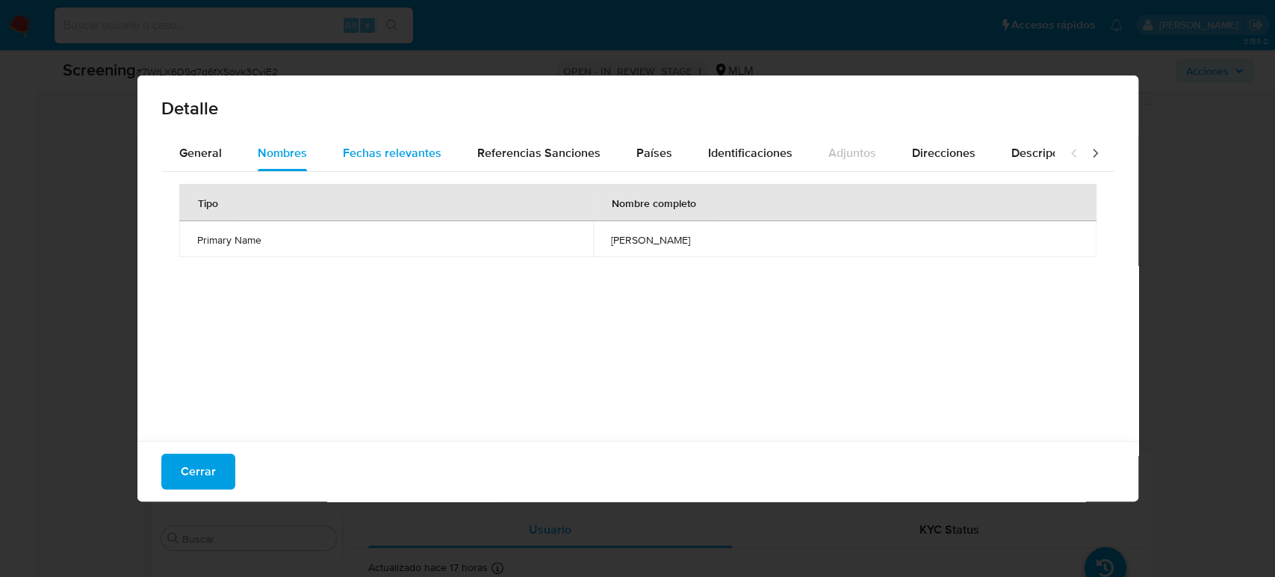
click at [400, 159] on span "Fechas relevantes" at bounding box center [392, 152] width 99 height 17
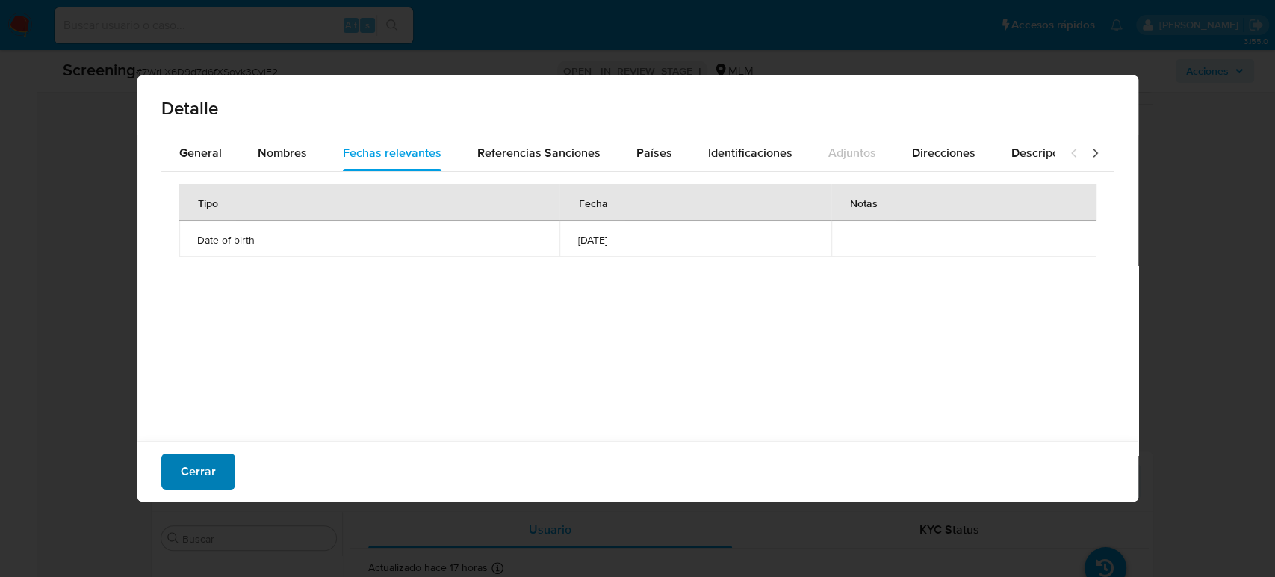
click at [207, 471] on span "Cerrar" at bounding box center [198, 471] width 35 height 33
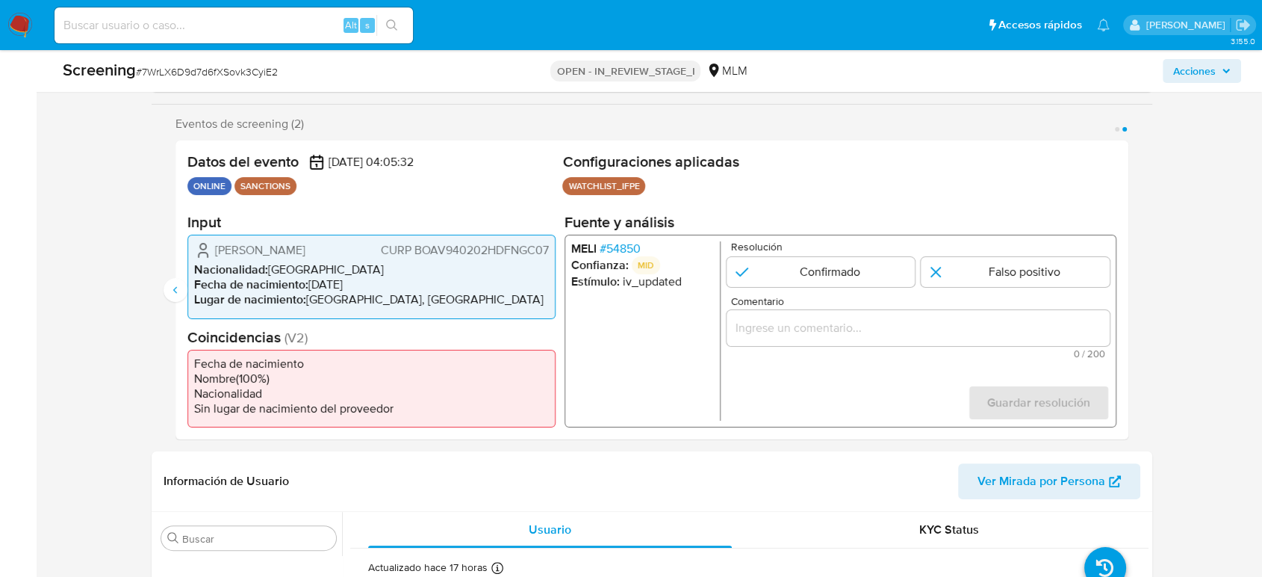
click at [482, 239] on div "Victor Bonfil Aguilar CURP BOAV940202HDFNGC07 Nacionalidad : México Fecha de na…" at bounding box center [371, 277] width 368 height 84
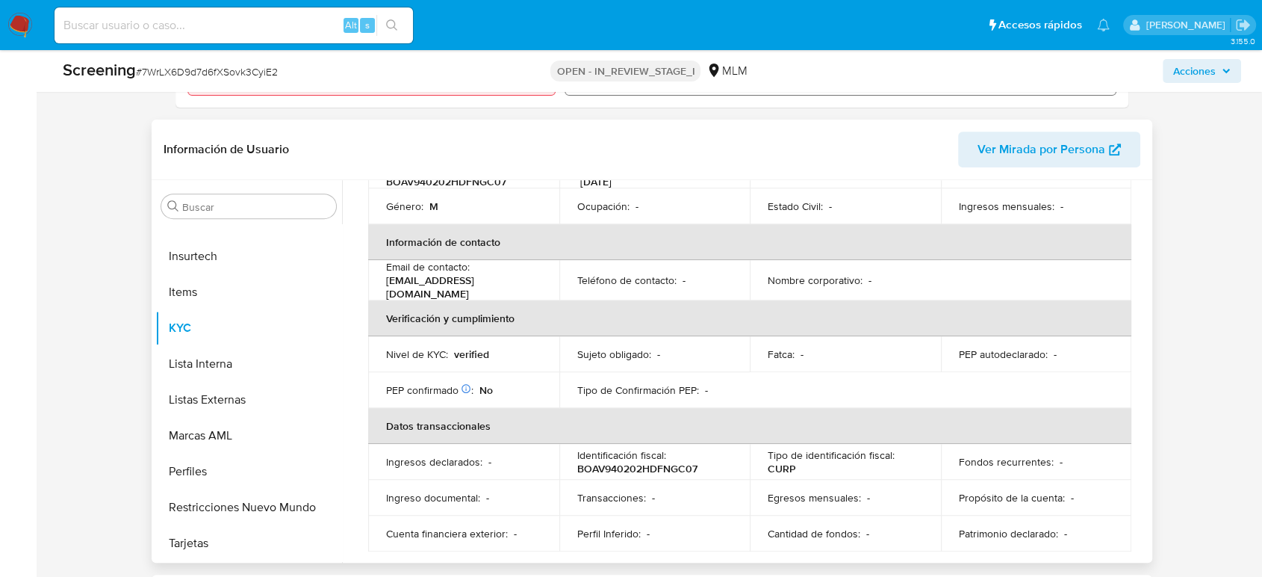
scroll to position [0, 0]
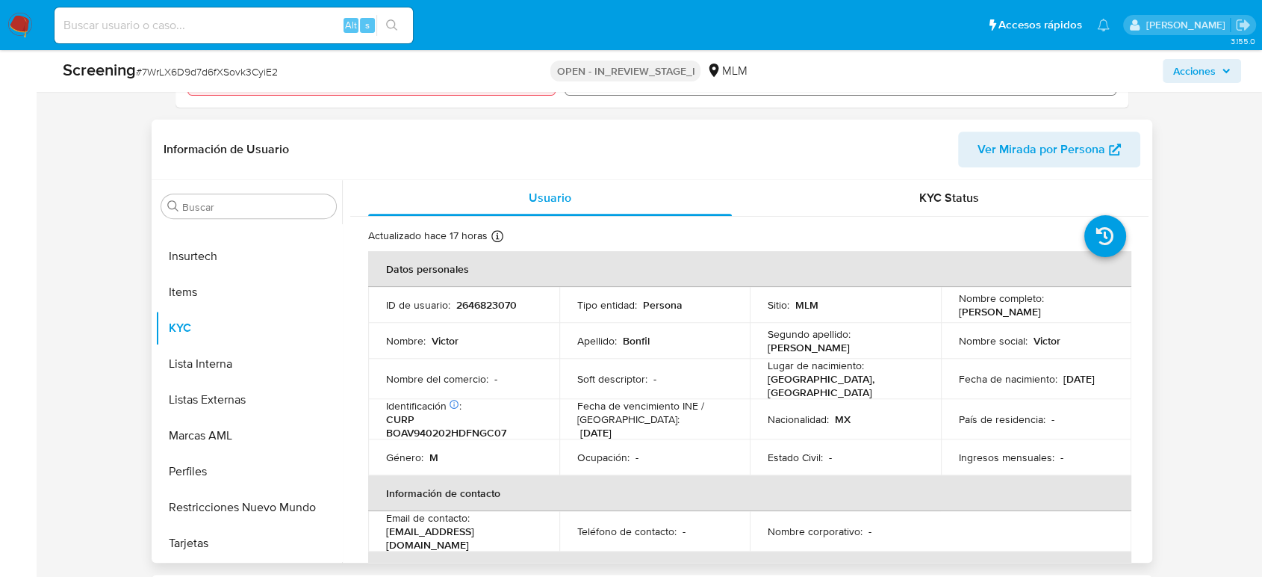
drag, startPoint x: 1013, startPoint y: 385, endPoint x: 951, endPoint y: 382, distance: 62.8
click at [951, 382] on td "Fecha de nacimiento : 02/02/1994" at bounding box center [1036, 378] width 191 height 40
copy p "02/02/1994"
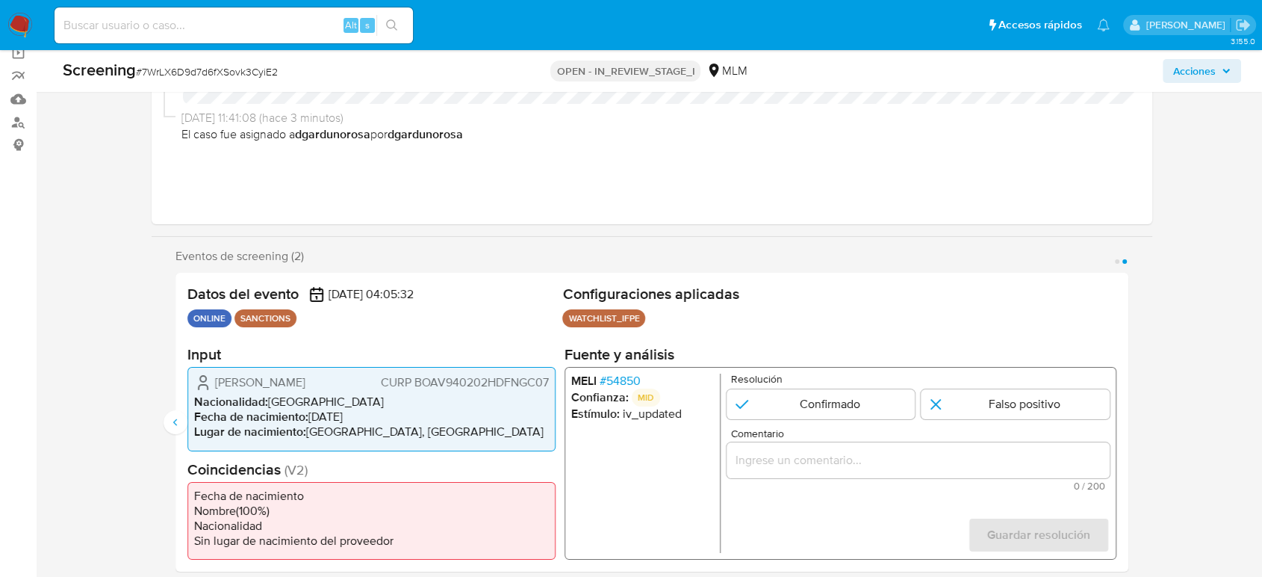
scroll to position [166, 0]
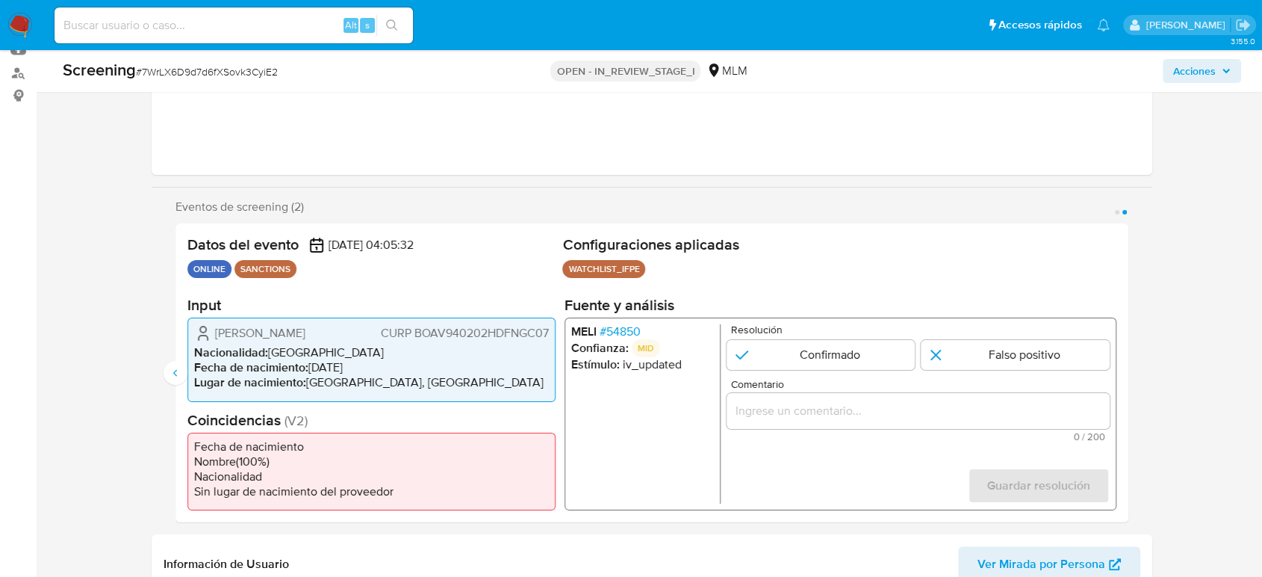
drag, startPoint x: 362, startPoint y: 387, endPoint x: 498, endPoint y: 380, distance: 136.1
click at [498, 380] on li "Lugar de nacimiento : MEXICO, DISTRITO FEDERAL" at bounding box center [371, 382] width 355 height 15
click at [630, 333] on span "# 54850" at bounding box center [620, 331] width 41 height 15
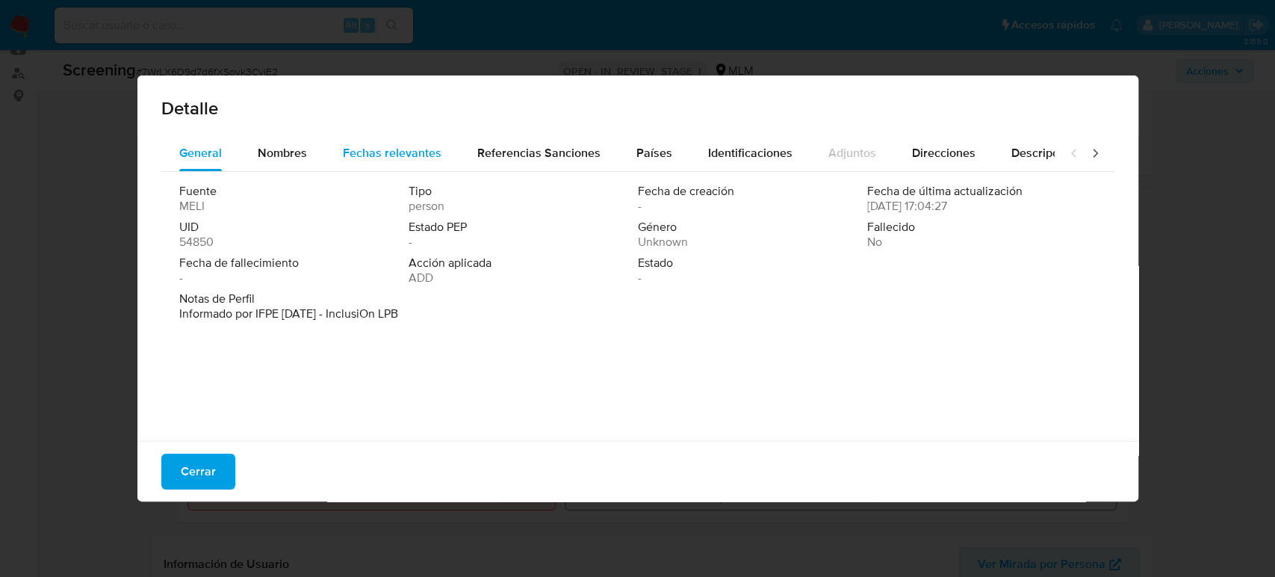
click at [407, 154] on span "Fechas relevantes" at bounding box center [392, 152] width 99 height 17
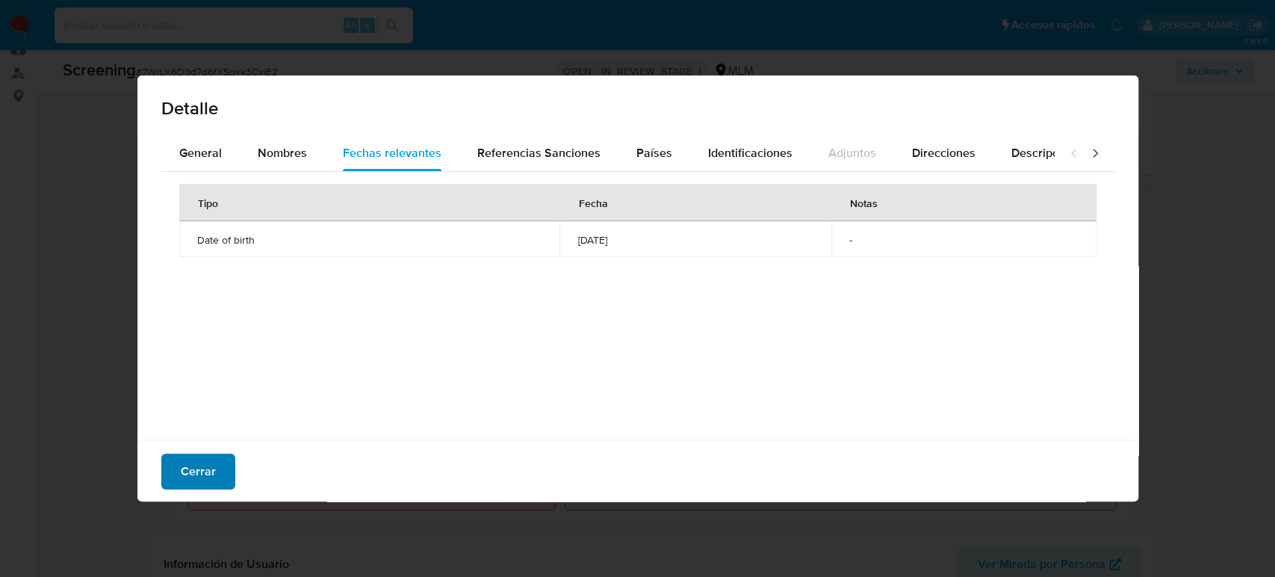
click at [173, 479] on button "Cerrar" at bounding box center [198, 471] width 74 height 36
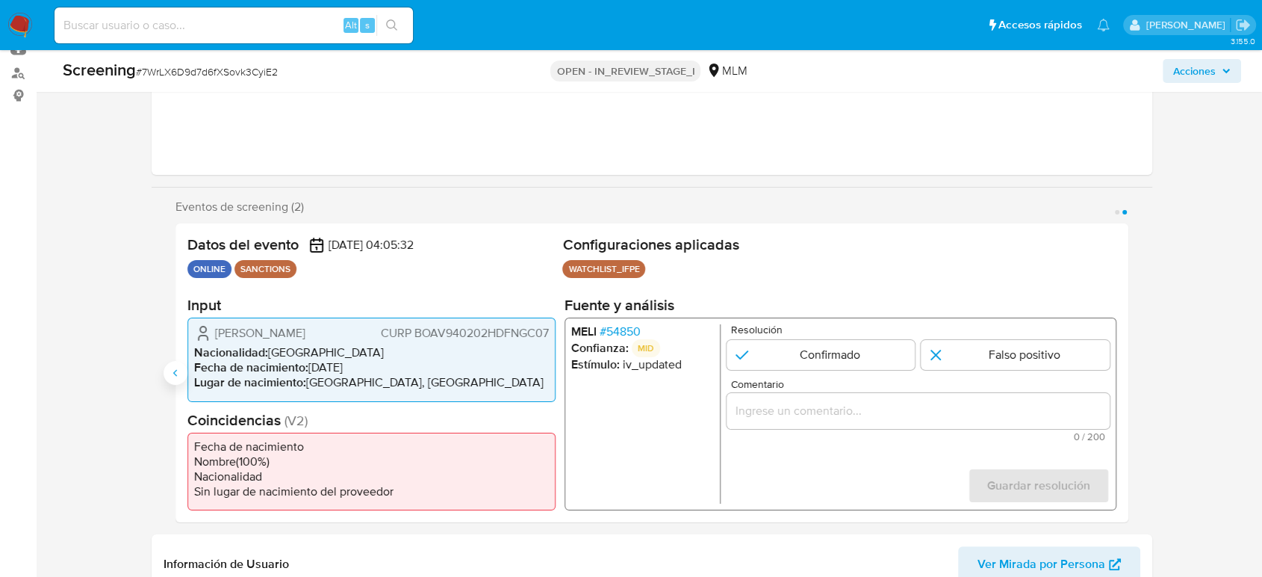
click at [167, 379] on button "Anterior" at bounding box center [176, 373] width 24 height 24
click at [620, 331] on span "# 54850" at bounding box center [620, 331] width 41 height 15
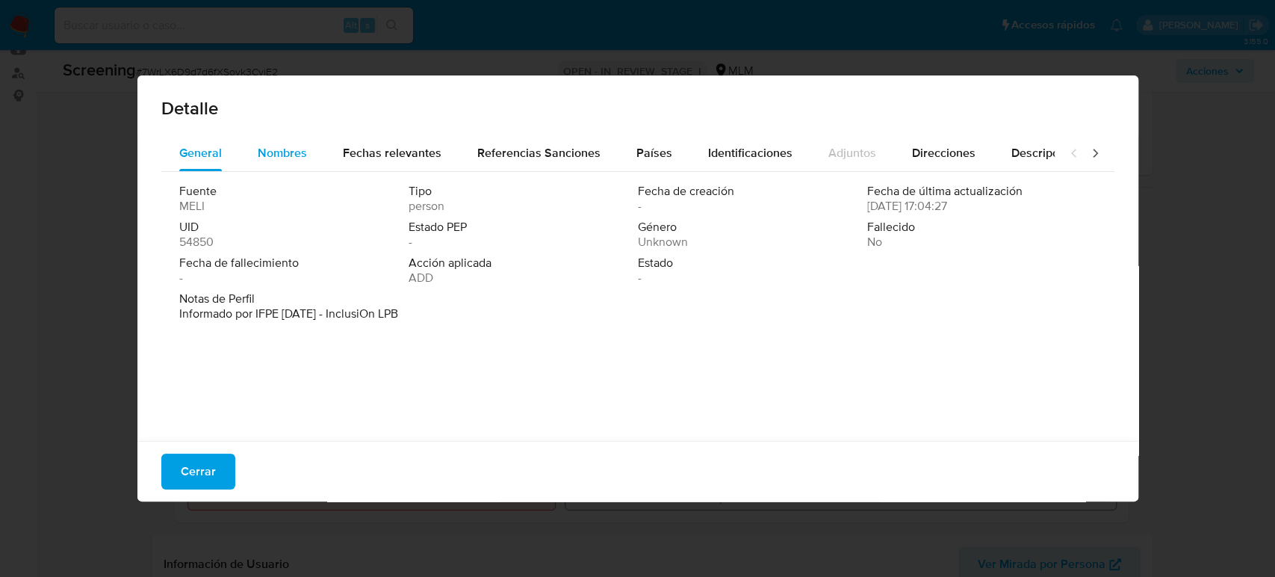
click at [285, 142] on div "Nombres" at bounding box center [282, 153] width 49 height 36
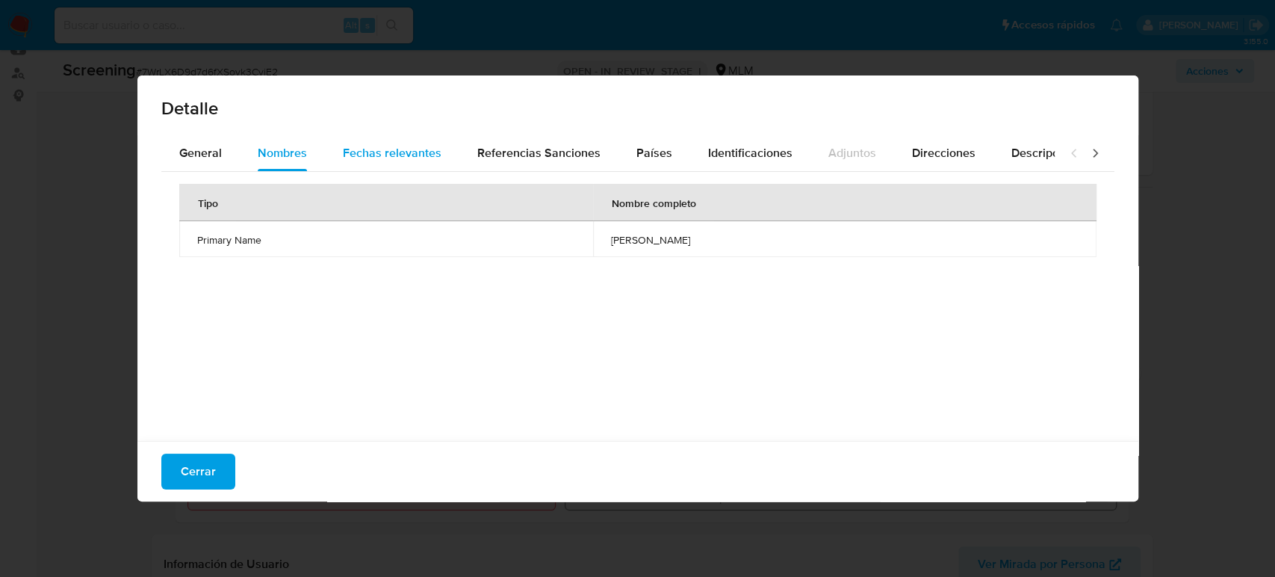
click at [354, 162] on div "Fechas relevantes" at bounding box center [392, 153] width 99 height 36
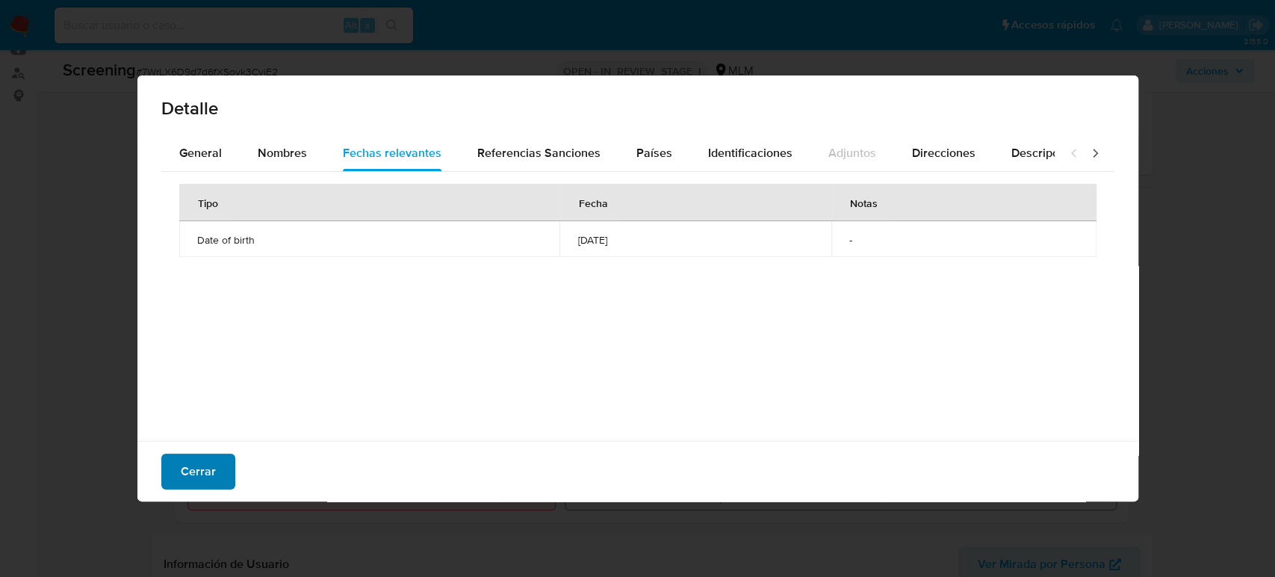
click at [225, 474] on button "Cerrar" at bounding box center [198, 471] width 74 height 36
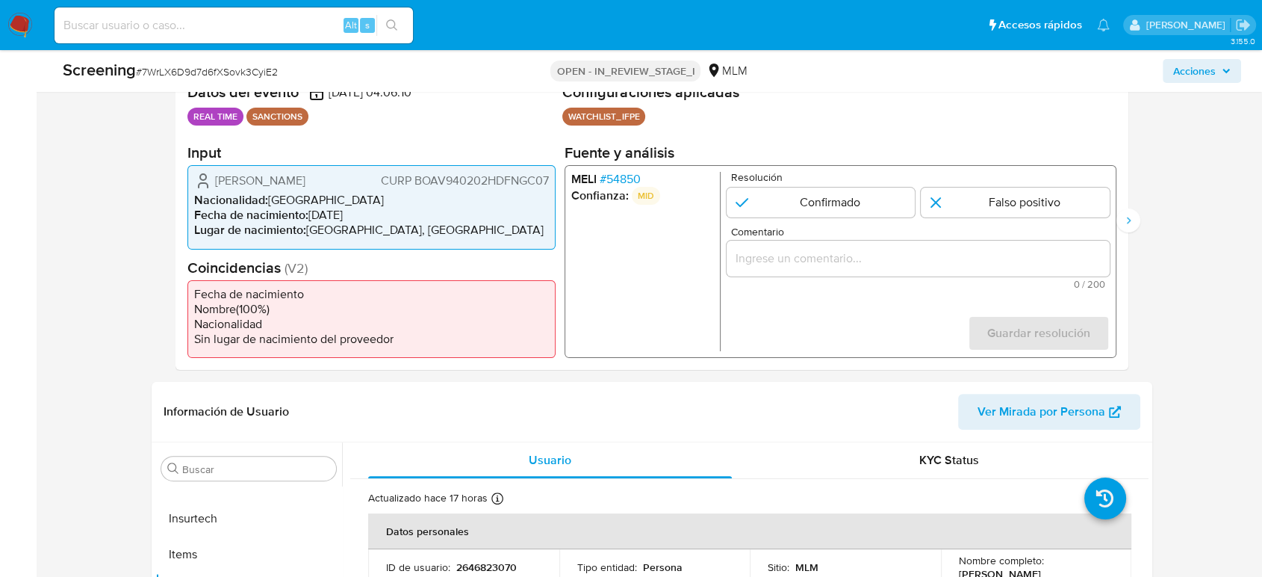
scroll to position [332, 0]
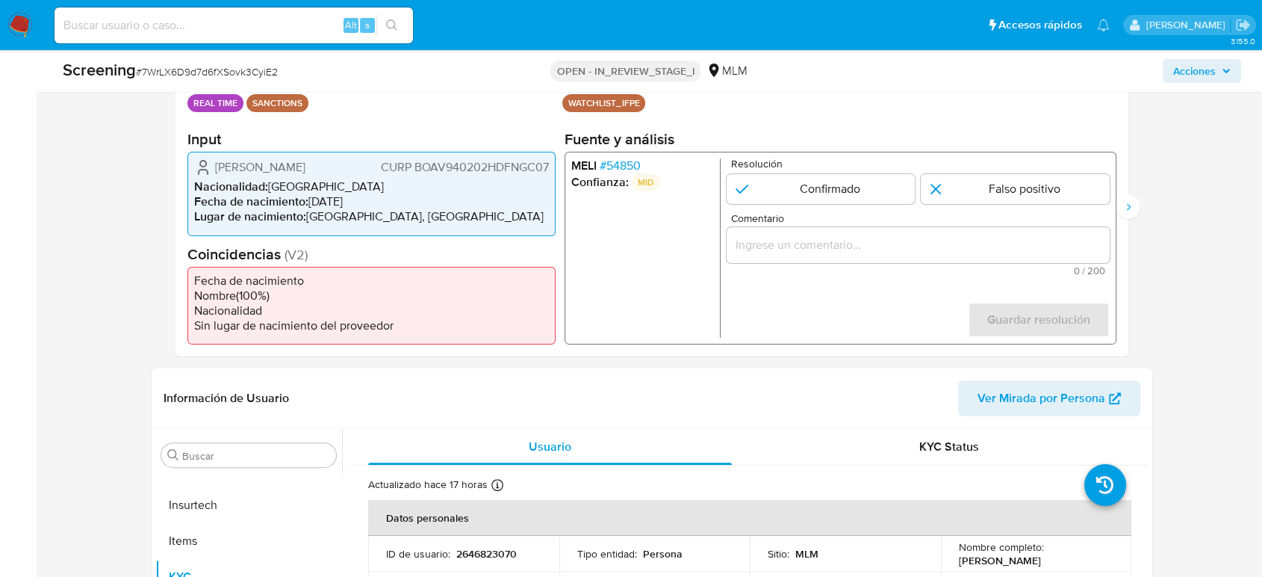
click at [919, 246] on input "Comentario" at bounding box center [918, 244] width 383 height 19
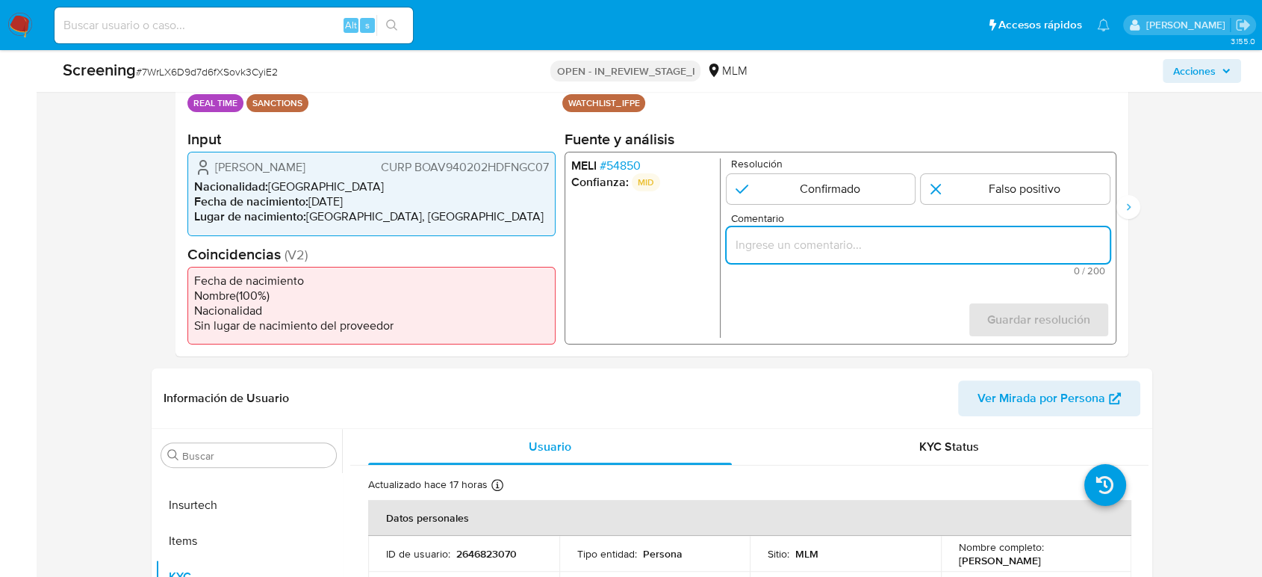
paste input "SE CONFIRMA COINCIDENCIA EN LISTA DE SANCIONES DENOMINADA IFPE POR NOMBRE COMPL…"
type input "SE CONFIRMA COINCIDENCIA EN LISTA DE SANCIONES DENOMINADA IFPE POR NOMBRE COMPL…"
click at [822, 190] on input "1 de 2" at bounding box center [821, 189] width 189 height 30
radio input "true"
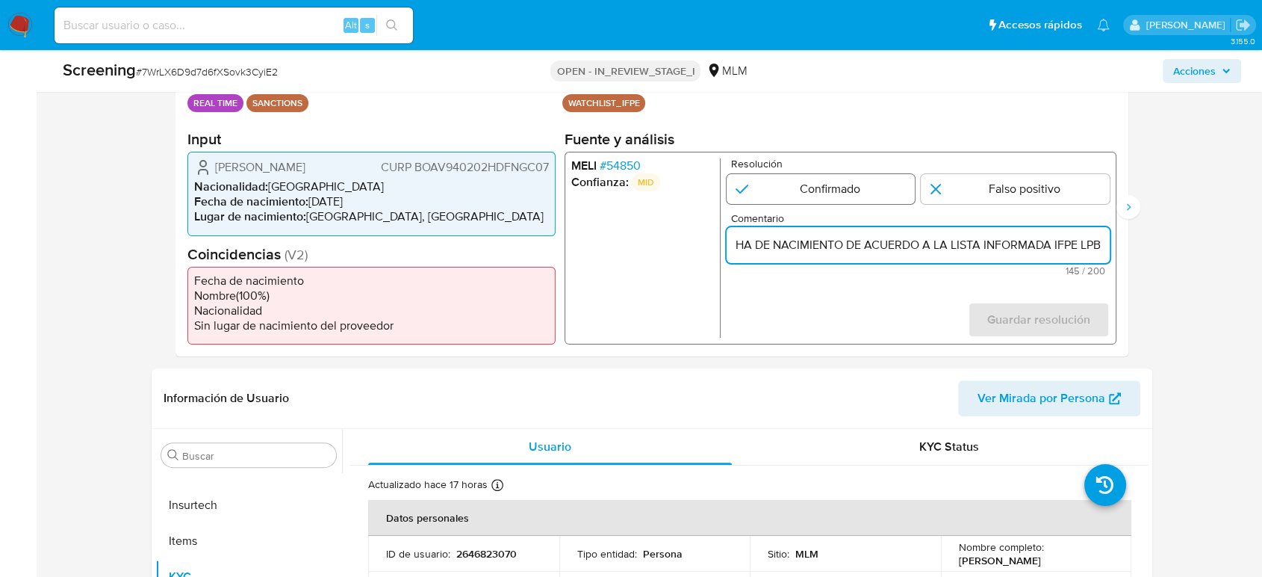
scroll to position [0, 0]
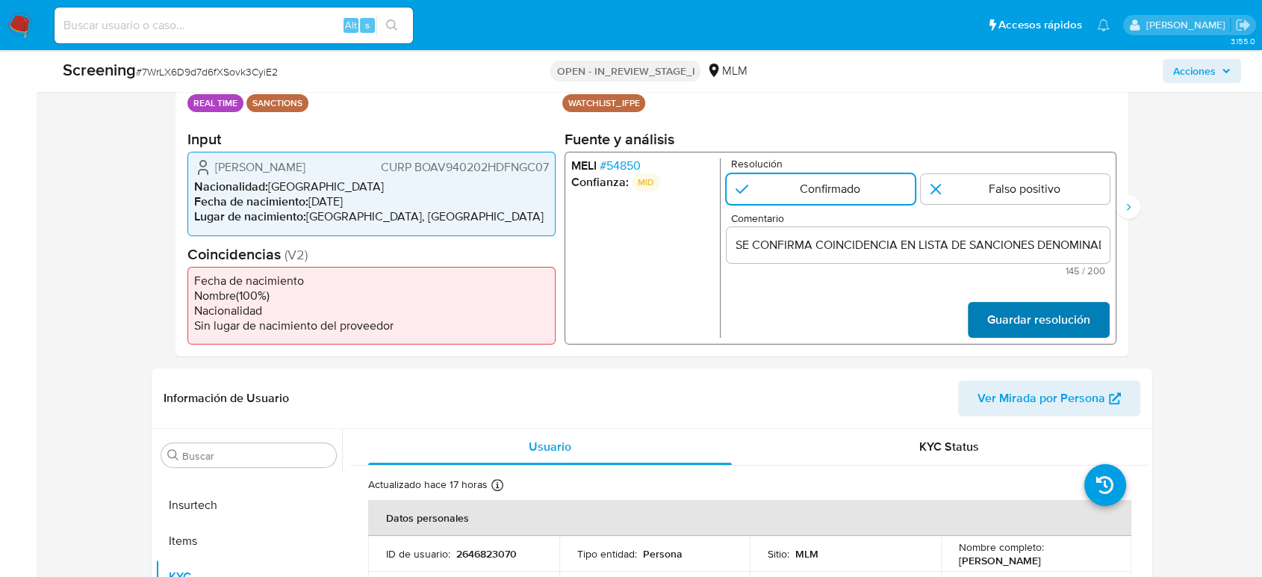
click at [986, 319] on button "Guardar resolución" at bounding box center [1039, 320] width 142 height 36
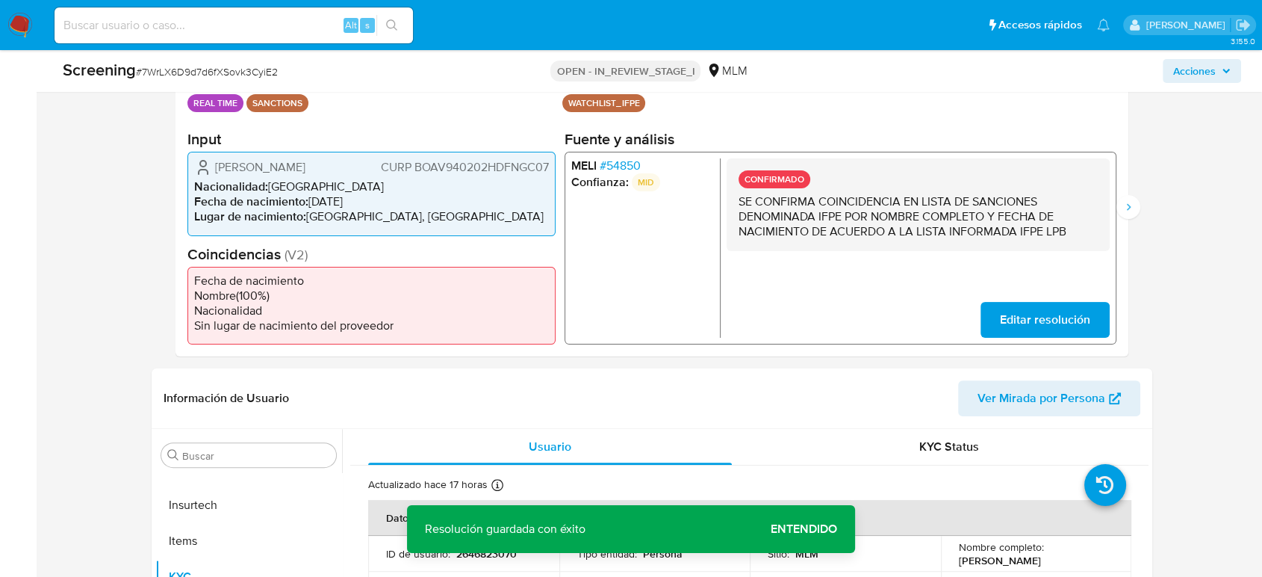
scroll to position [249, 0]
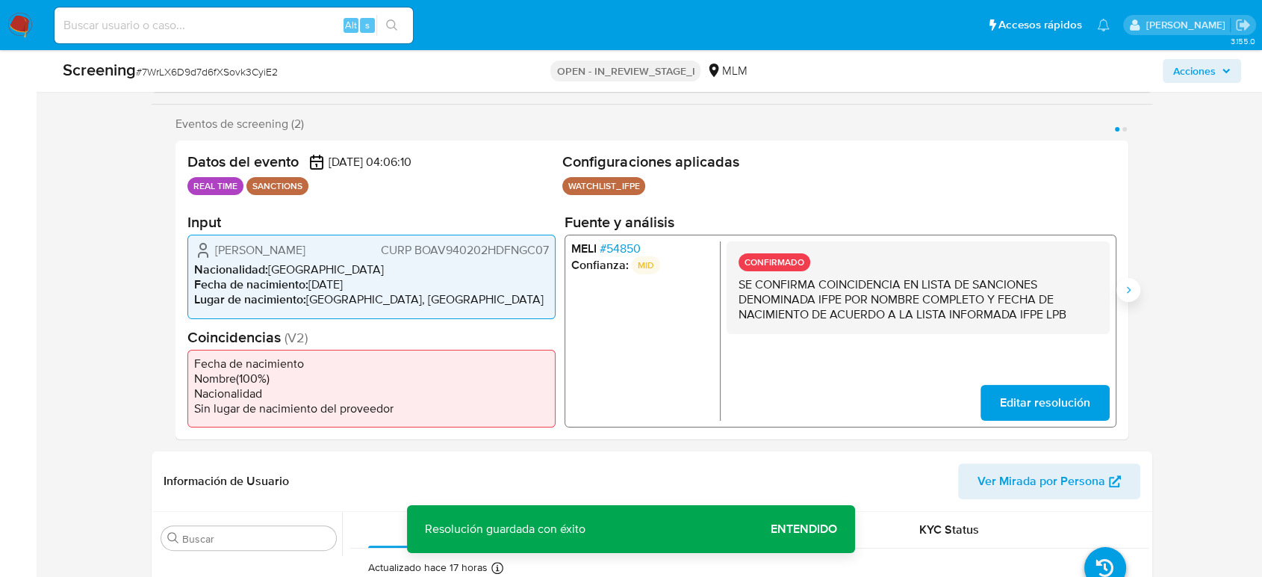
click at [1132, 291] on icon "Siguiente" at bounding box center [1129, 290] width 12 height 12
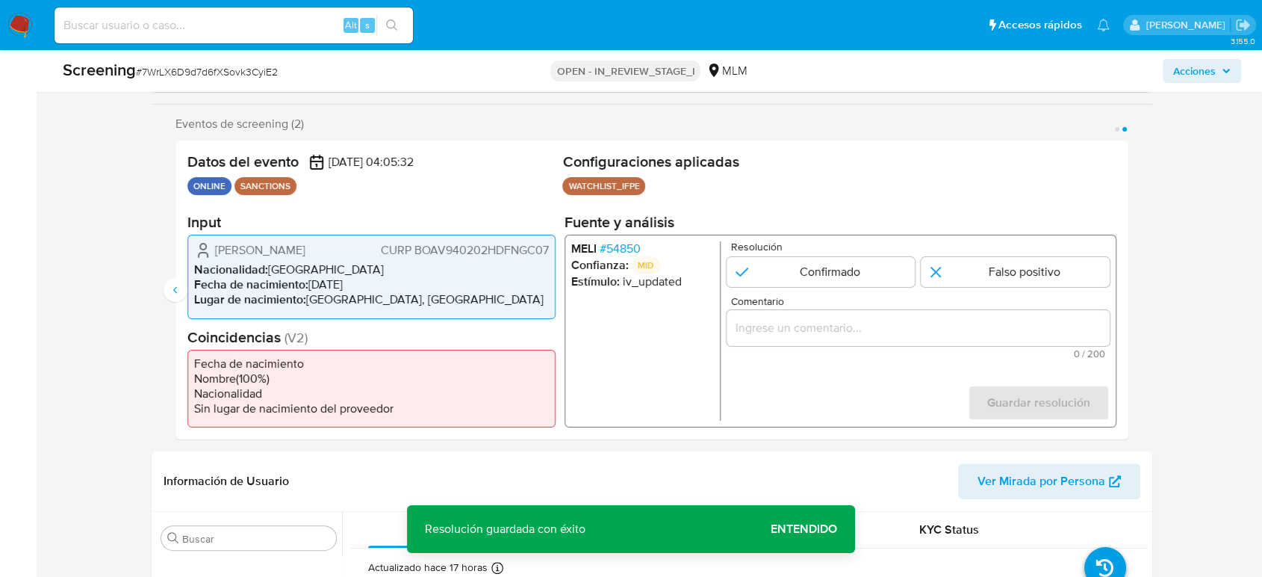
click at [807, 327] on input "Comentario" at bounding box center [918, 327] width 383 height 19
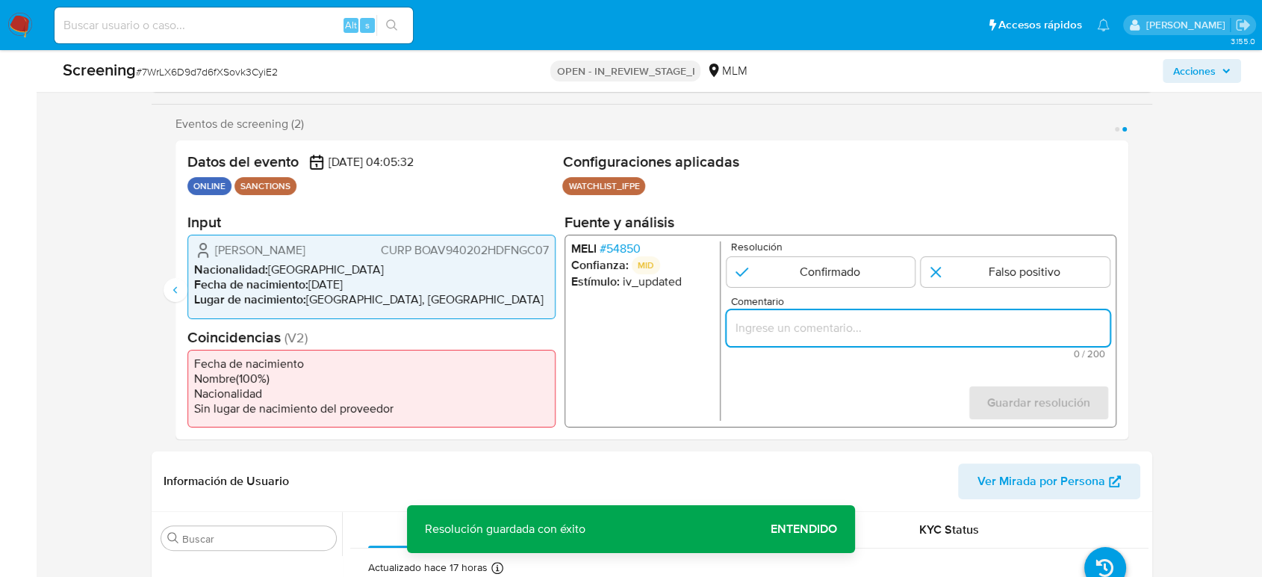
paste input "SE CONFIRMA COINCIDENCIA EN LISTA DE SANCIONES DENOMINADA IFPE POR NOMBRE COMPL…"
type input "SE CONFIRMA COINCIDENCIA EN LISTA DE SANCIONES DENOMINADA IFPE POR NOMBRE COMPL…"
click at [805, 271] on input "2 de 2" at bounding box center [821, 272] width 189 height 30
radio input "true"
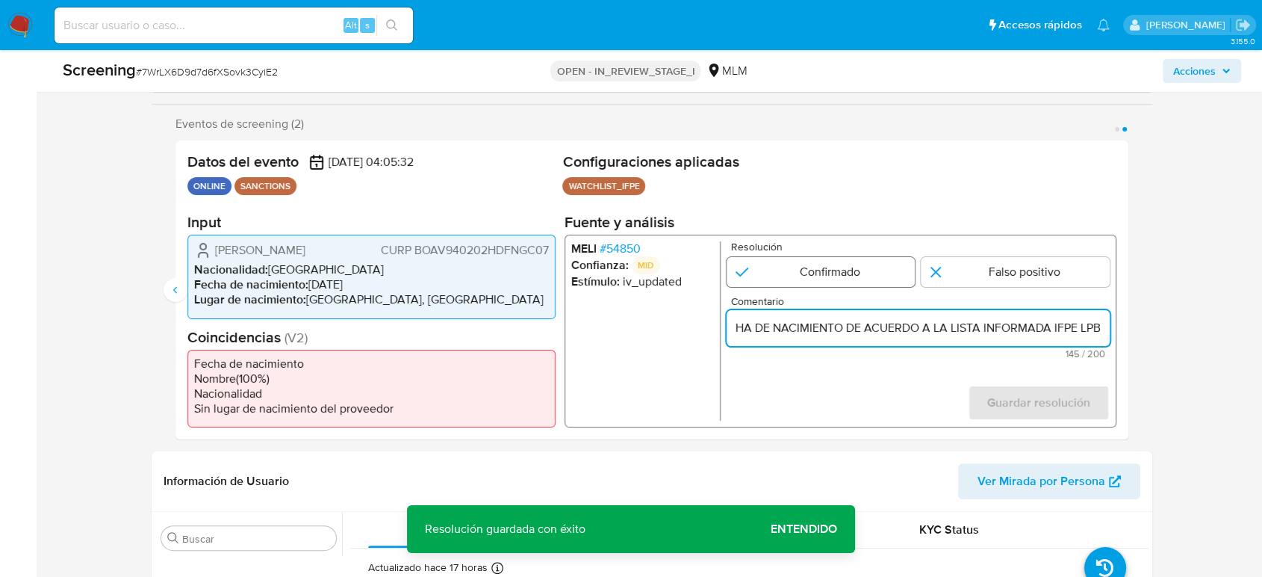
scroll to position [0, 0]
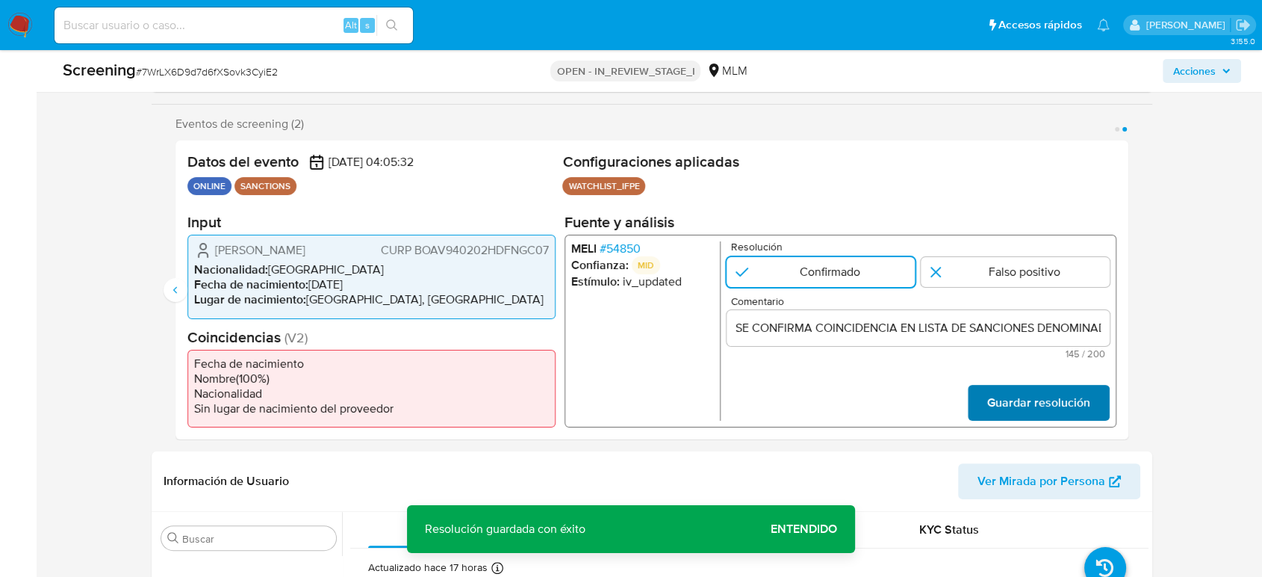
click at [1004, 394] on span "Guardar resolución" at bounding box center [1038, 402] width 103 height 33
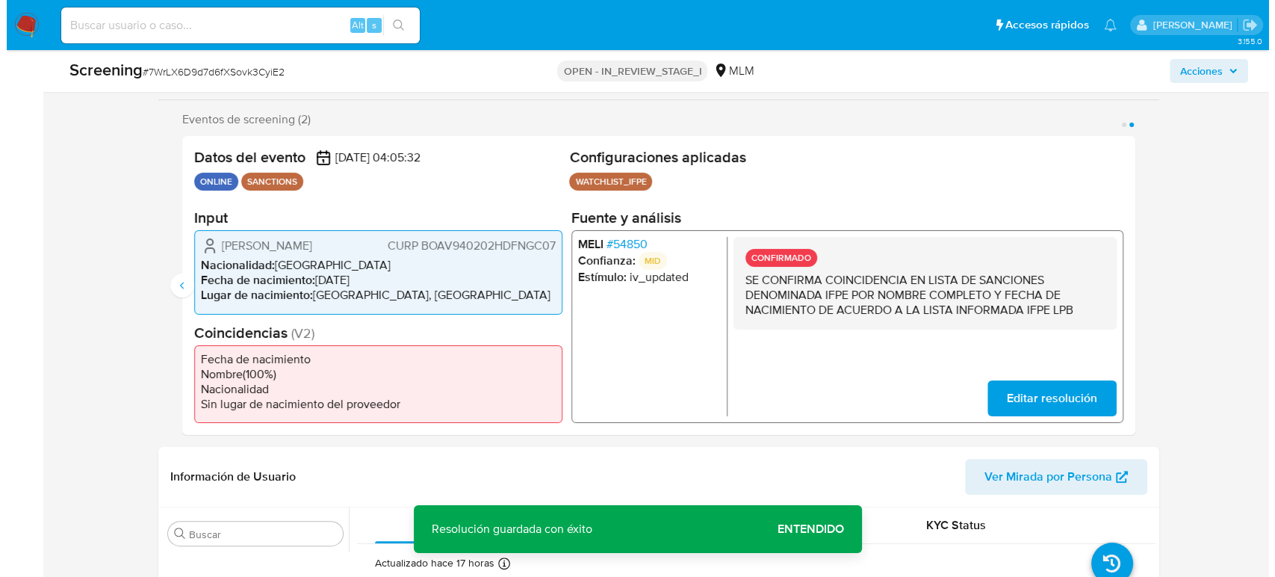
scroll to position [580, 0]
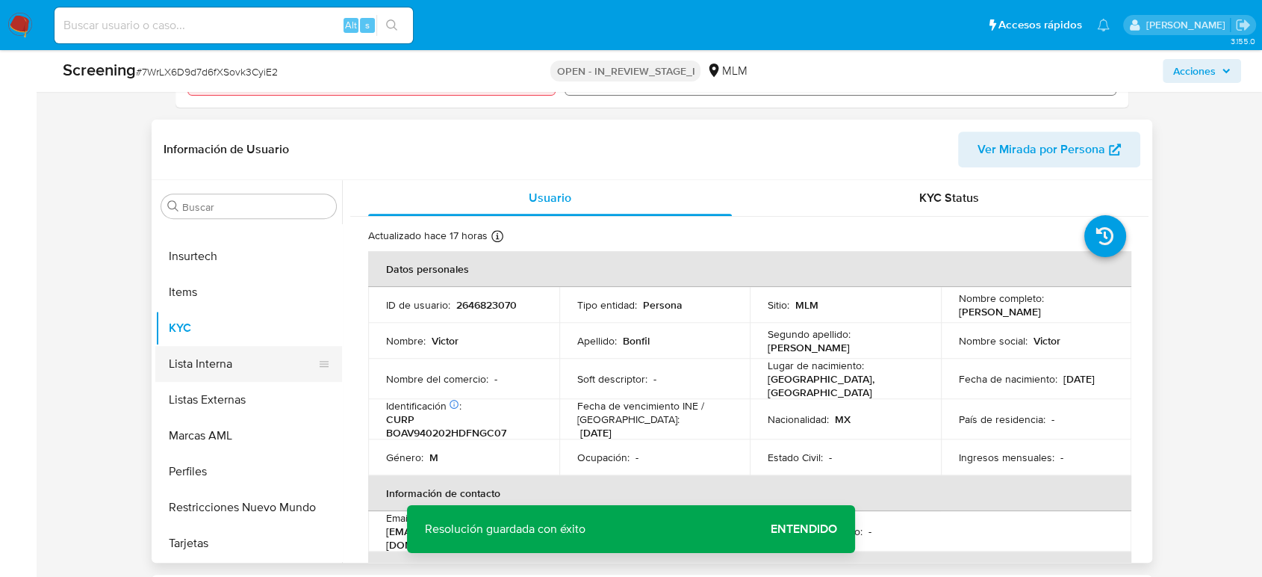
click at [218, 356] on button "Lista Interna" at bounding box center [242, 364] width 175 height 36
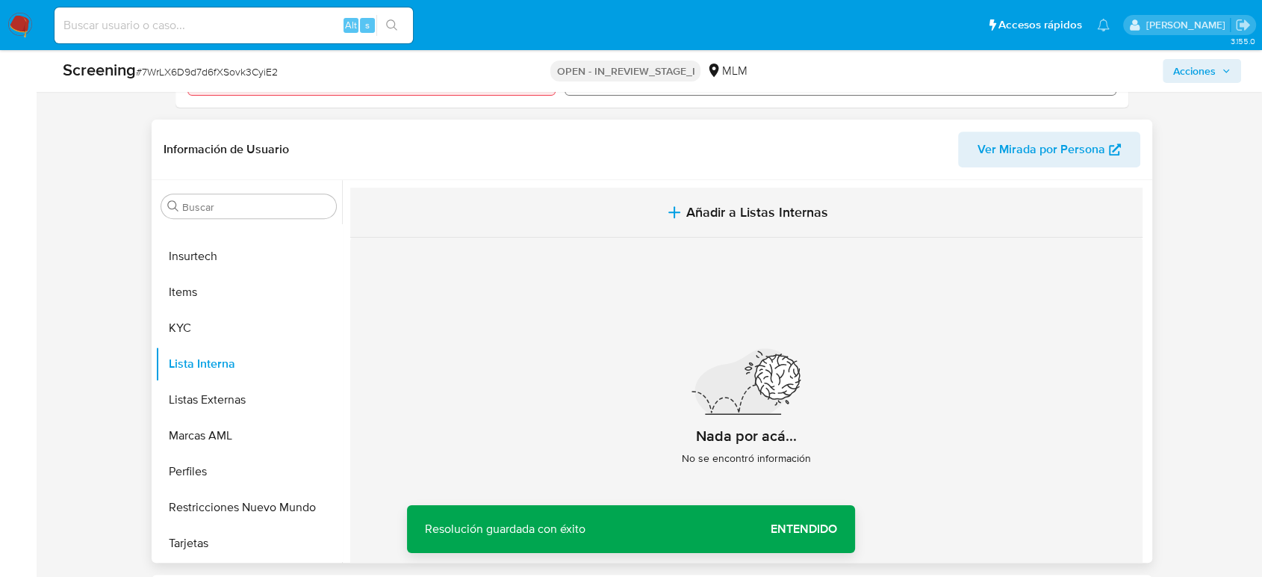
click at [789, 218] on span "Añadir a Listas Internas" at bounding box center [757, 212] width 142 height 16
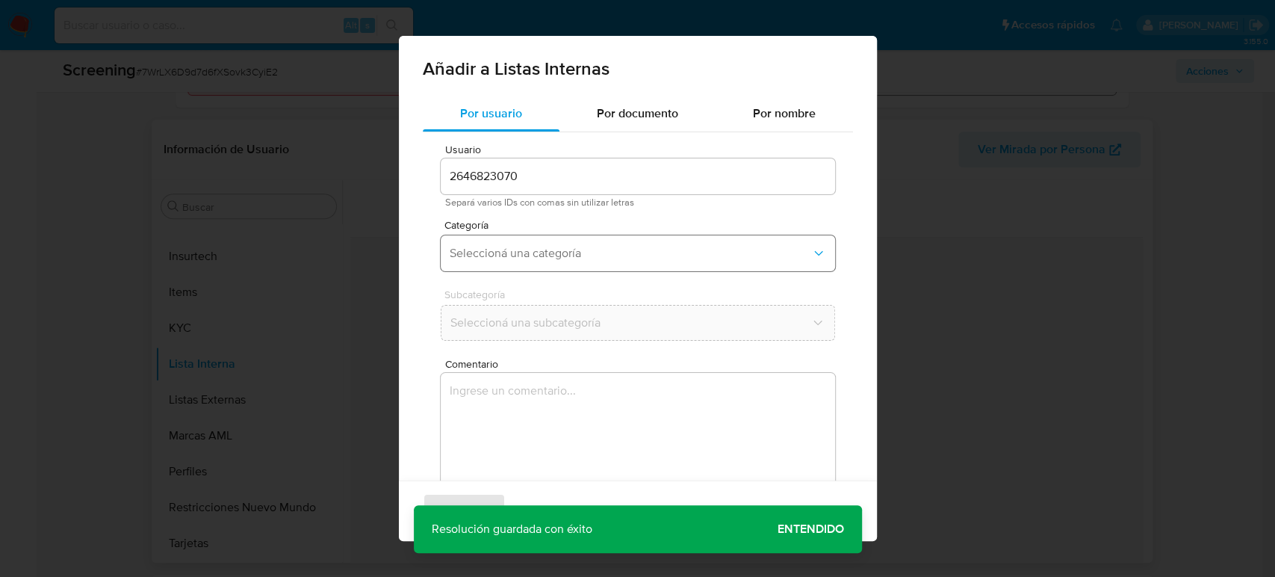
click at [711, 246] on span "Seleccioná una categoría" at bounding box center [630, 253] width 361 height 15
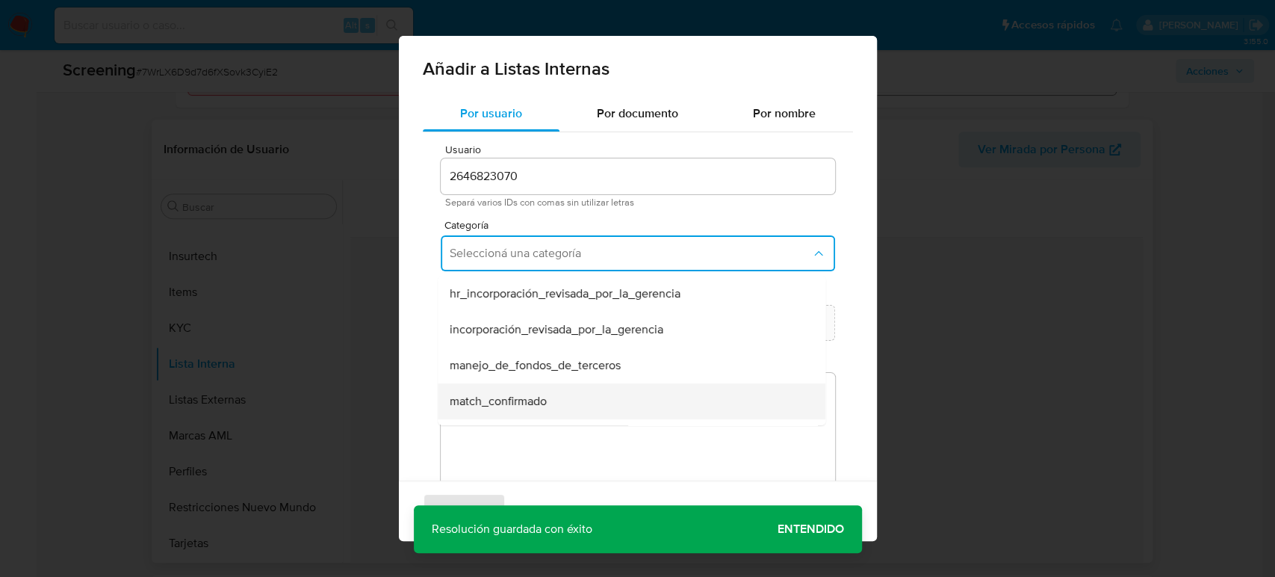
click at [677, 399] on div "match_confirmado" at bounding box center [627, 401] width 355 height 36
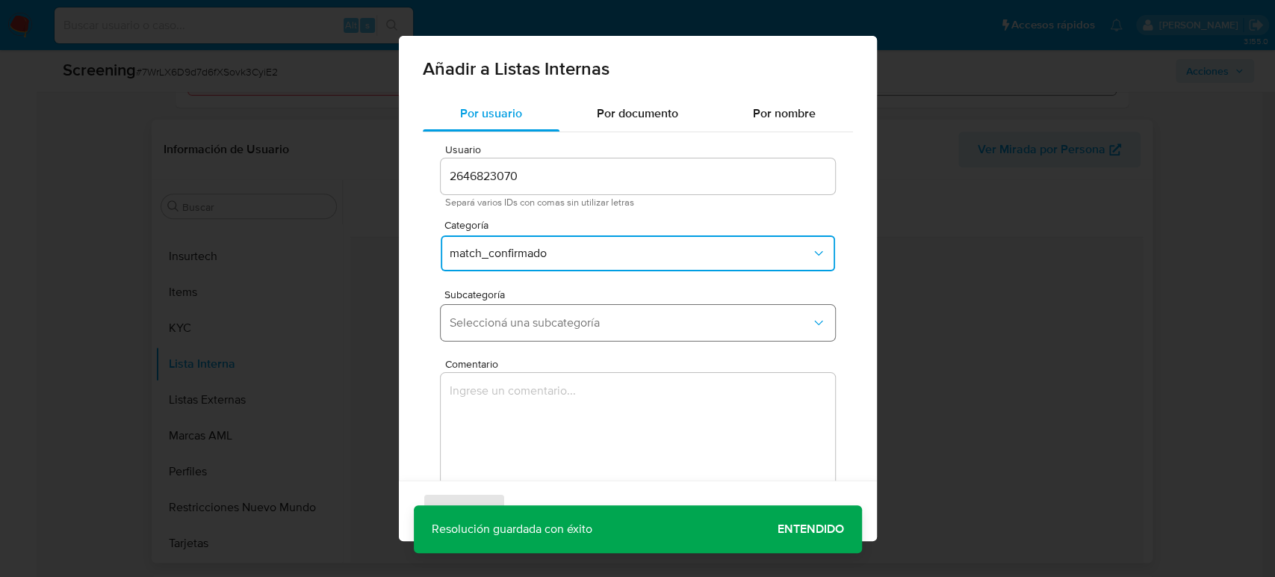
click at [654, 314] on button "Seleccioná una subcategoría" at bounding box center [638, 323] width 394 height 36
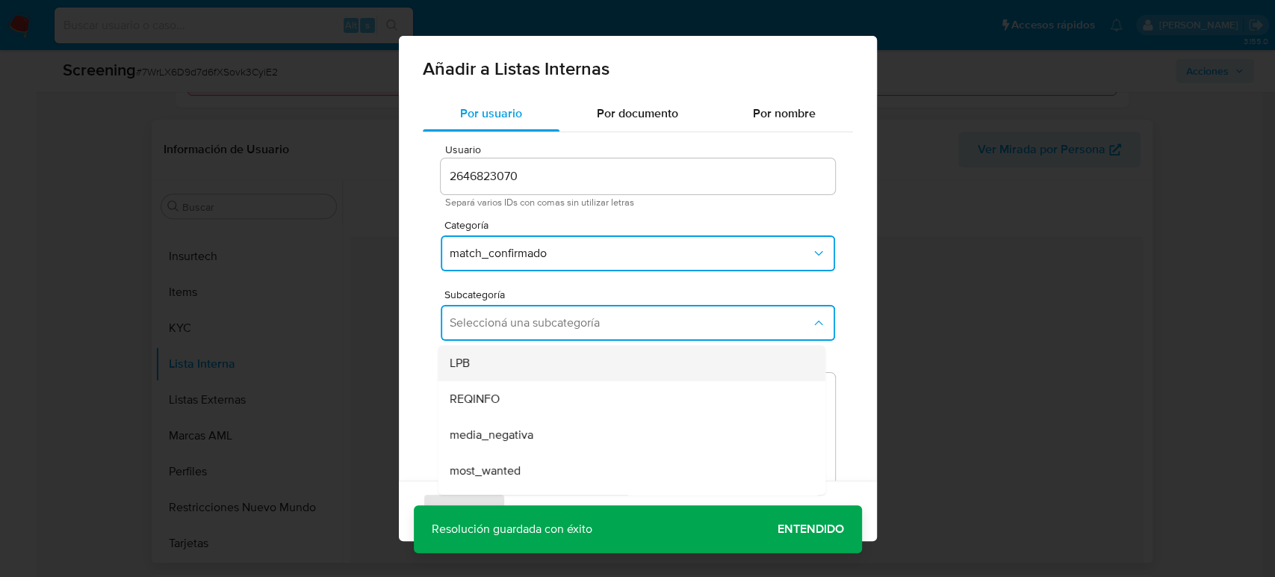
click at [640, 364] on div "LPB" at bounding box center [627, 363] width 355 height 36
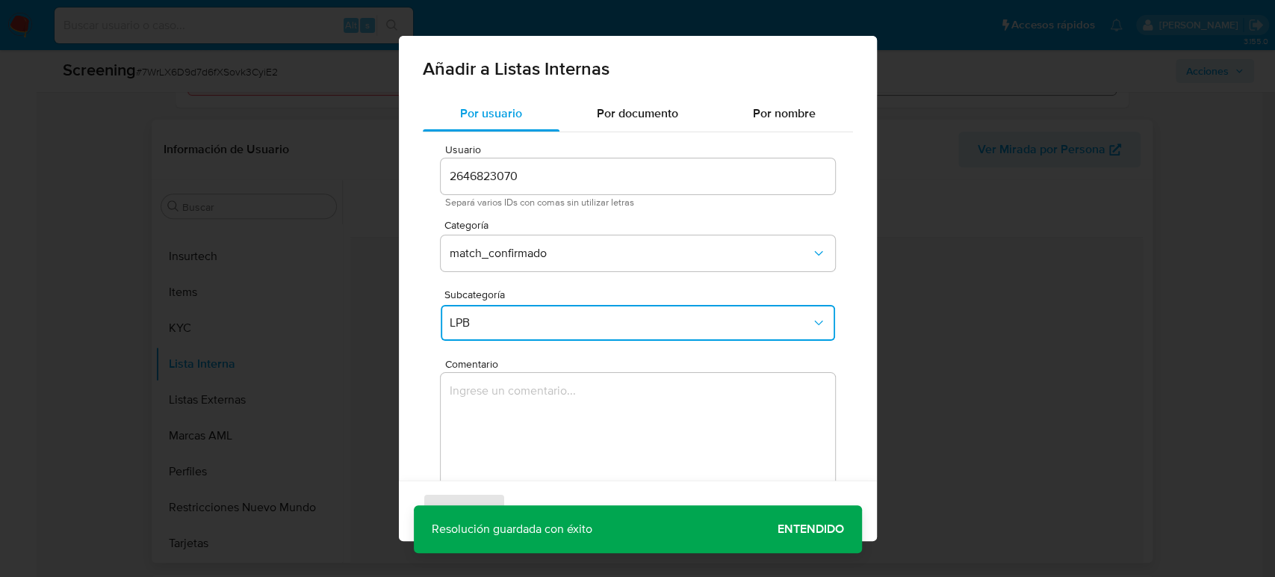
click at [665, 406] on textarea "Comentario" at bounding box center [638, 444] width 394 height 143
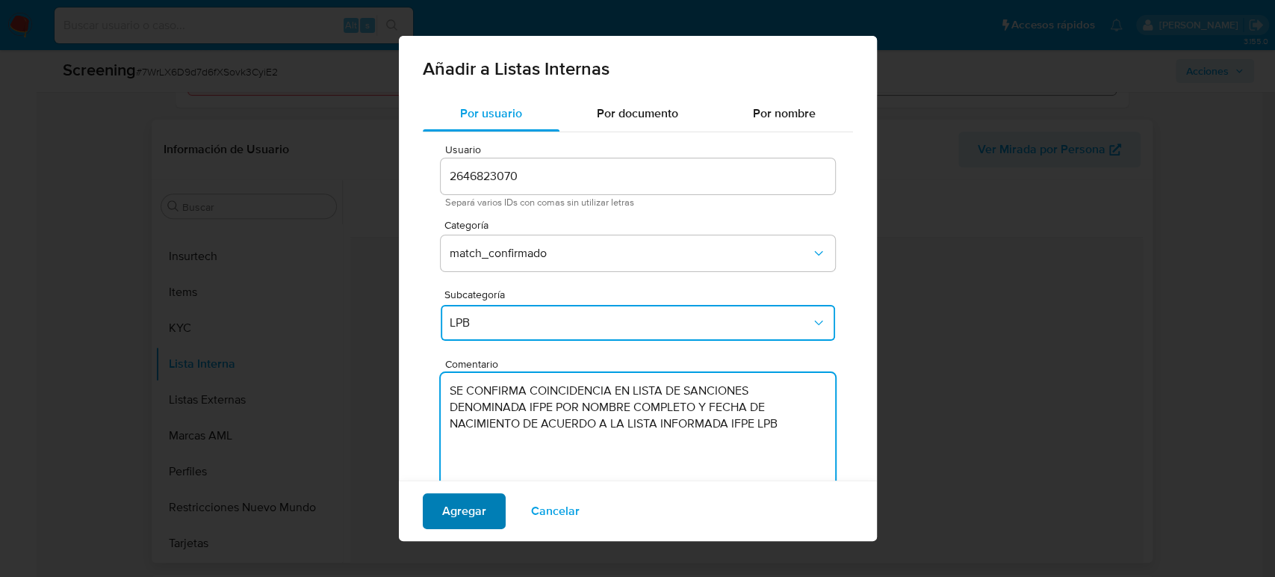
type textarea "SE CONFIRMA COINCIDENCIA EN LISTA DE SANCIONES DENOMINADA IFPE POR NOMBRE COMPL…"
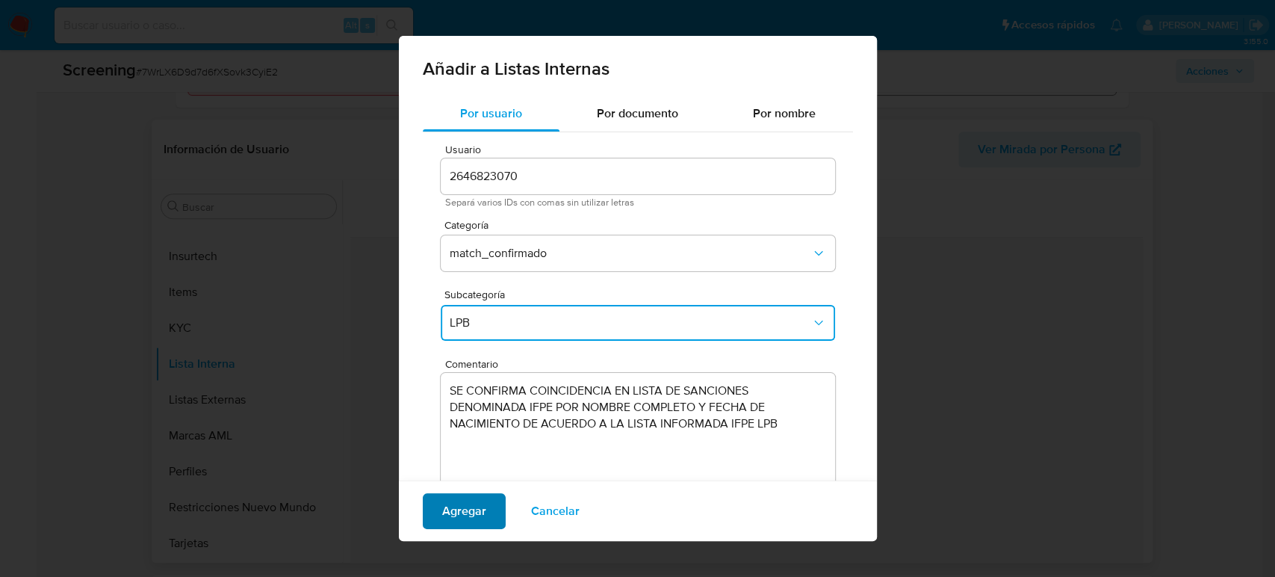
click at [435, 518] on button "Agregar" at bounding box center [464, 511] width 83 height 36
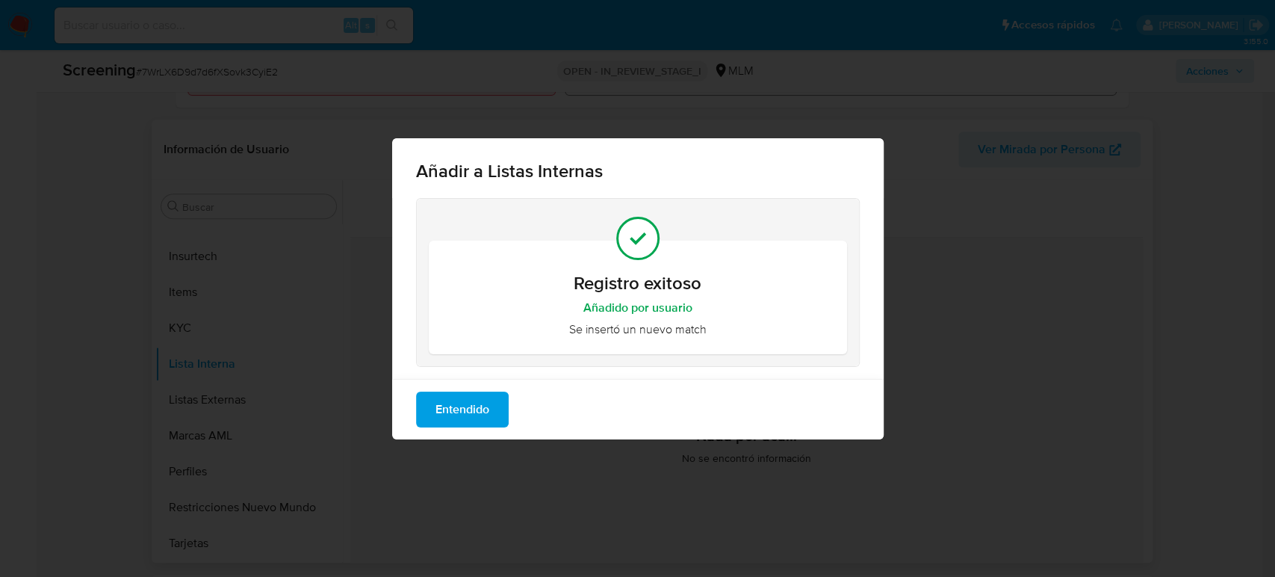
click at [479, 412] on span "Entendido" at bounding box center [462, 409] width 54 height 33
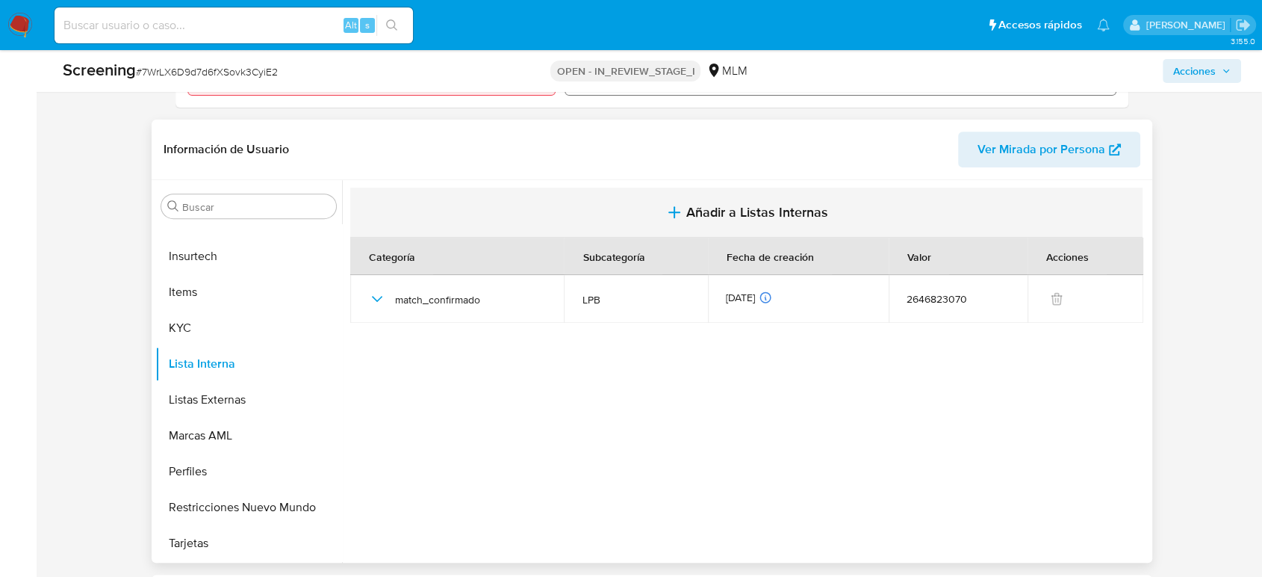
click at [740, 218] on span "Añadir a Listas Internas" at bounding box center [757, 212] width 142 height 16
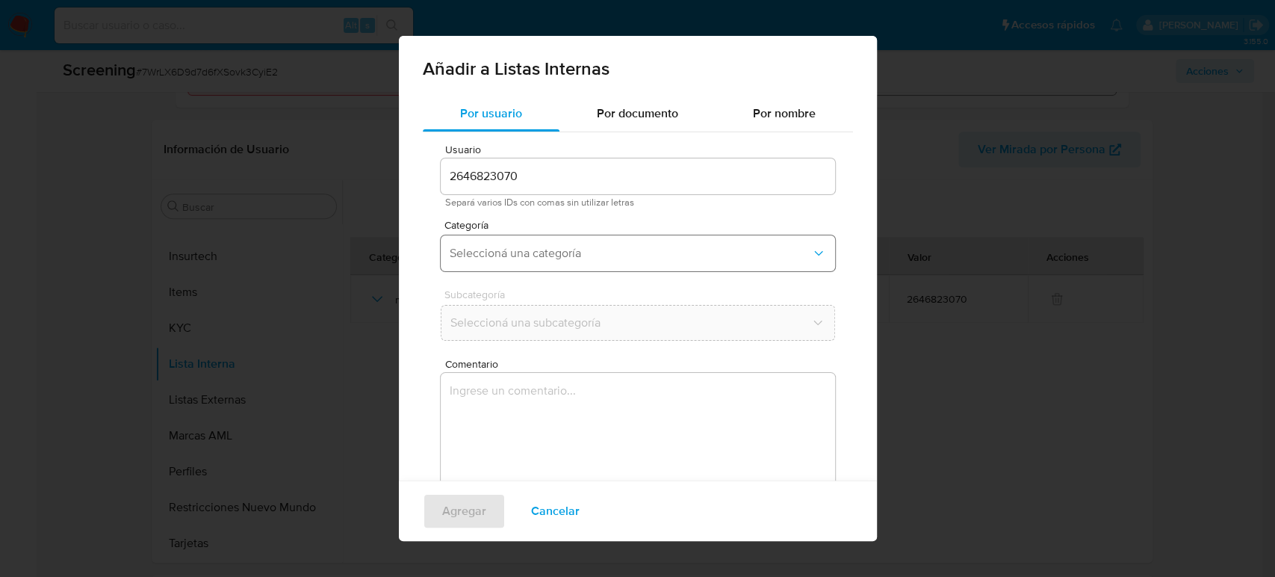
click at [542, 253] on span "Seleccioná una categoría" at bounding box center [630, 253] width 361 height 15
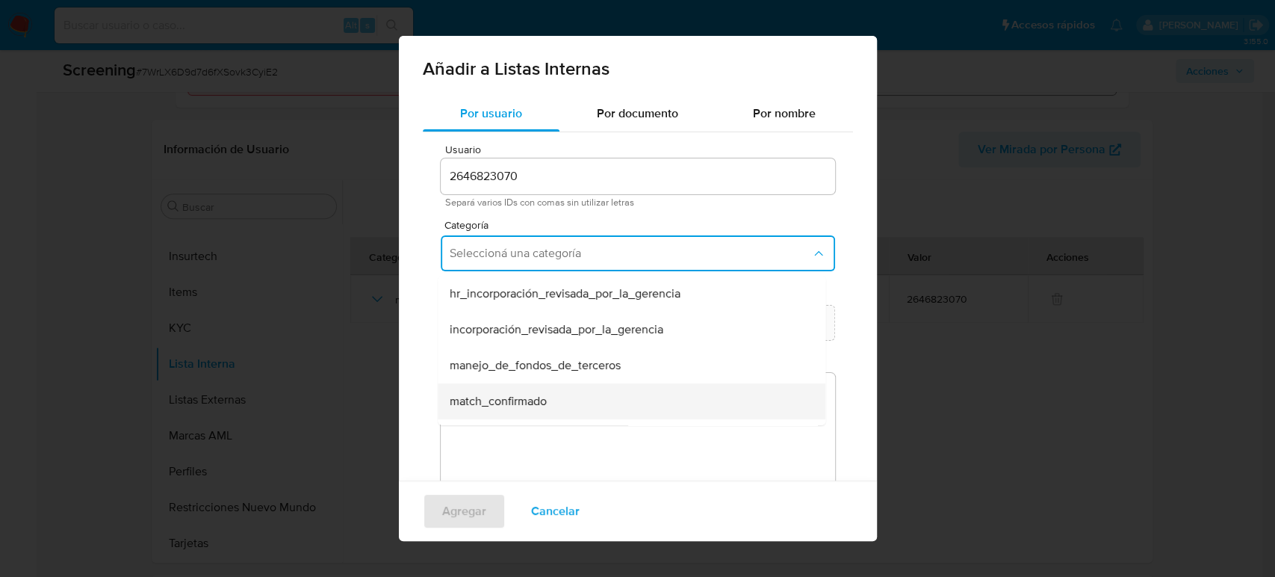
click at [580, 387] on div "match_confirmado" at bounding box center [627, 401] width 355 height 36
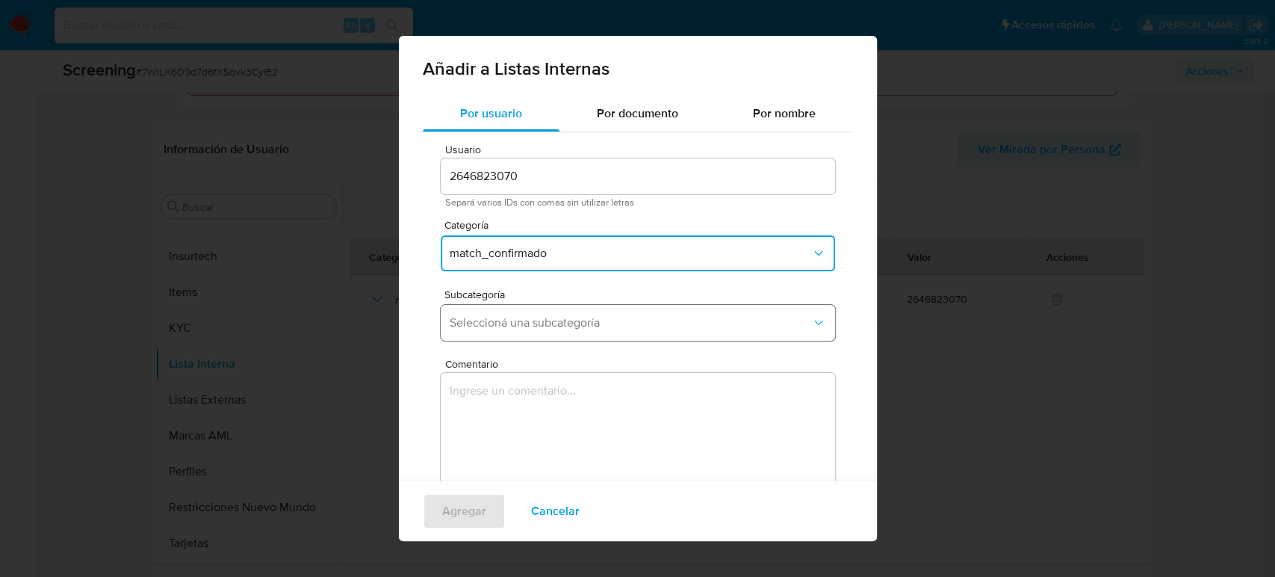
click at [582, 335] on button "Seleccioná una subcategoría" at bounding box center [638, 323] width 394 height 36
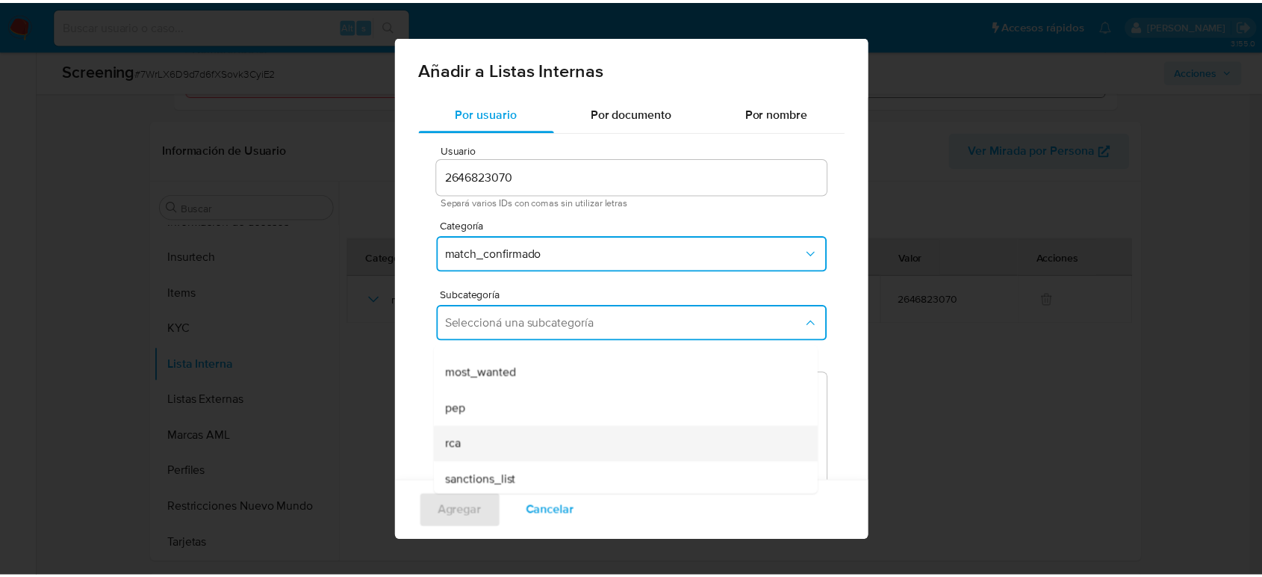
scroll to position [102, 0]
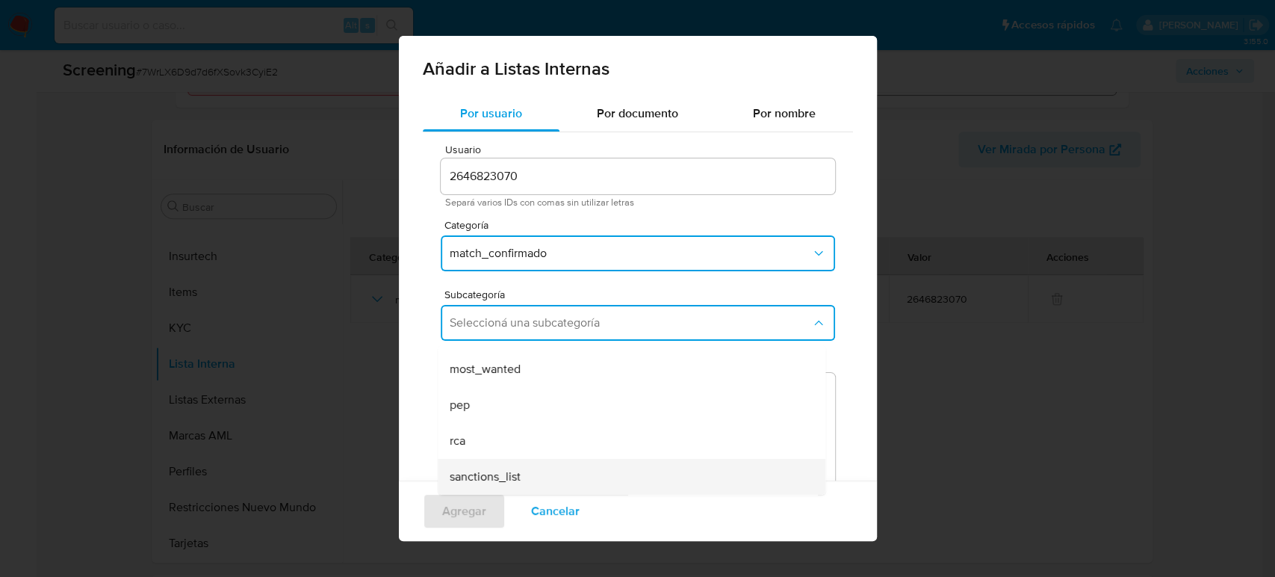
click at [567, 482] on div "sanctions_list" at bounding box center [627, 477] width 355 height 36
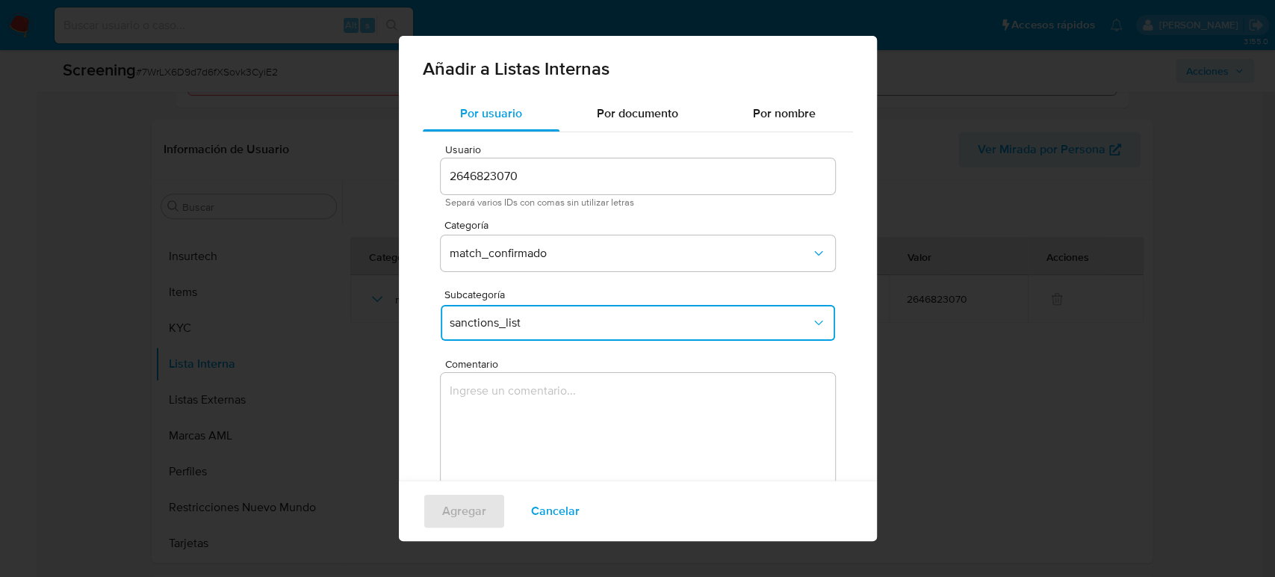
click at [586, 399] on textarea "Comentario" at bounding box center [638, 444] width 394 height 143
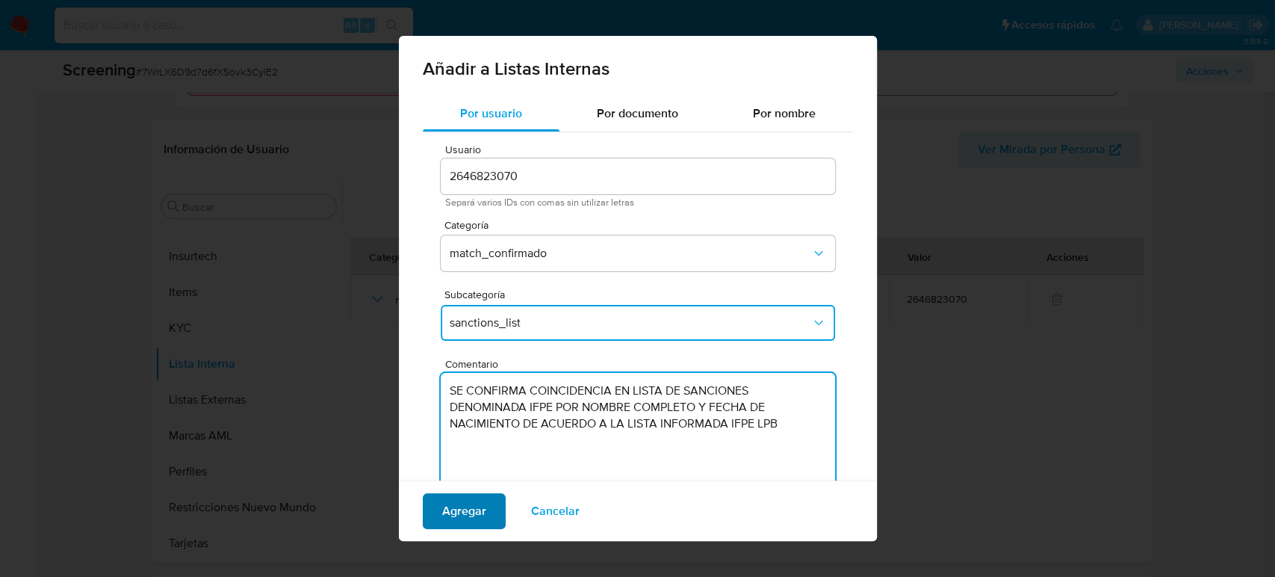
type textarea "SE CONFIRMA COINCIDENCIA EN LISTA DE SANCIONES DENOMINADA IFPE POR NOMBRE COMPL…"
click at [458, 515] on span "Agregar" at bounding box center [464, 510] width 44 height 33
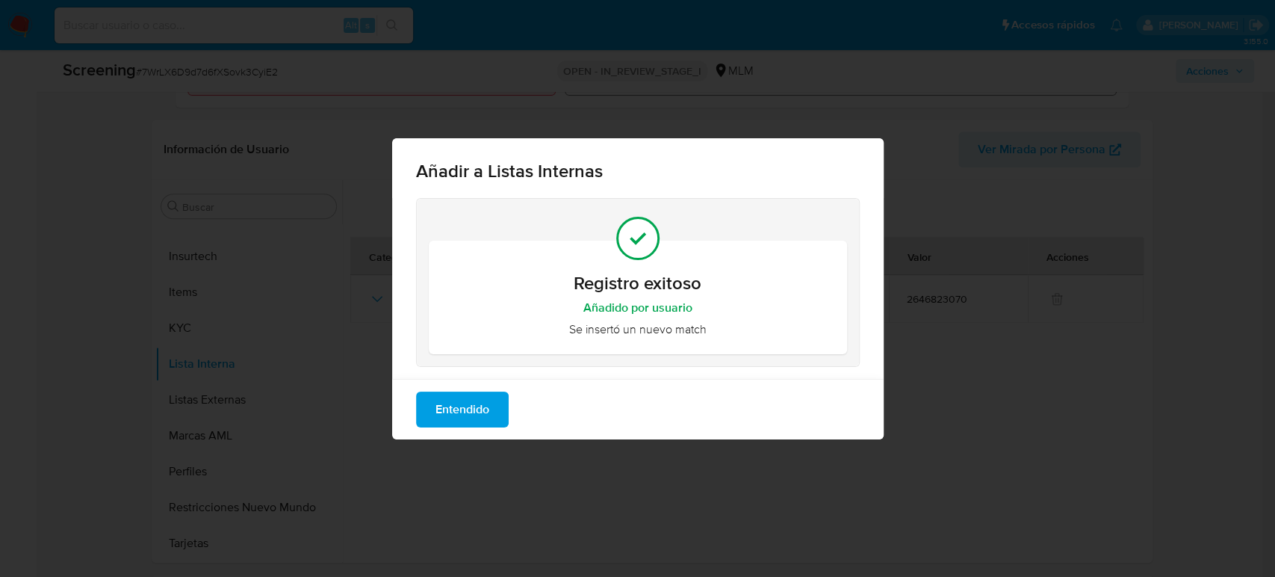
click at [479, 405] on span "Entendido" at bounding box center [462, 409] width 54 height 33
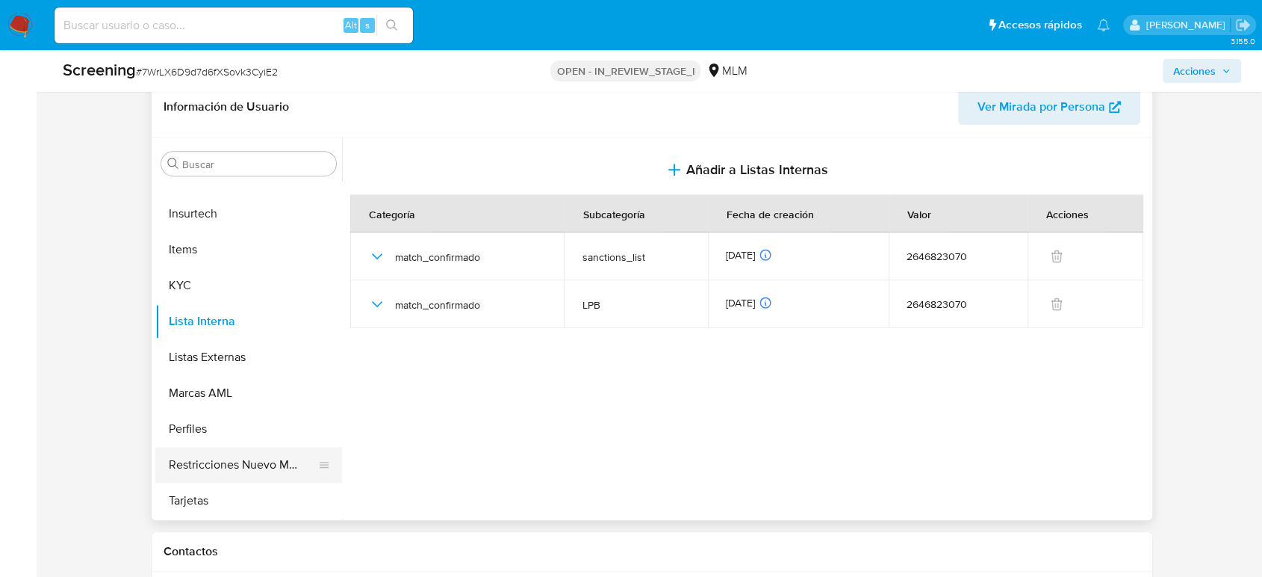
scroll to position [663, 0]
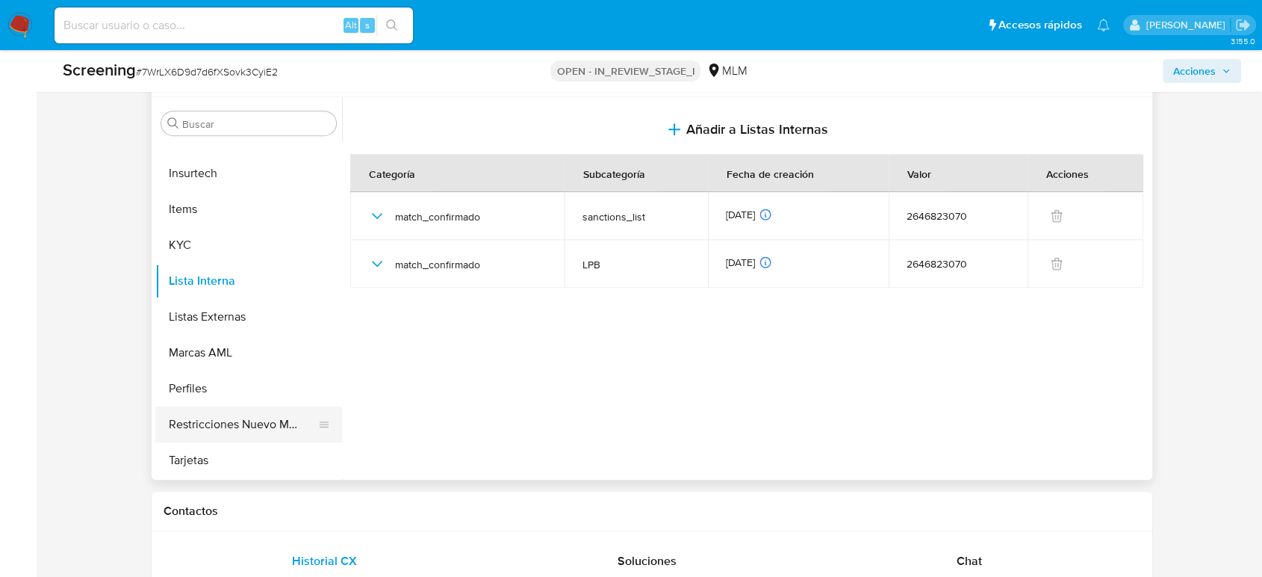
click at [252, 426] on button "Restricciones Nuevo Mundo" at bounding box center [242, 424] width 175 height 36
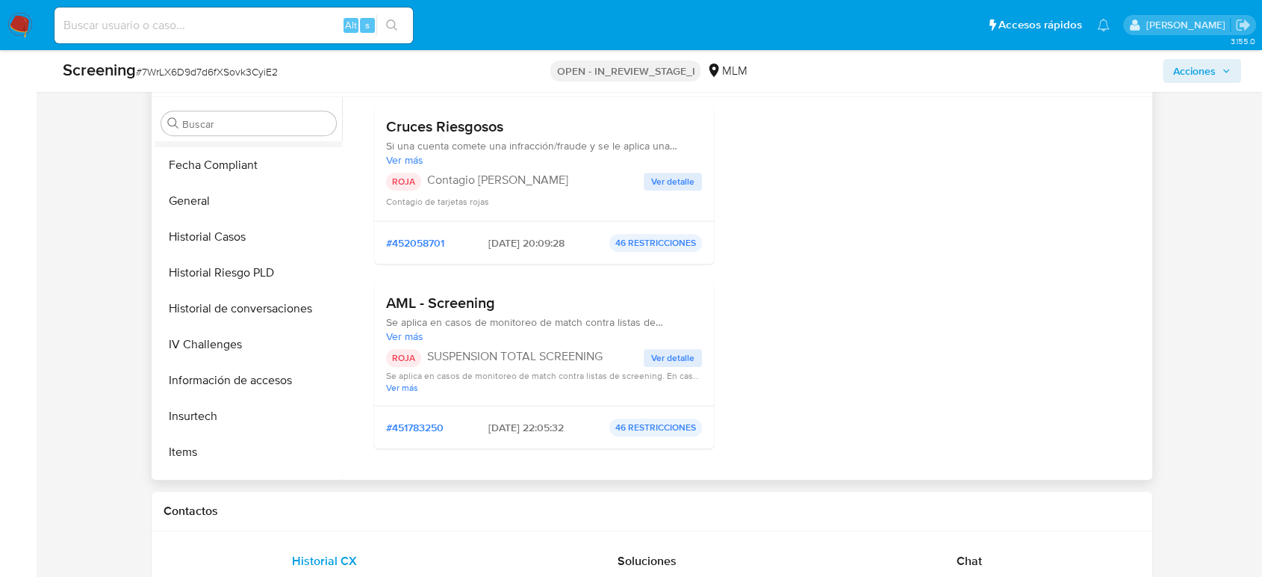
scroll to position [216, 0]
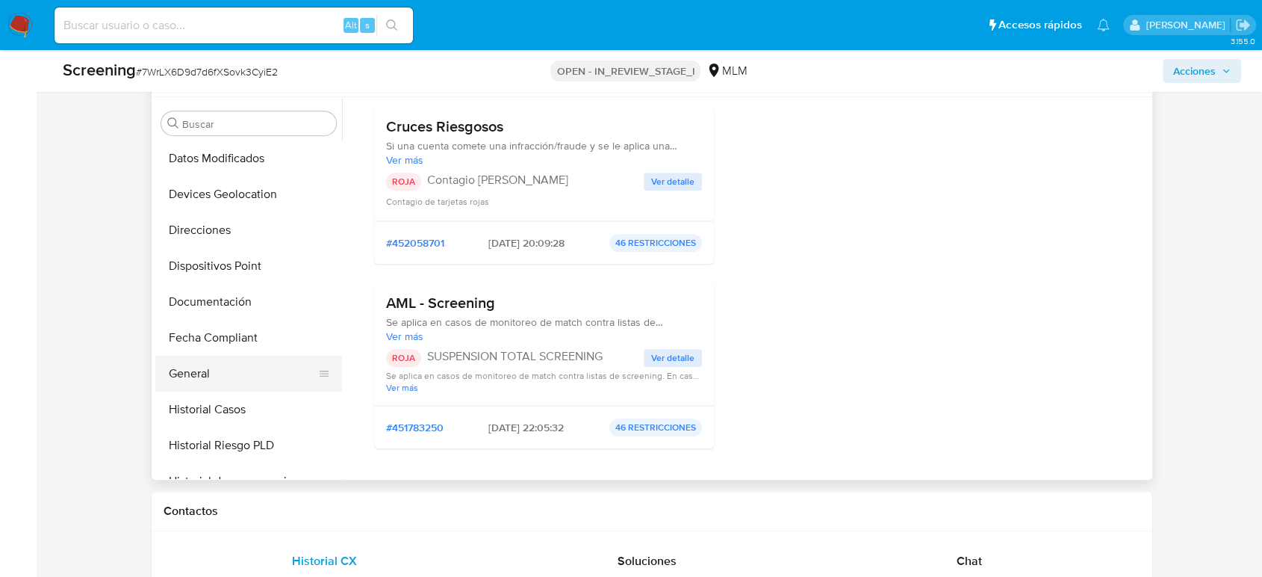
click at [205, 363] on button "General" at bounding box center [242, 374] width 175 height 36
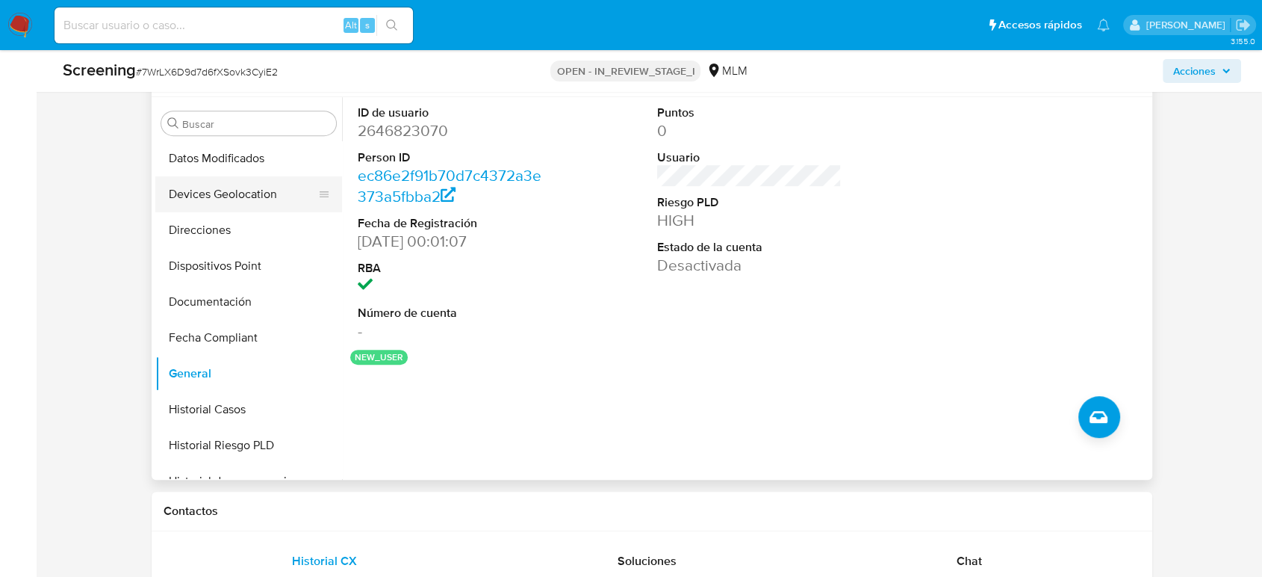
scroll to position [0, 0]
click at [241, 183] on button "Archivos adjuntos" at bounding box center [242, 195] width 175 height 36
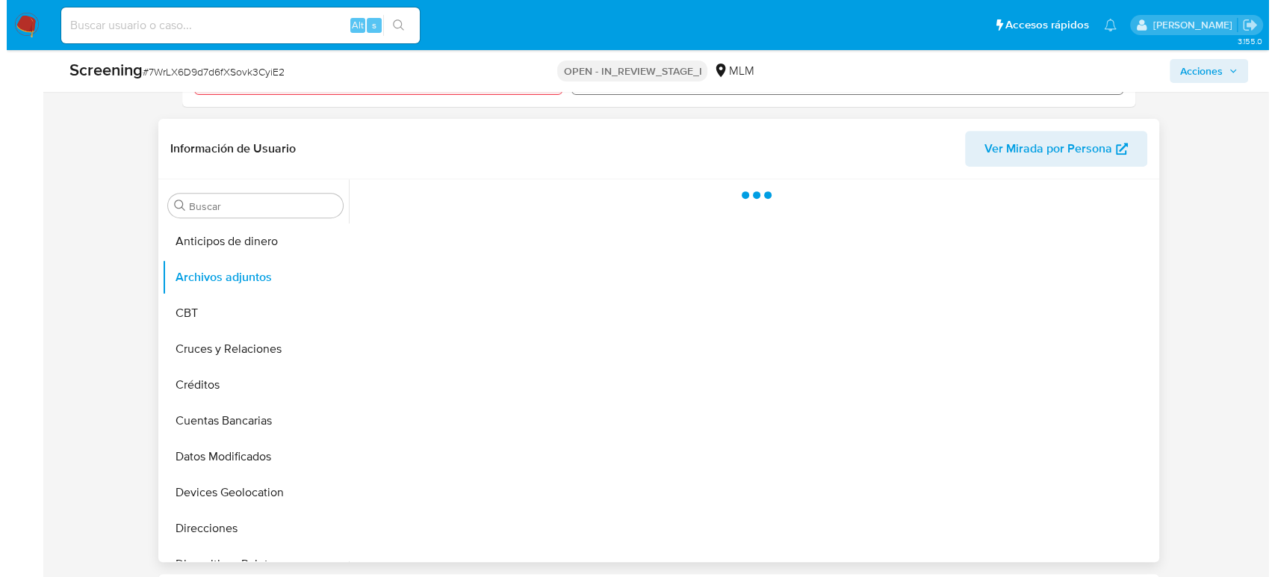
scroll to position [580, 0]
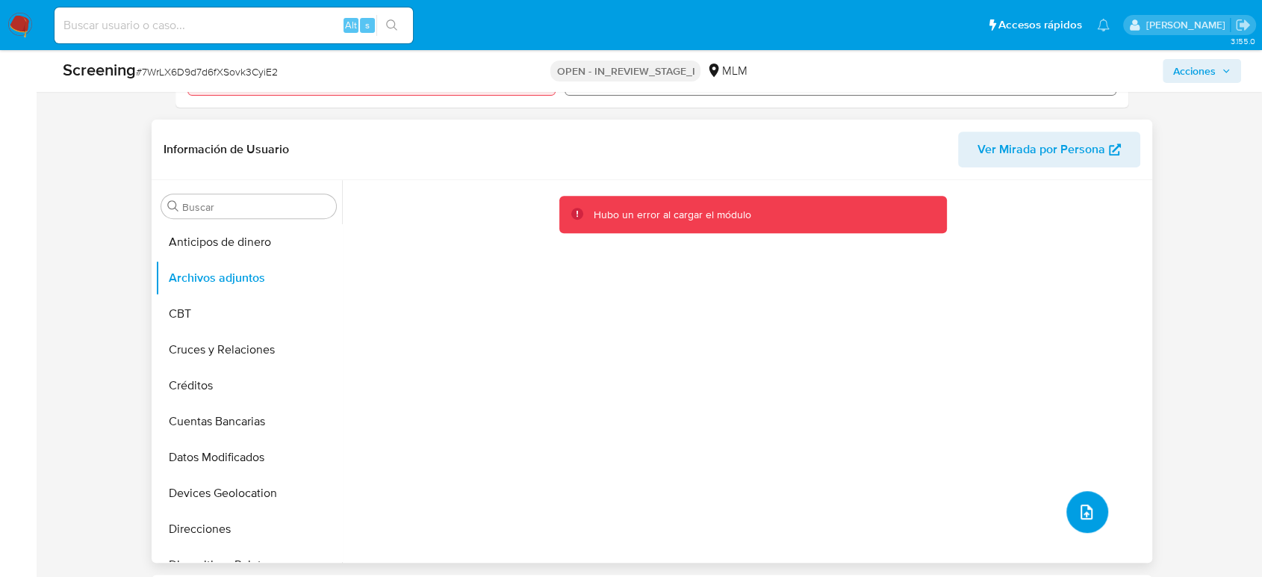
click at [1085, 505] on icon "upload-file" at bounding box center [1087, 512] width 18 height 18
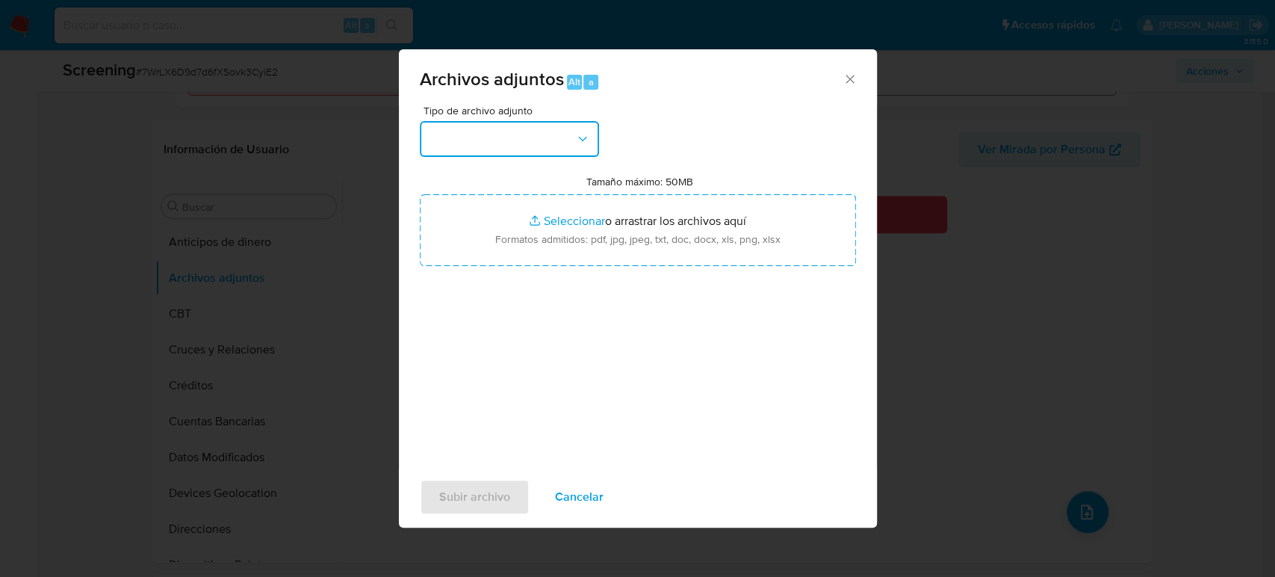
click at [500, 145] on button "button" at bounding box center [509, 139] width 179 height 36
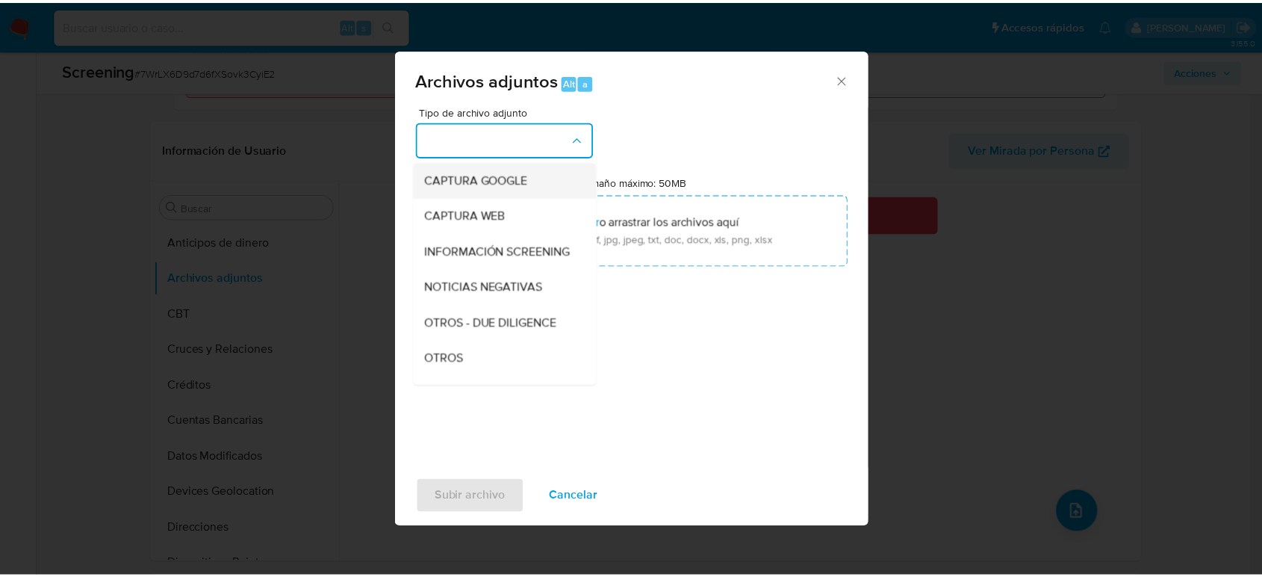
scroll to position [166, 0]
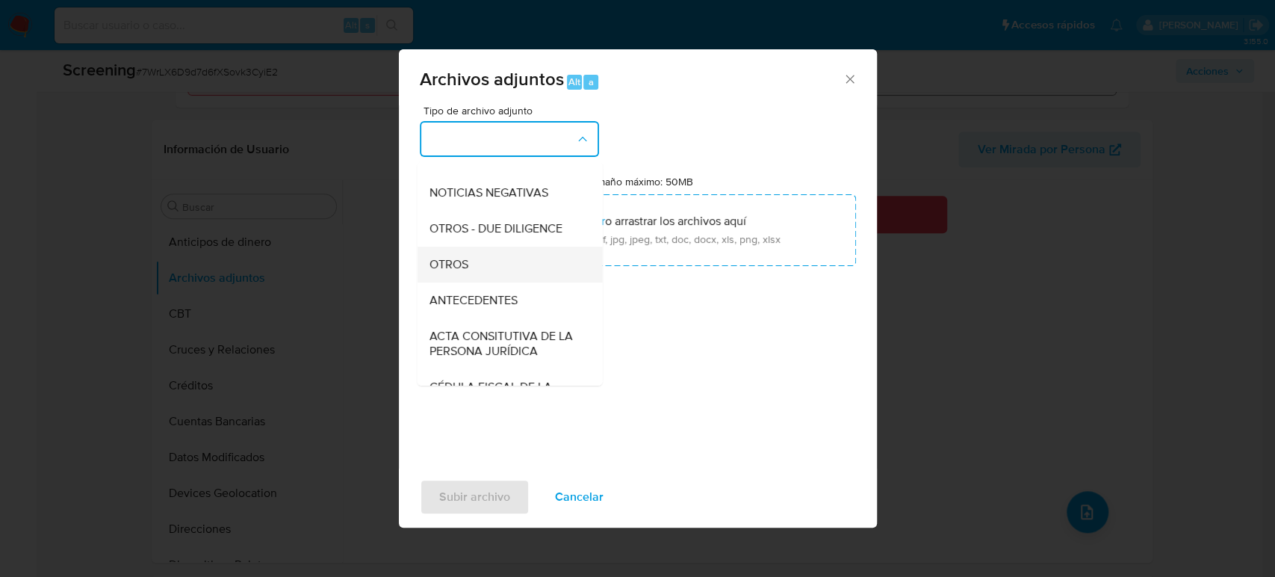
click at [506, 282] on div "OTROS" at bounding box center [505, 264] width 152 height 36
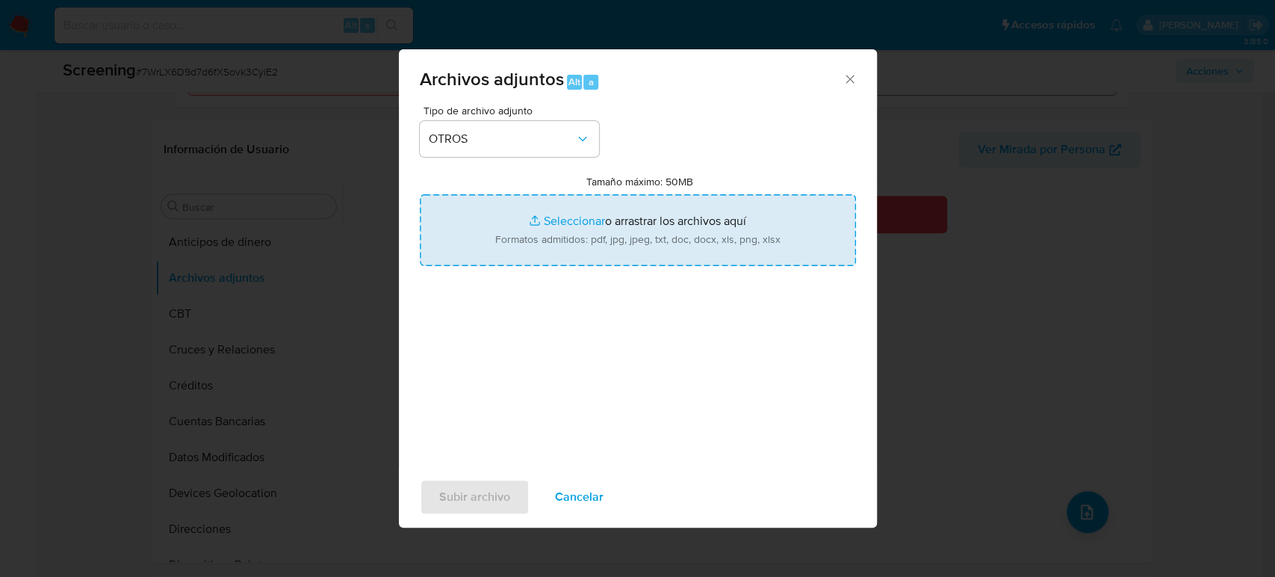
type input "C:\fakepath\VICTOR BONFIL AGUILAR.pdf"
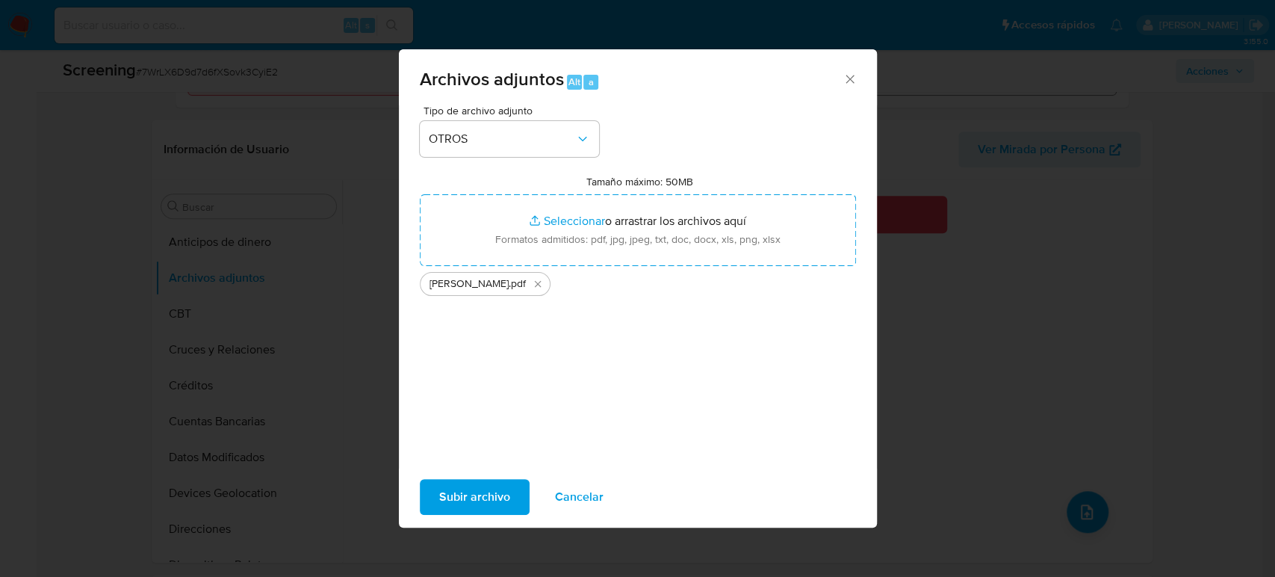
click at [461, 490] on span "Subir archivo" at bounding box center [474, 496] width 71 height 33
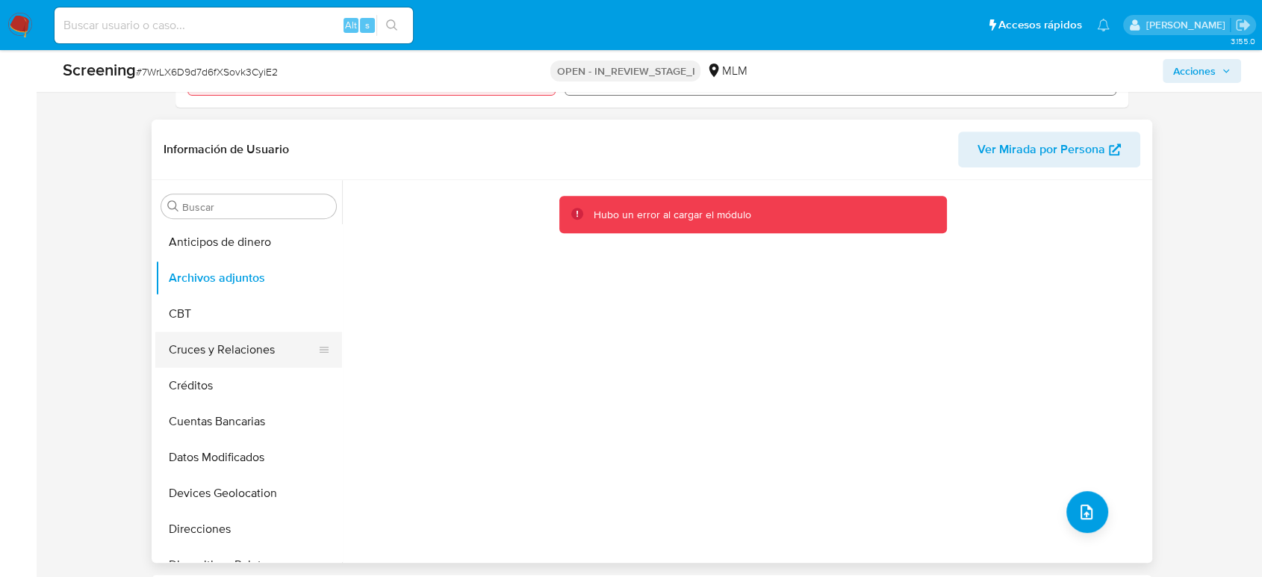
click at [181, 333] on button "Cruces y Relaciones" at bounding box center [242, 350] width 175 height 36
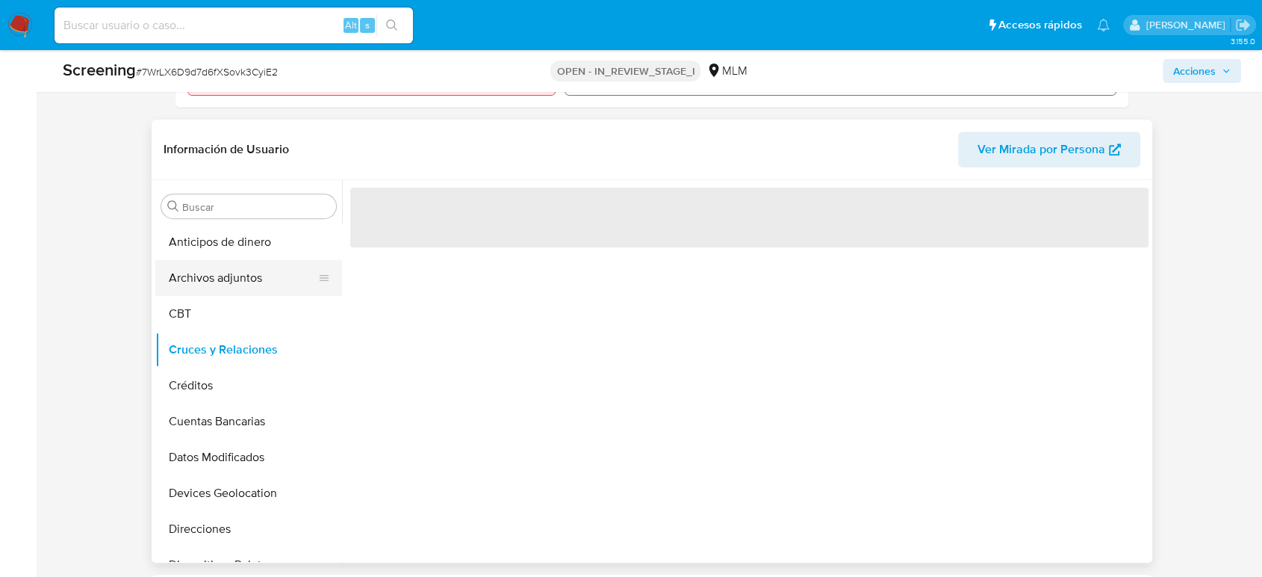
click at [199, 263] on button "Archivos adjuntos" at bounding box center [242, 278] width 175 height 36
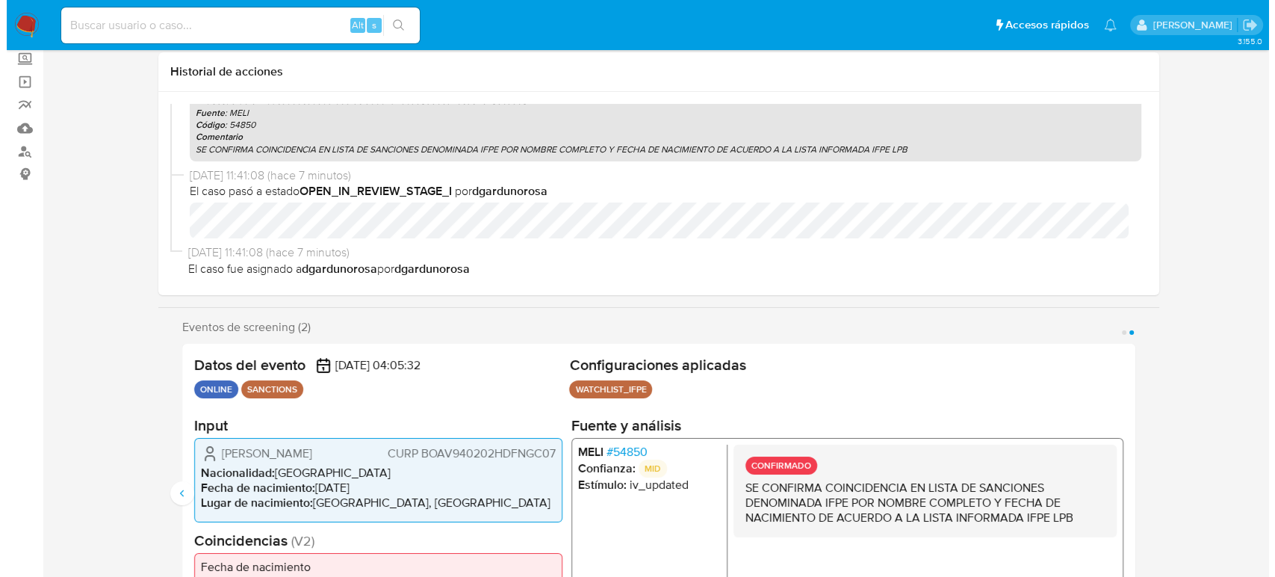
scroll to position [0, 0]
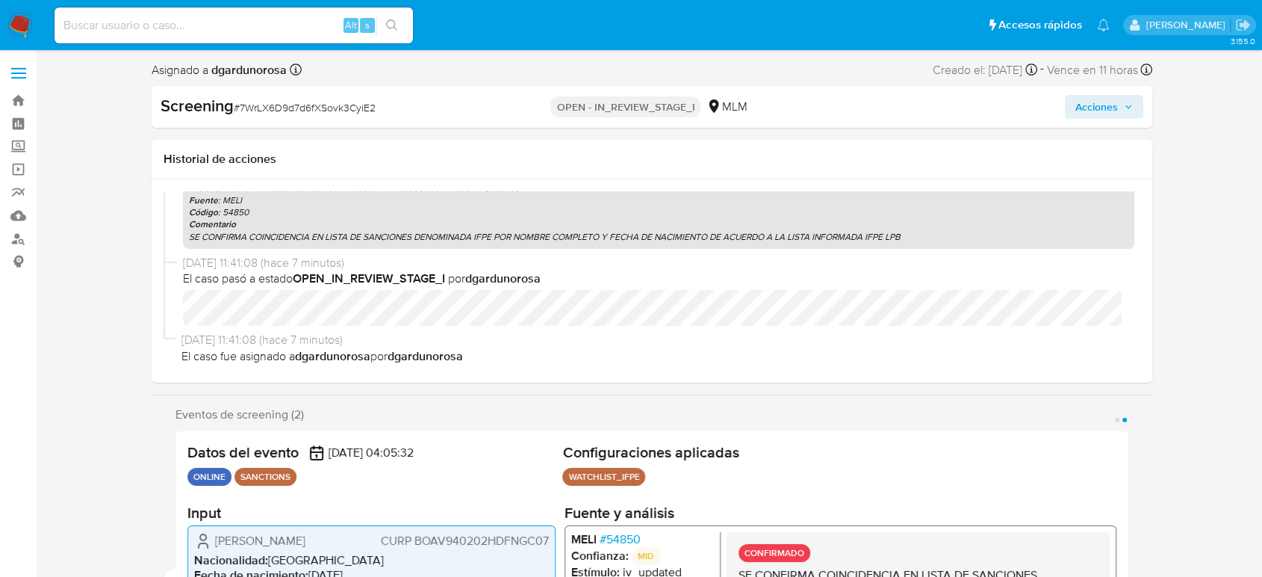
click at [1128, 114] on span "Acciones" at bounding box center [1104, 106] width 58 height 21
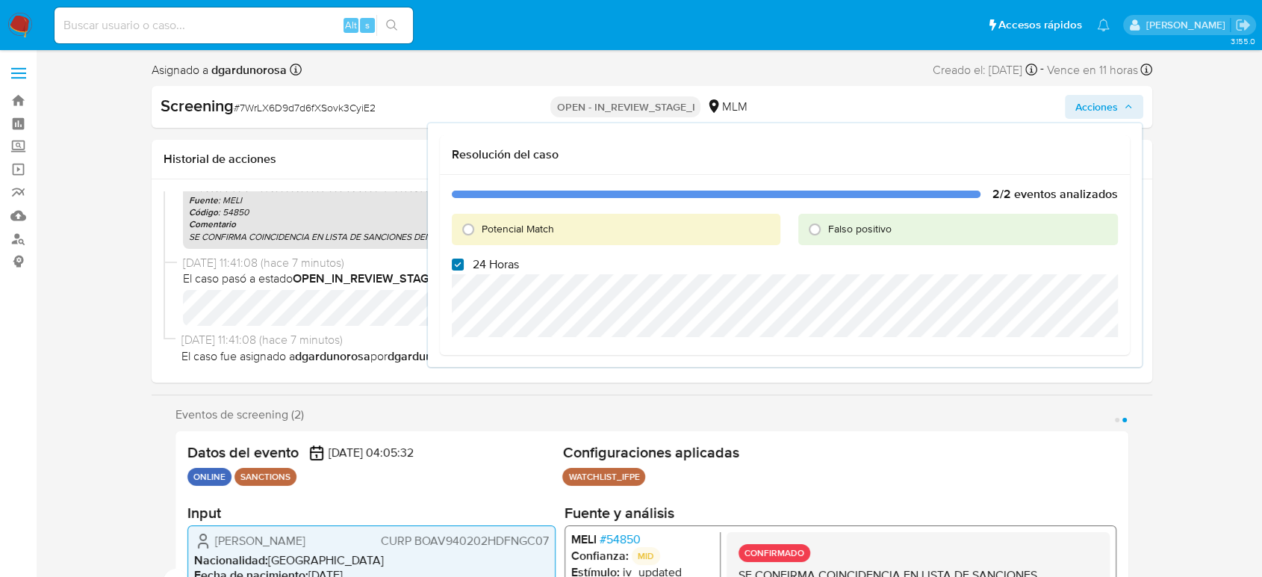
click at [460, 266] on input "24 Horas" at bounding box center [458, 264] width 12 height 12
checkbox input "false"
click at [468, 229] on input "Potencial Match" at bounding box center [468, 229] width 24 height 24
radio input "true"
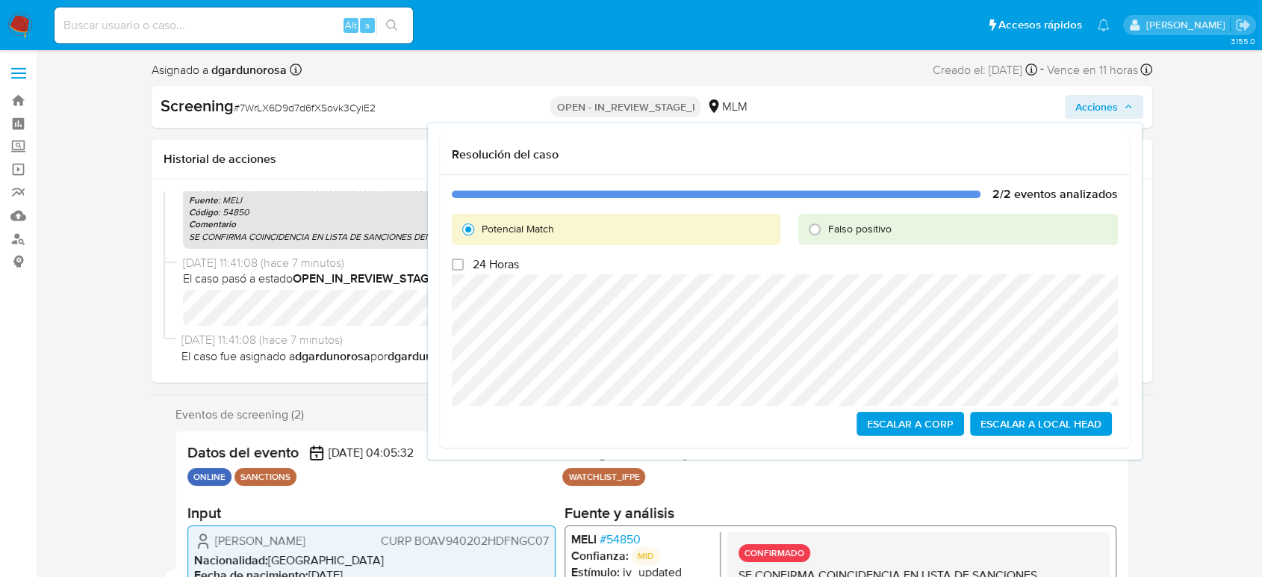
click at [1061, 423] on span "Escalar a Local Head" at bounding box center [1041, 423] width 121 height 21
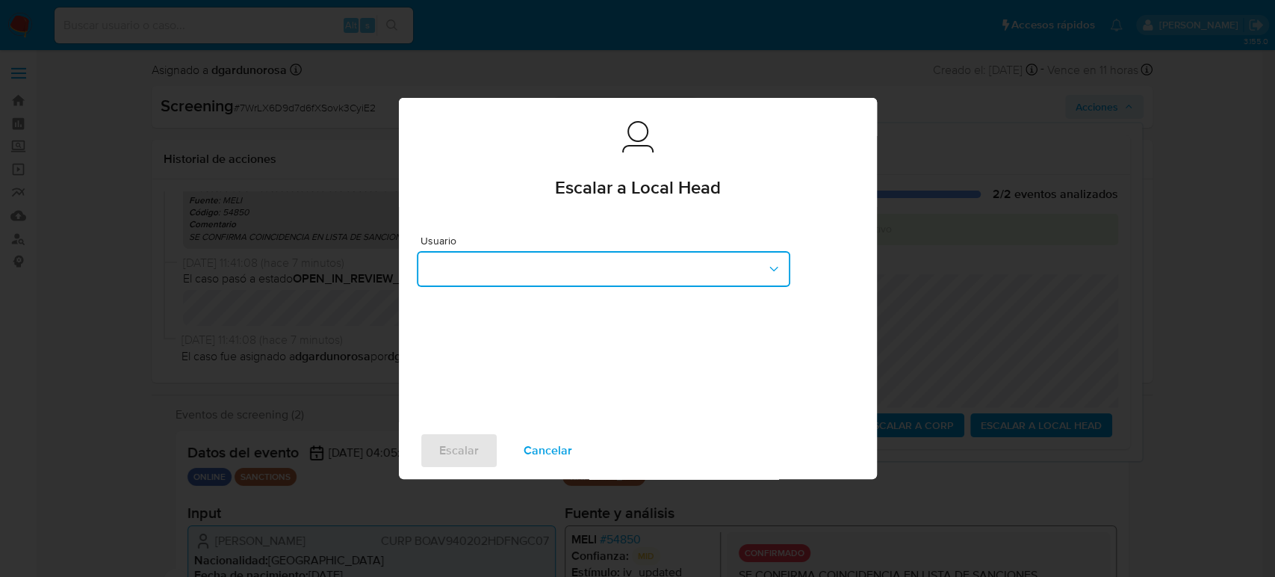
click at [619, 282] on button "button" at bounding box center [603, 269] width 373 height 36
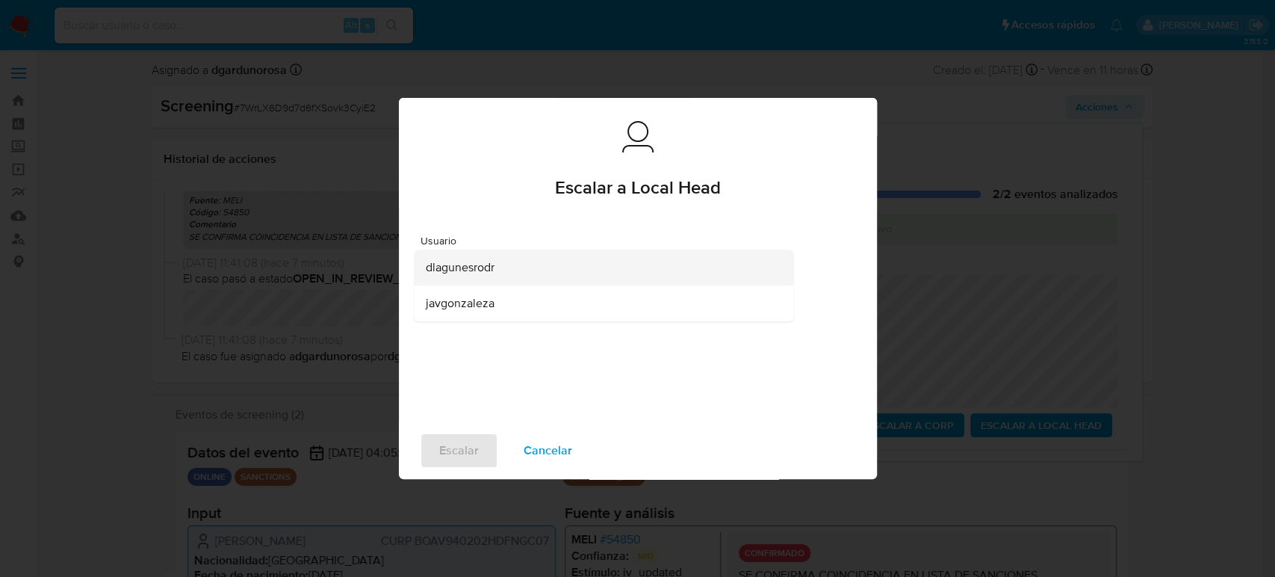
click at [549, 269] on div "dlagunesrodr" at bounding box center [599, 267] width 347 height 36
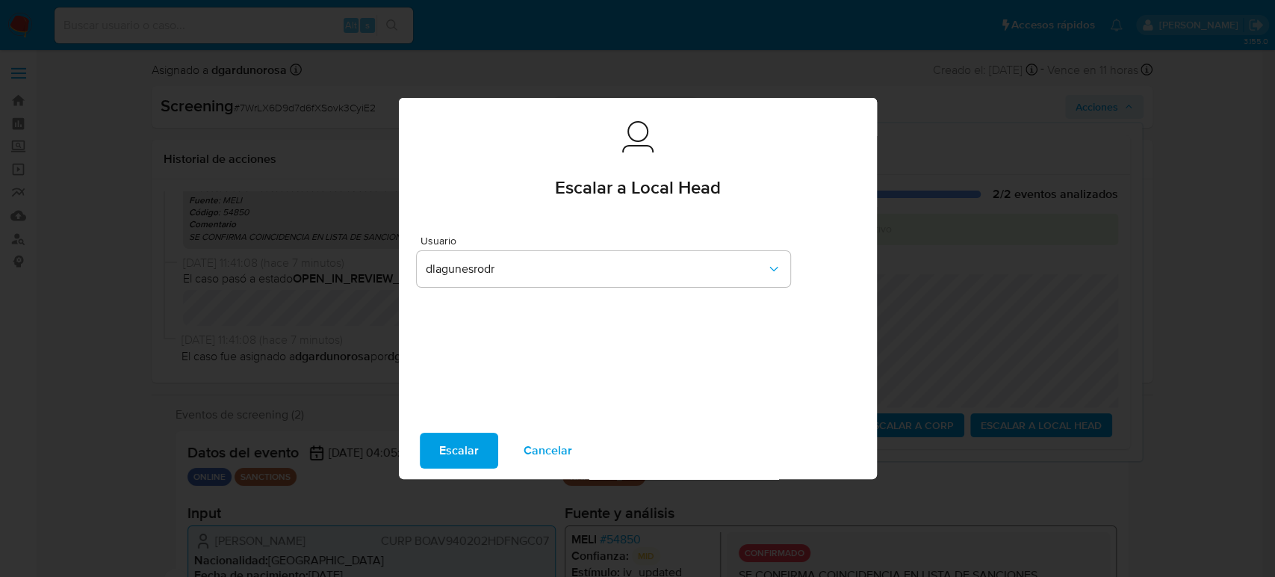
click at [472, 436] on span "Escalar" at bounding box center [459, 450] width 40 height 33
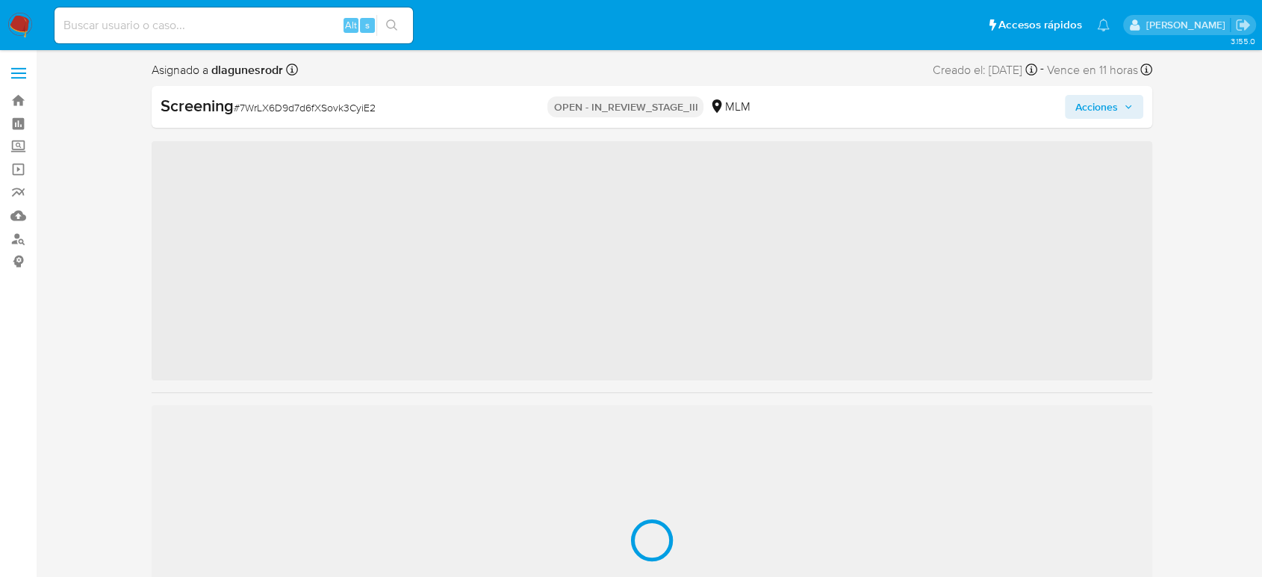
scroll to position [631, 0]
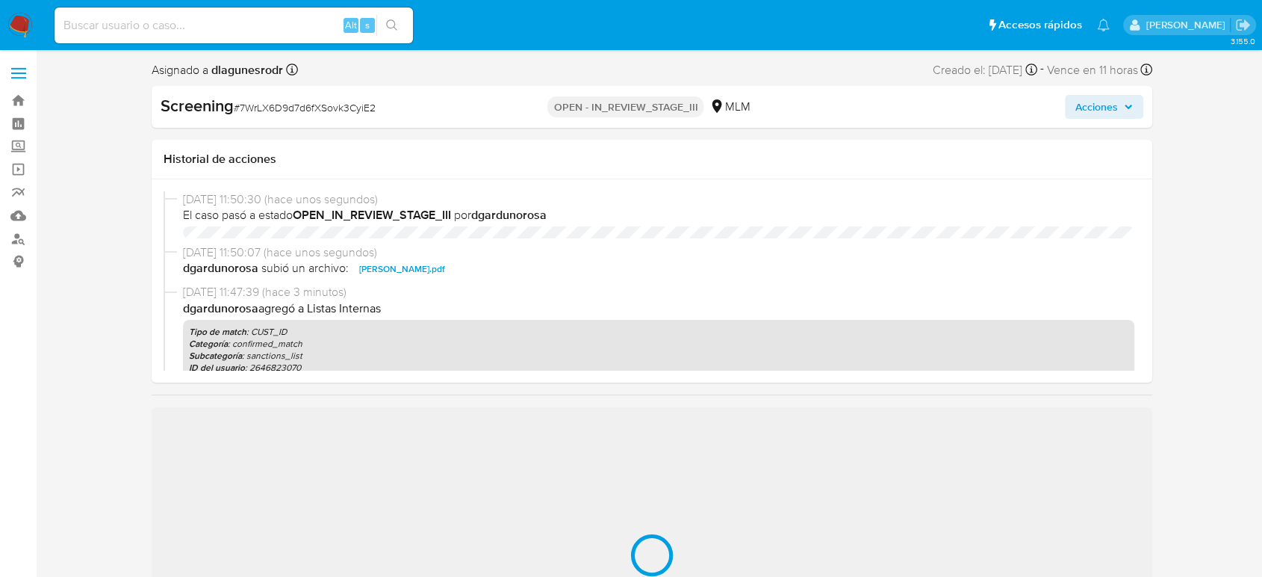
select select "10"
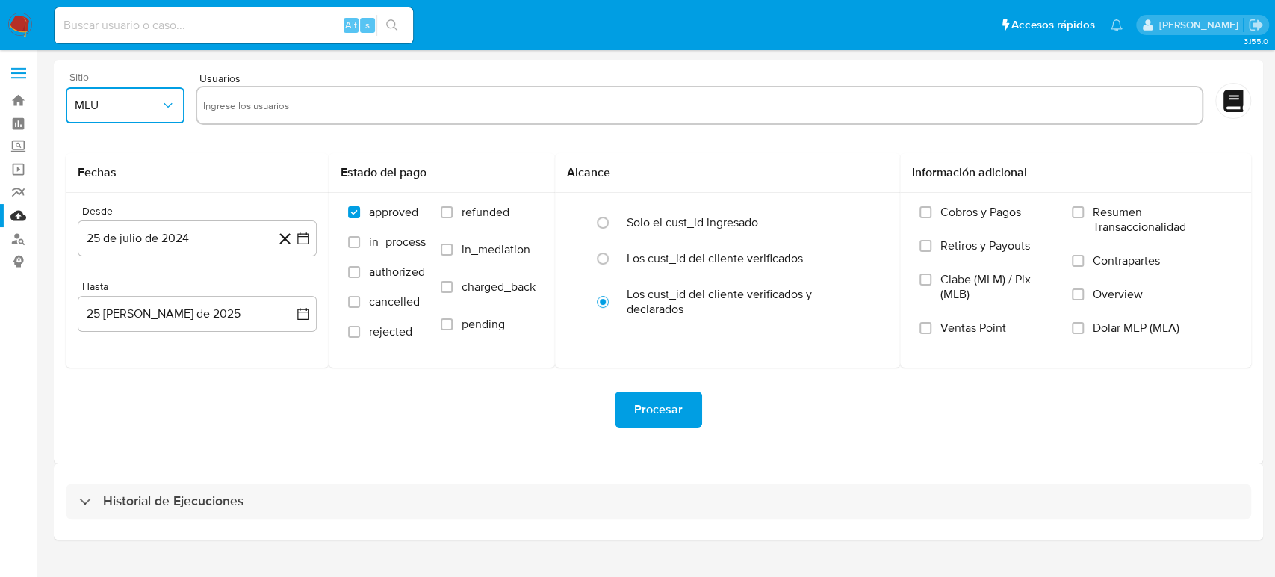
click at [113, 116] on button "MLU" at bounding box center [125, 105] width 119 height 36
click at [106, 328] on div "MLM" at bounding box center [121, 325] width 92 height 36
click at [473, 111] on input "text" at bounding box center [699, 105] width 993 height 24
type input "2104030600"
click at [613, 107] on input "text" at bounding box center [750, 105] width 891 height 24
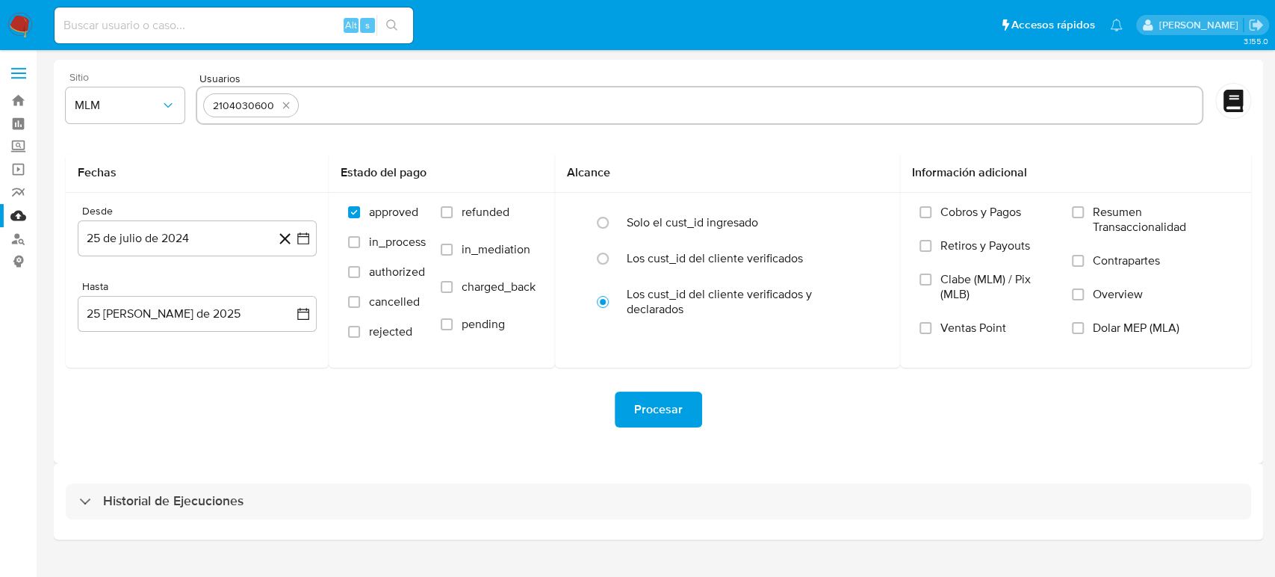
paste input "313026446"
type input "313026446"
click at [556, 101] on input "text" at bounding box center [796, 105] width 798 height 24
paste input "478238150"
type input "478238150"
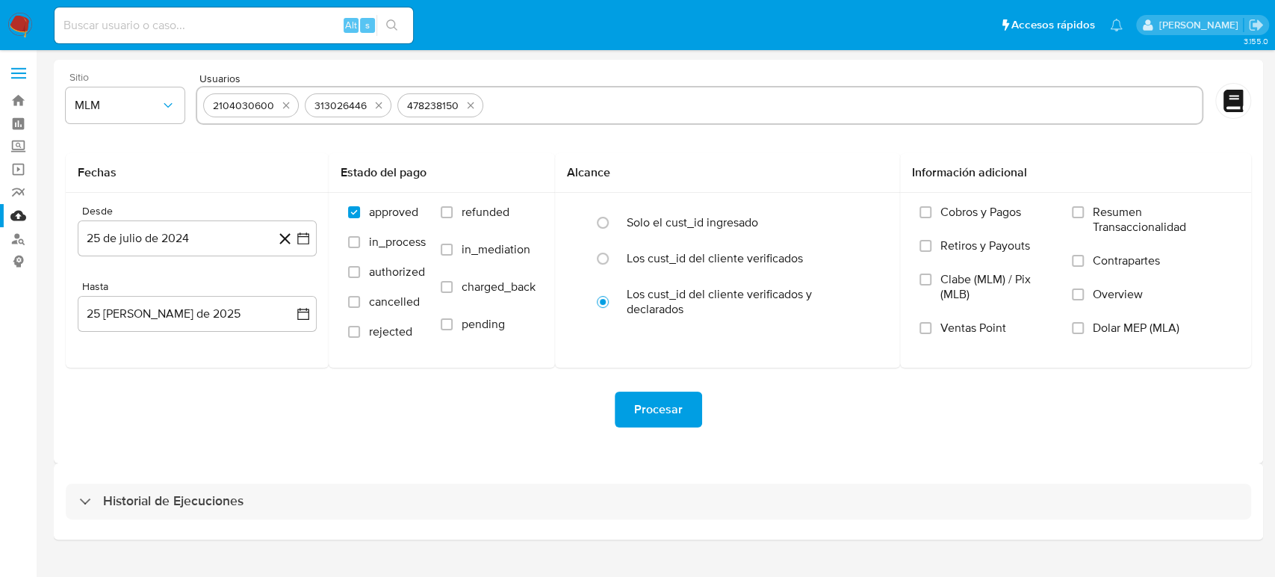
click at [699, 108] on input "text" at bounding box center [842, 105] width 707 height 24
paste input "713377454"
type input "713377454"
drag, startPoint x: 221, startPoint y: 429, endPoint x: 232, endPoint y: 338, distance: 91.7
click at [221, 429] on div "Procesar" at bounding box center [658, 409] width 1185 height 84
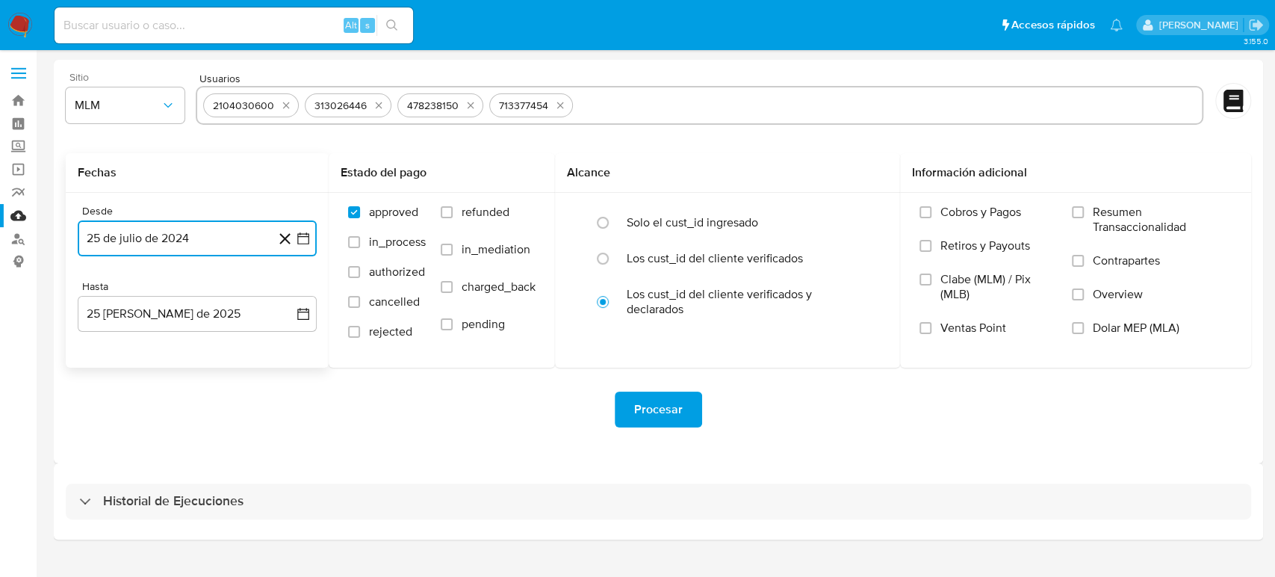
click at [305, 243] on icon "button" at bounding box center [303, 238] width 15 height 15
click at [221, 291] on icon "Seleccionar mes y año" at bounding box center [227, 292] width 12 height 12
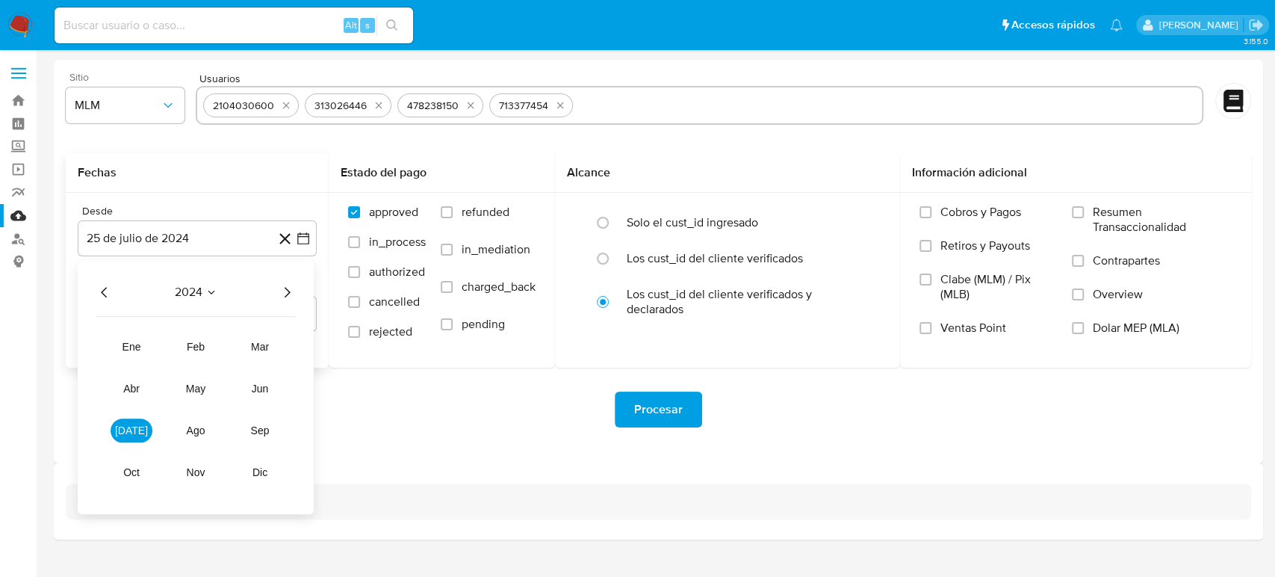
click at [276, 291] on div "2024" at bounding box center [196, 292] width 200 height 18
click at [284, 299] on icon "Año siguiente" at bounding box center [287, 292] width 18 height 18
click at [131, 382] on span "abr" at bounding box center [131, 388] width 16 height 12
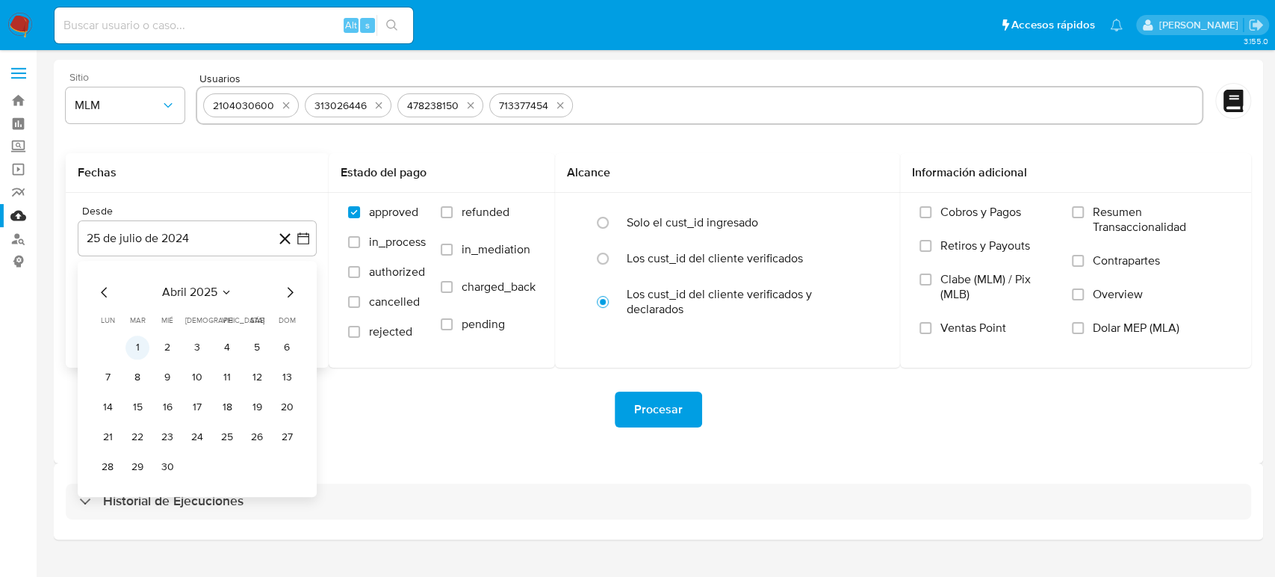
click at [134, 344] on button "1" at bounding box center [137, 347] width 24 height 24
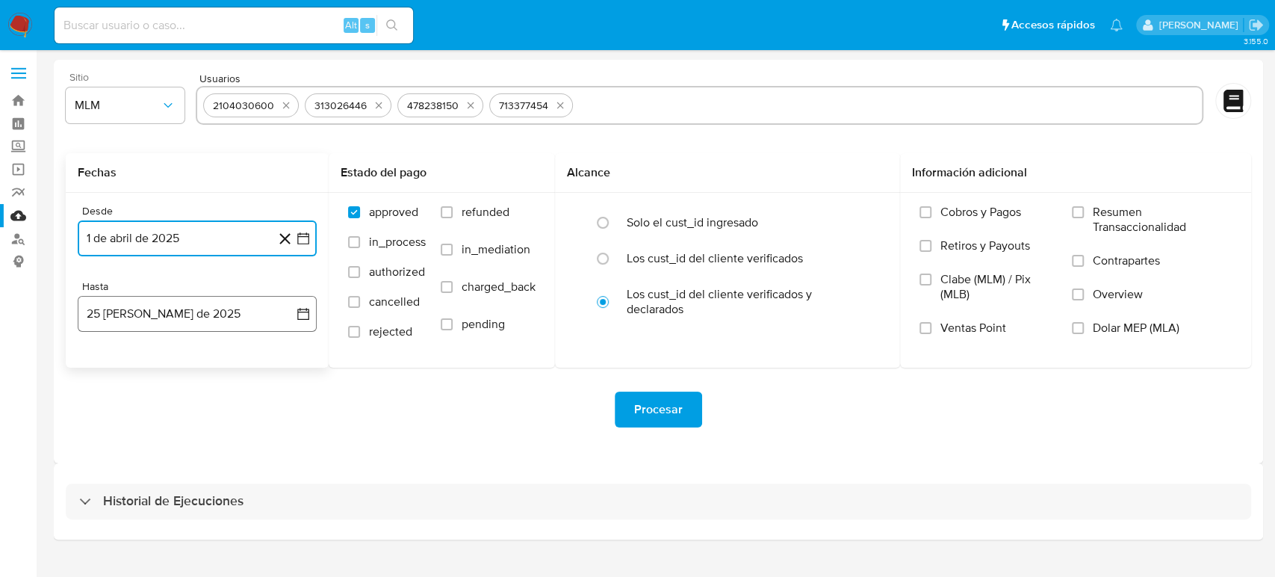
click at [304, 310] on icon "button" at bounding box center [303, 313] width 15 height 15
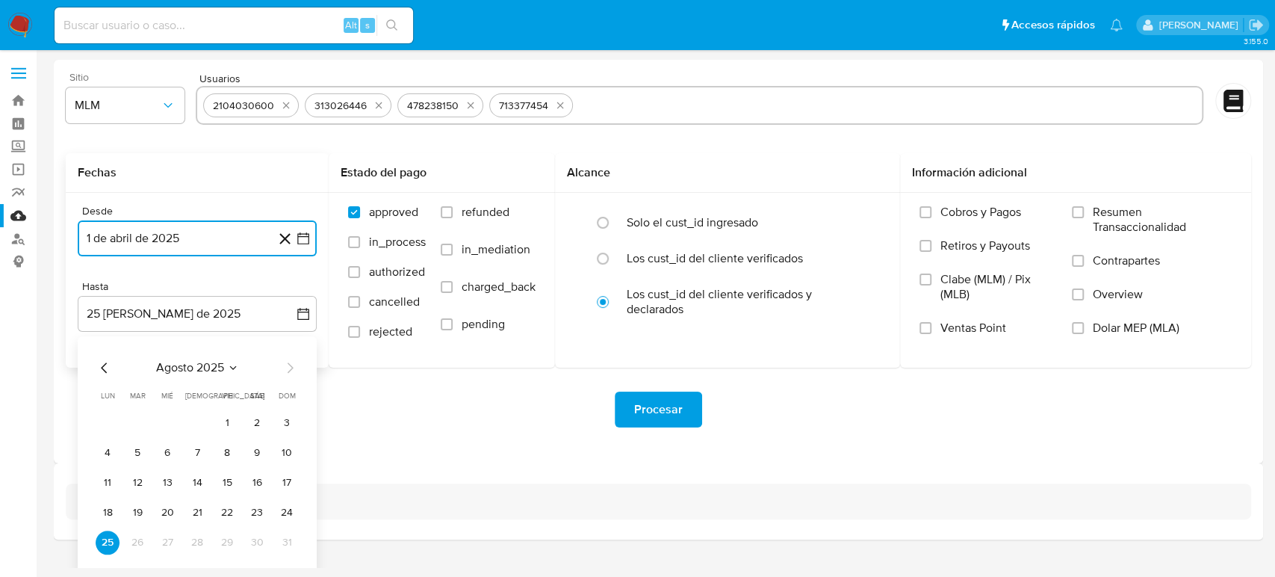
click at [226, 362] on button "agosto 2025" at bounding box center [197, 367] width 83 height 15
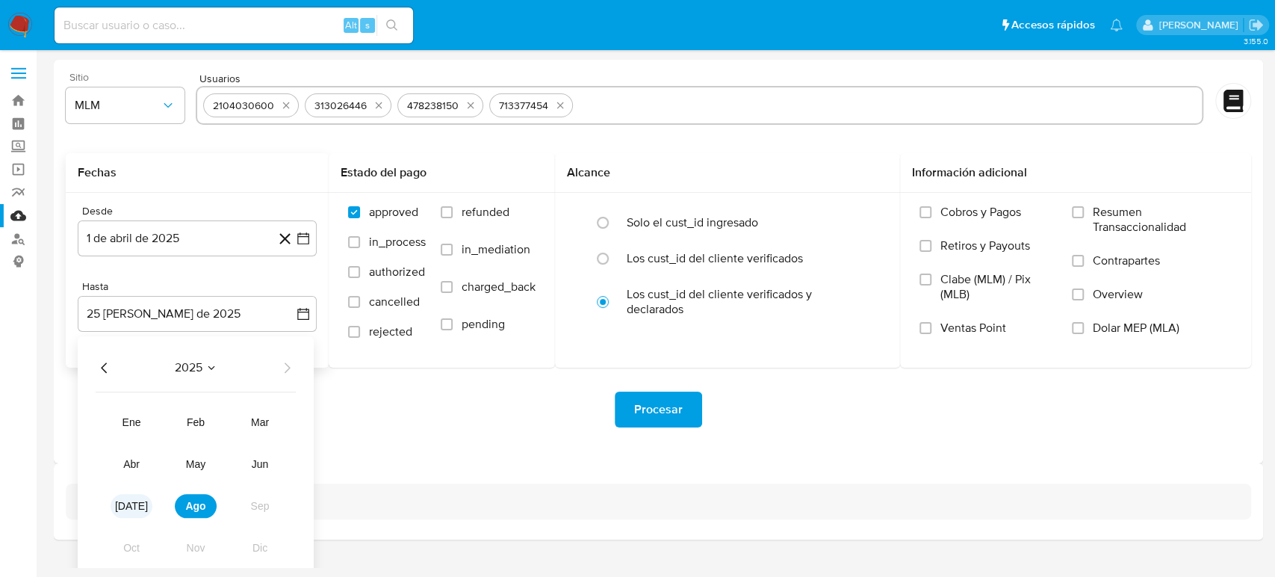
click at [139, 504] on button "[DATE]" at bounding box center [132, 506] width 42 height 24
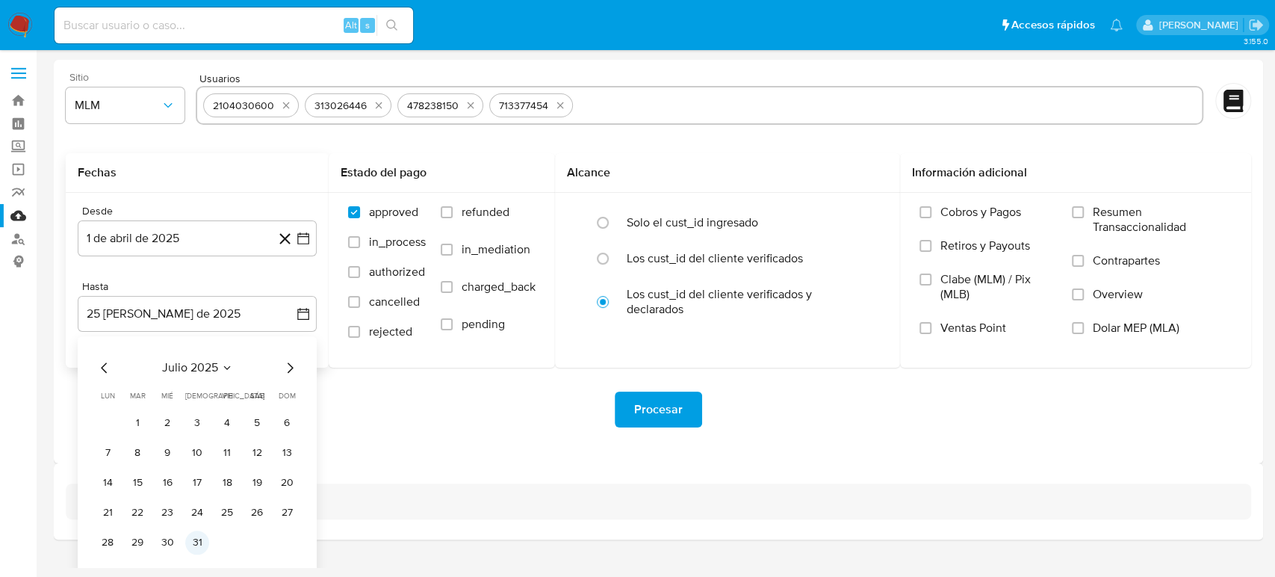
click at [205, 546] on button "31" at bounding box center [197, 542] width 24 height 24
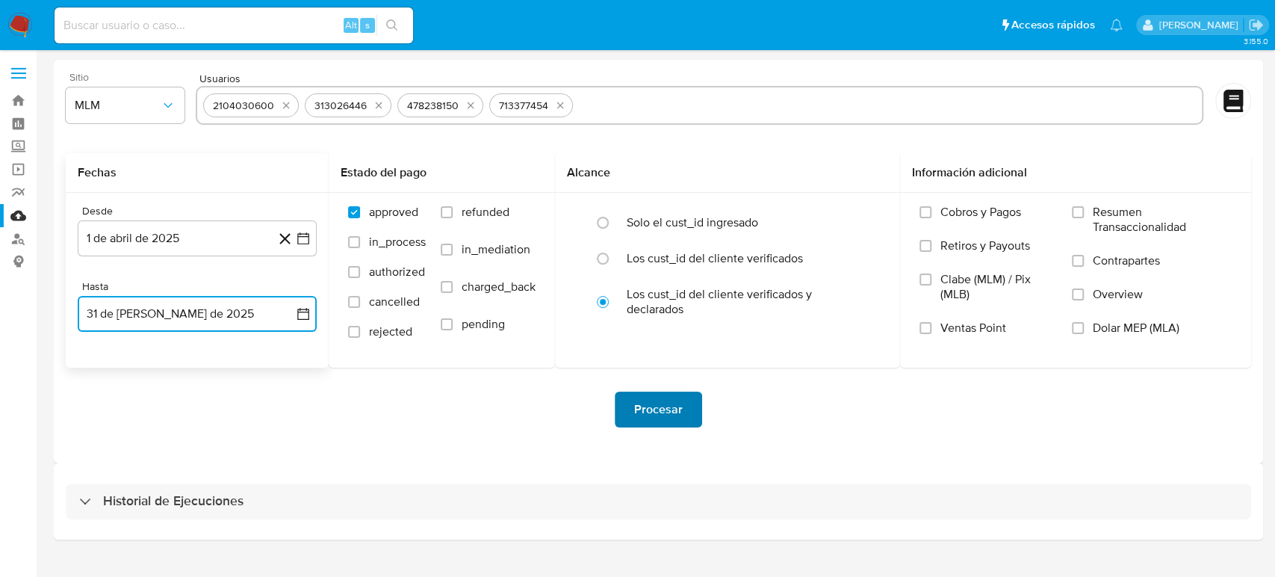
click at [638, 411] on span "Procesar" at bounding box center [658, 409] width 49 height 33
